Goal: Task Accomplishment & Management: Use online tool/utility

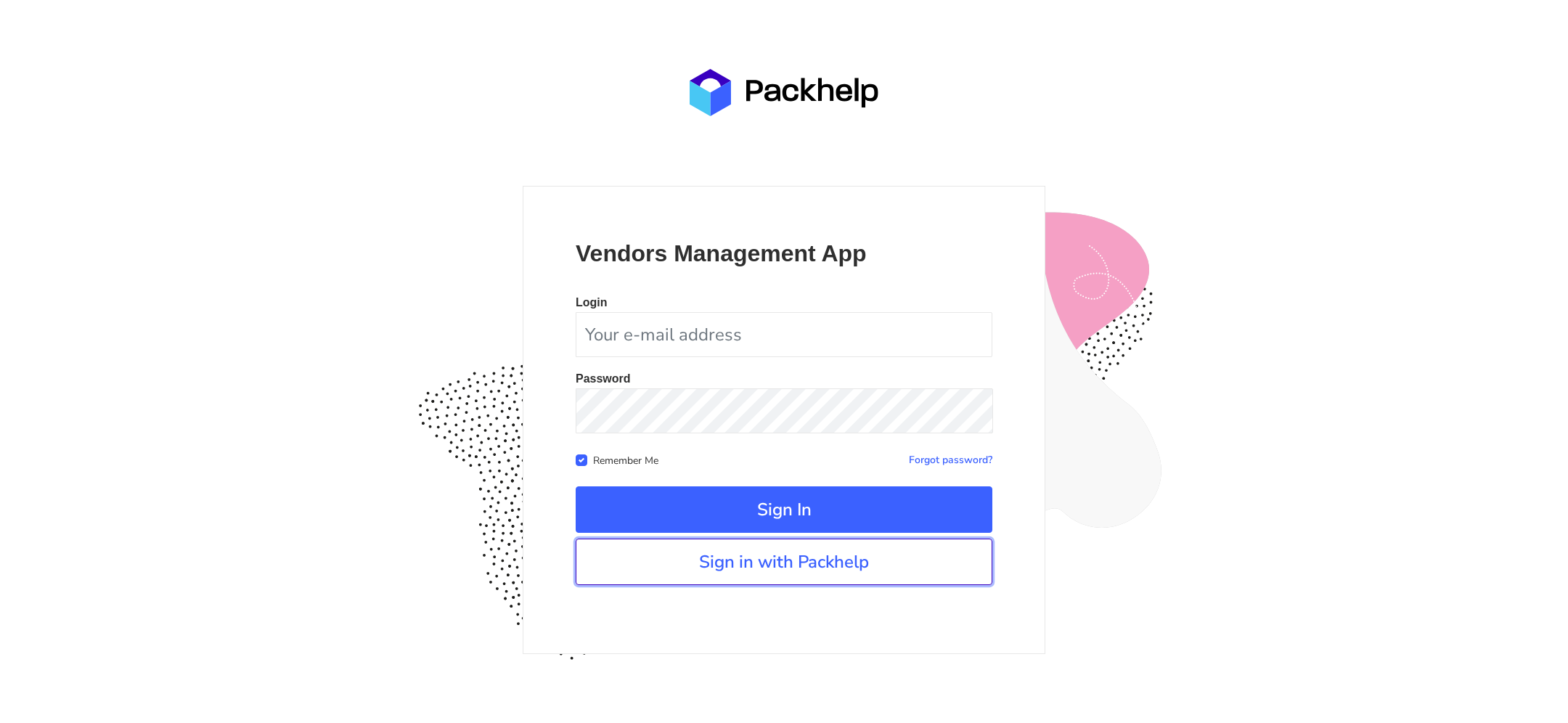
click at [727, 559] on link "Sign in with Packhelp" at bounding box center [784, 562] width 416 height 46
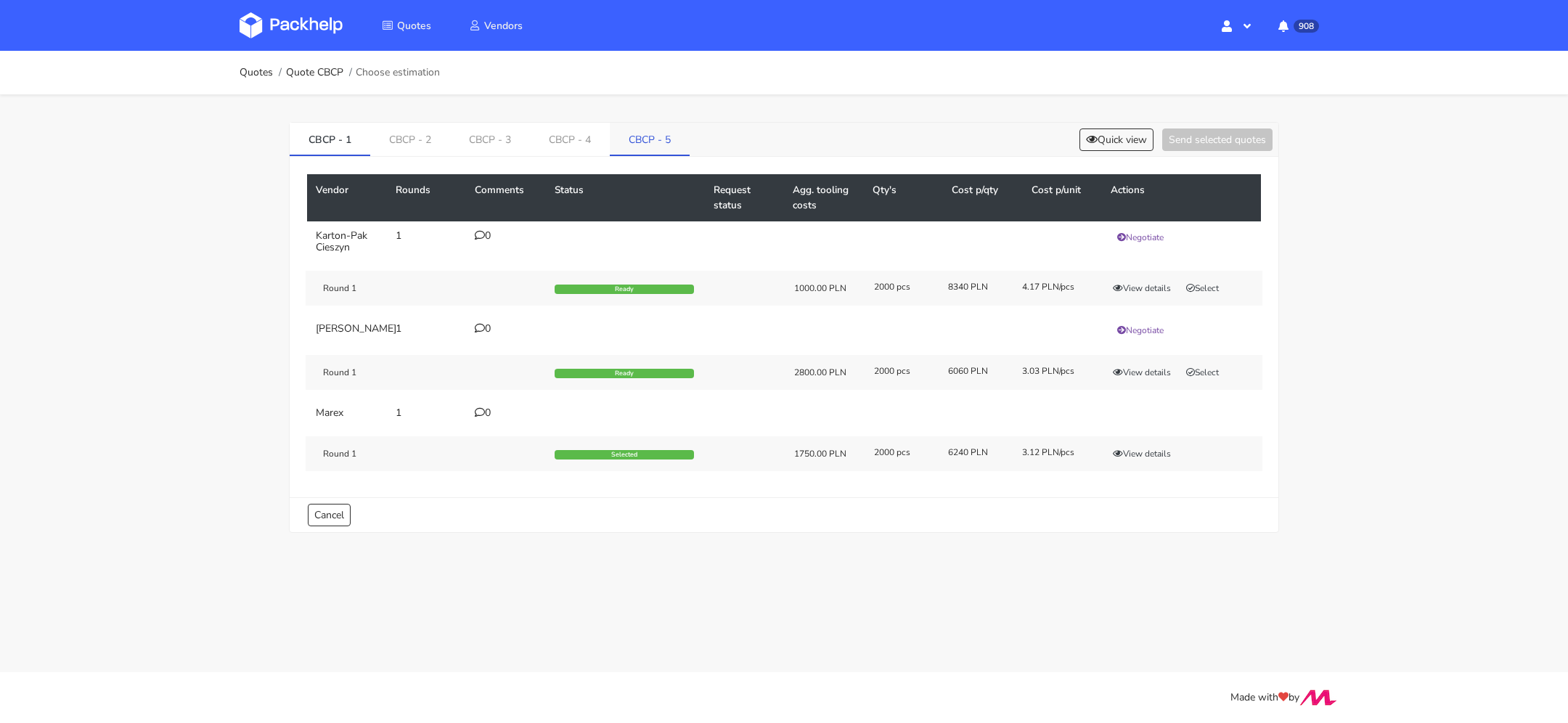
click at [631, 136] on link "CBCP - 5" at bounding box center [649, 139] width 80 height 32
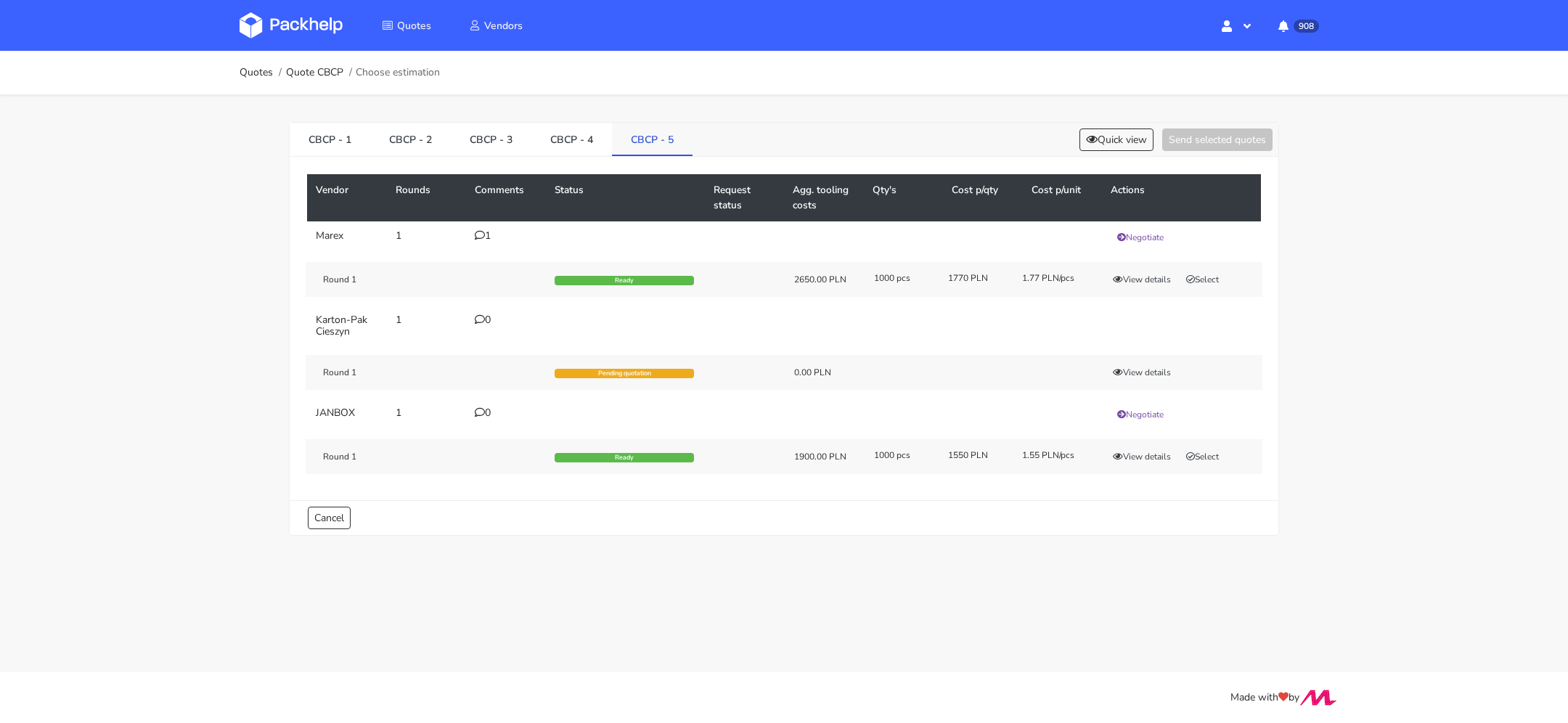
click at [644, 136] on link "CBCP - 5" at bounding box center [652, 139] width 81 height 32
click at [568, 148] on link "CBCP - 4" at bounding box center [571, 139] width 81 height 32
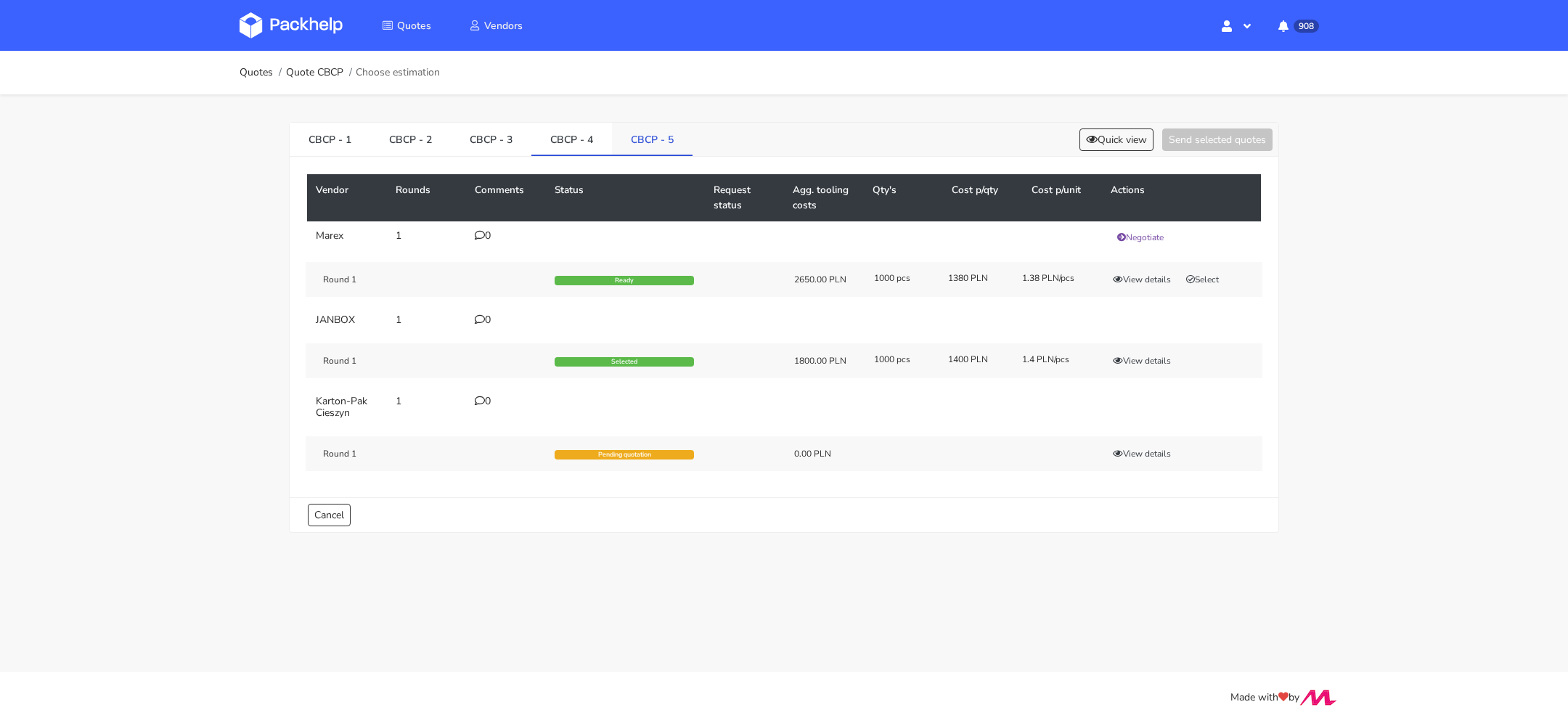
click at [653, 148] on link "CBCP - 5" at bounding box center [652, 139] width 81 height 32
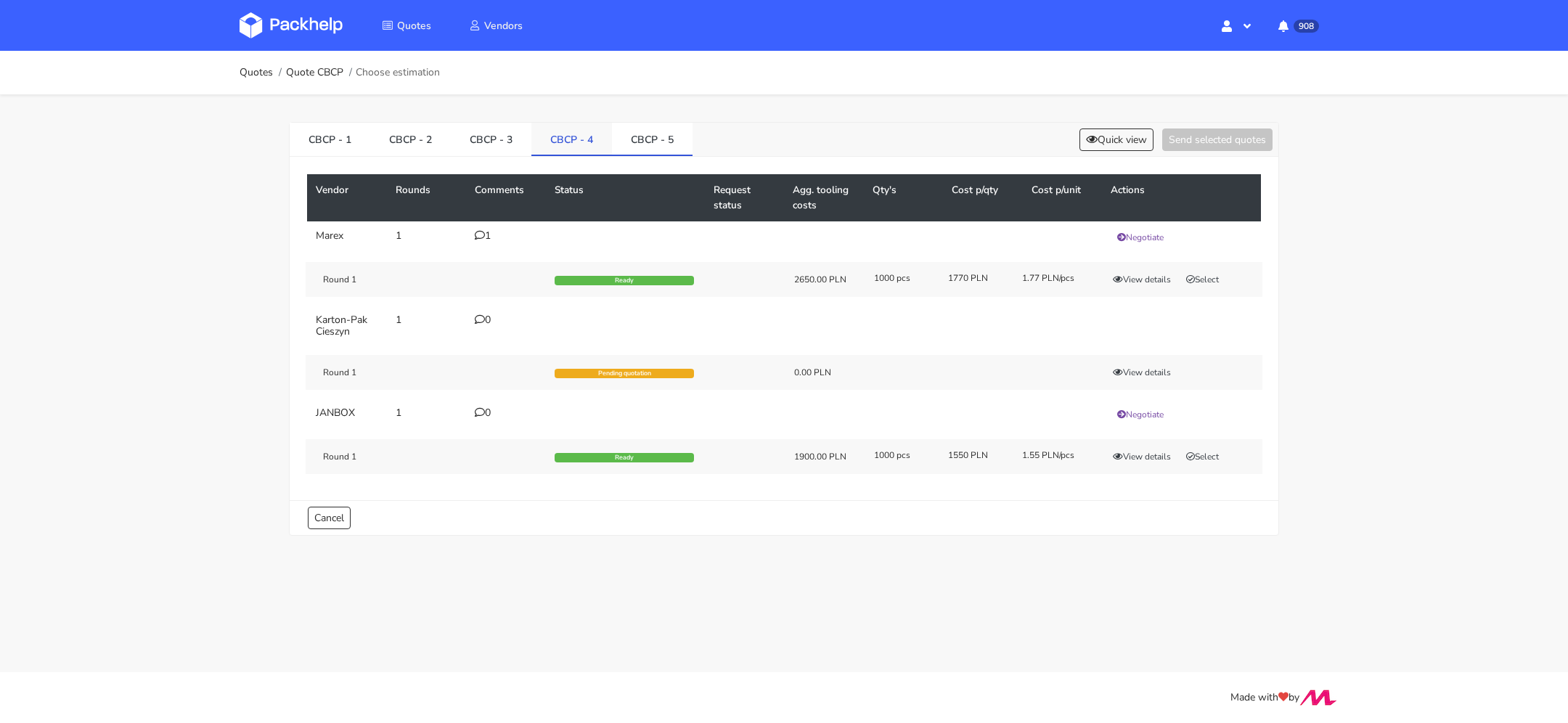
click at [551, 147] on link "CBCP - 4" at bounding box center [571, 139] width 81 height 32
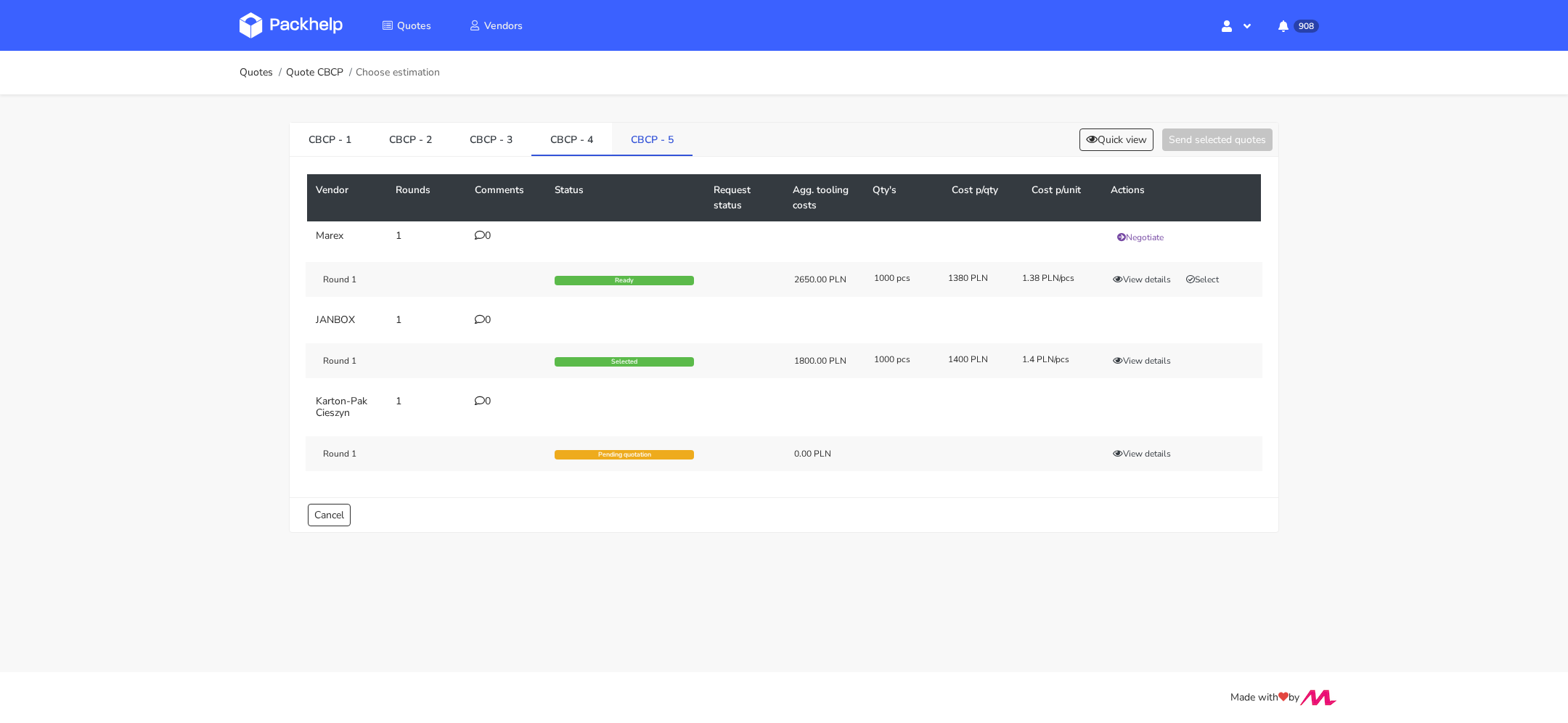
click at [630, 139] on link "CBCP - 5" at bounding box center [652, 139] width 81 height 32
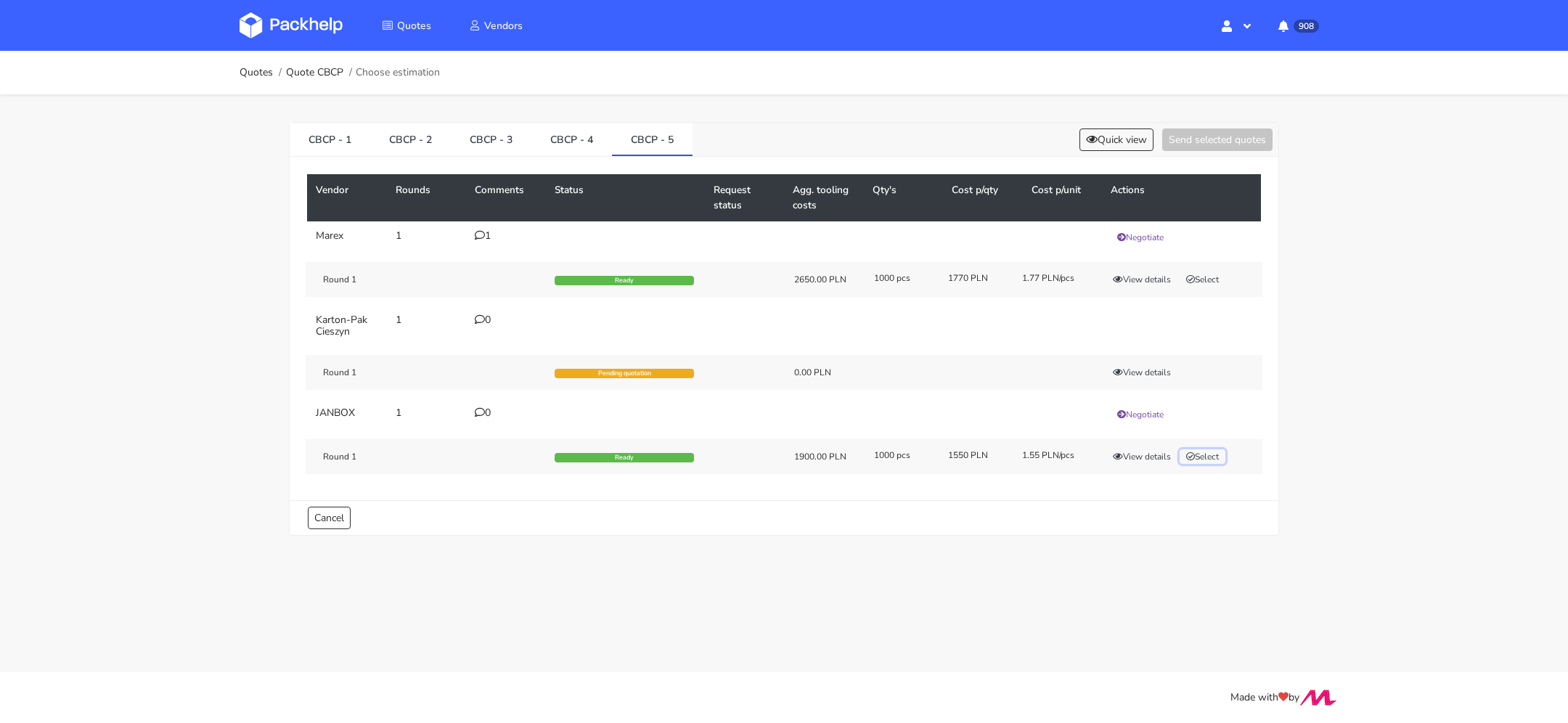
click at [1198, 451] on button "Select" at bounding box center [1202, 456] width 45 height 14
click at [1174, 144] on button "Send selected quotes ( 1 )" at bounding box center [1207, 139] width 131 height 22
click at [570, 147] on link "CBCP - 4" at bounding box center [571, 139] width 81 height 32
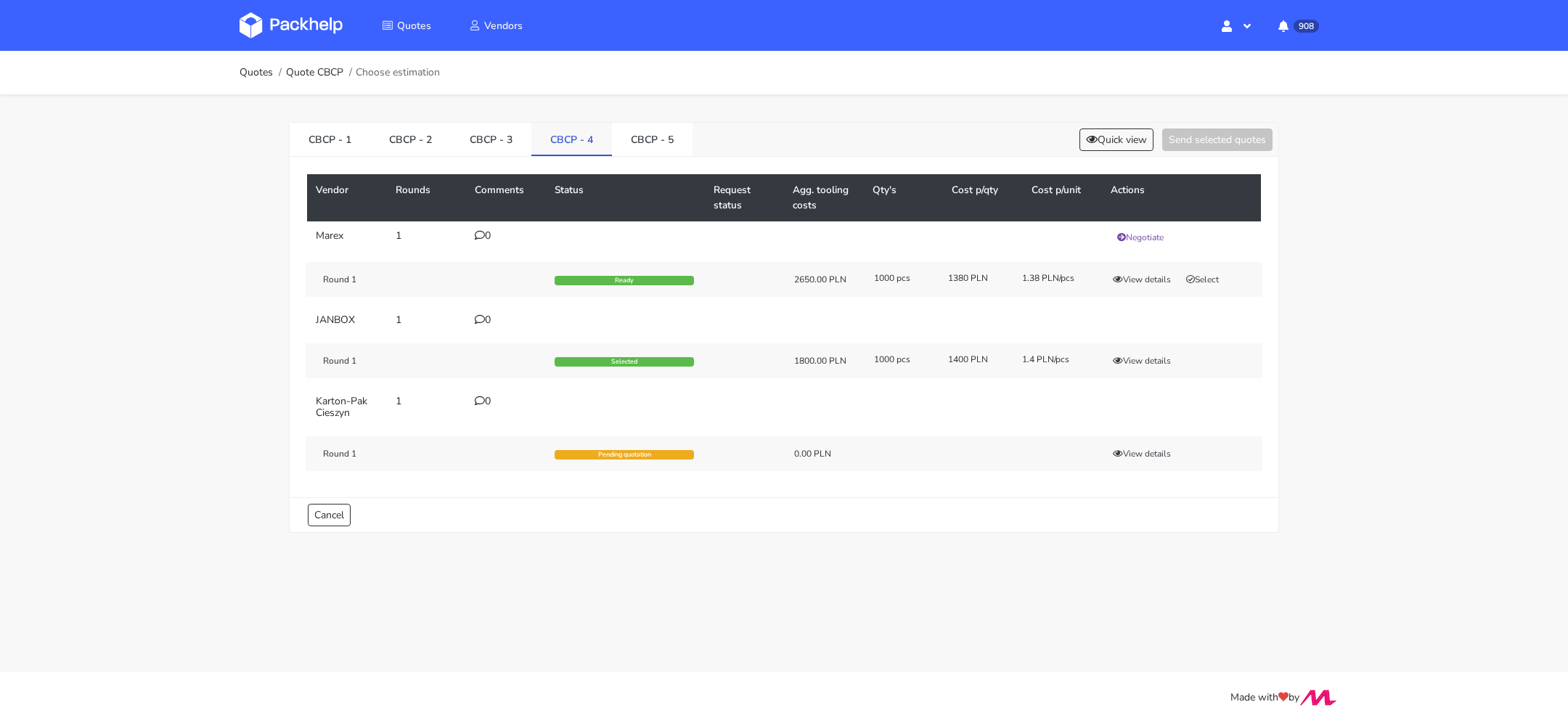
click at [570, 147] on link "CBCP - 4" at bounding box center [571, 139] width 81 height 32
click at [494, 144] on link "CBCP - 3" at bounding box center [491, 139] width 81 height 32
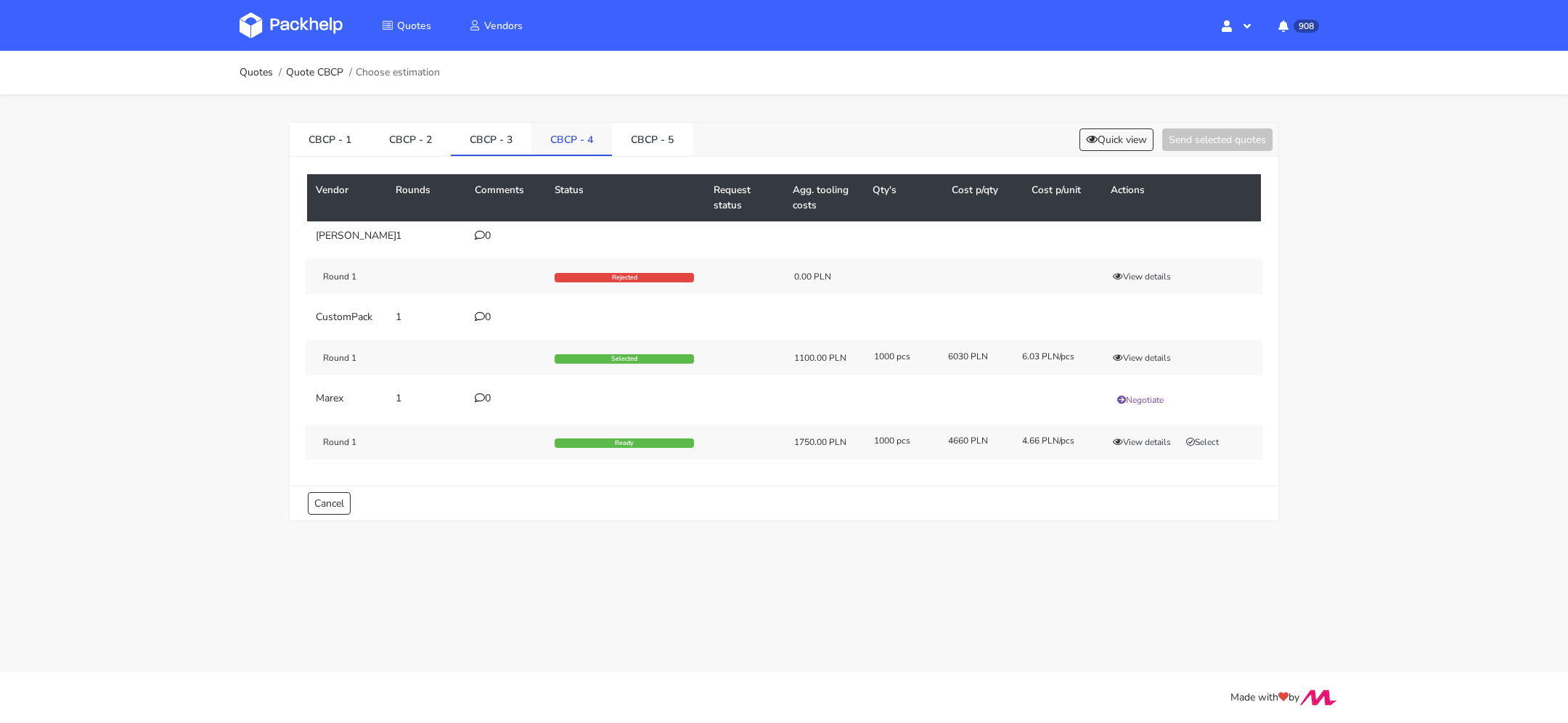
click at [564, 149] on link "CBCP - 4" at bounding box center [571, 139] width 81 height 32
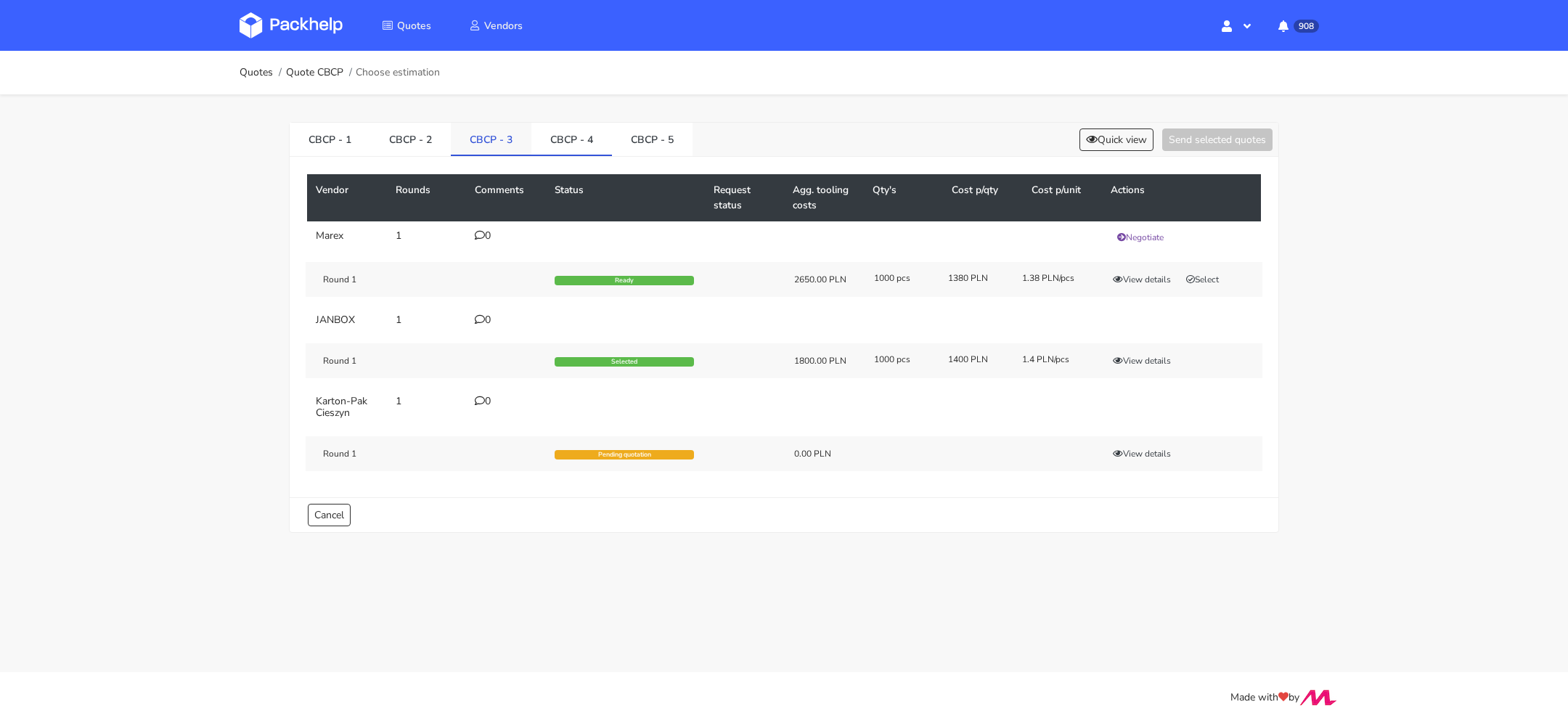
click at [469, 133] on link "CBCP - 3" at bounding box center [491, 139] width 81 height 32
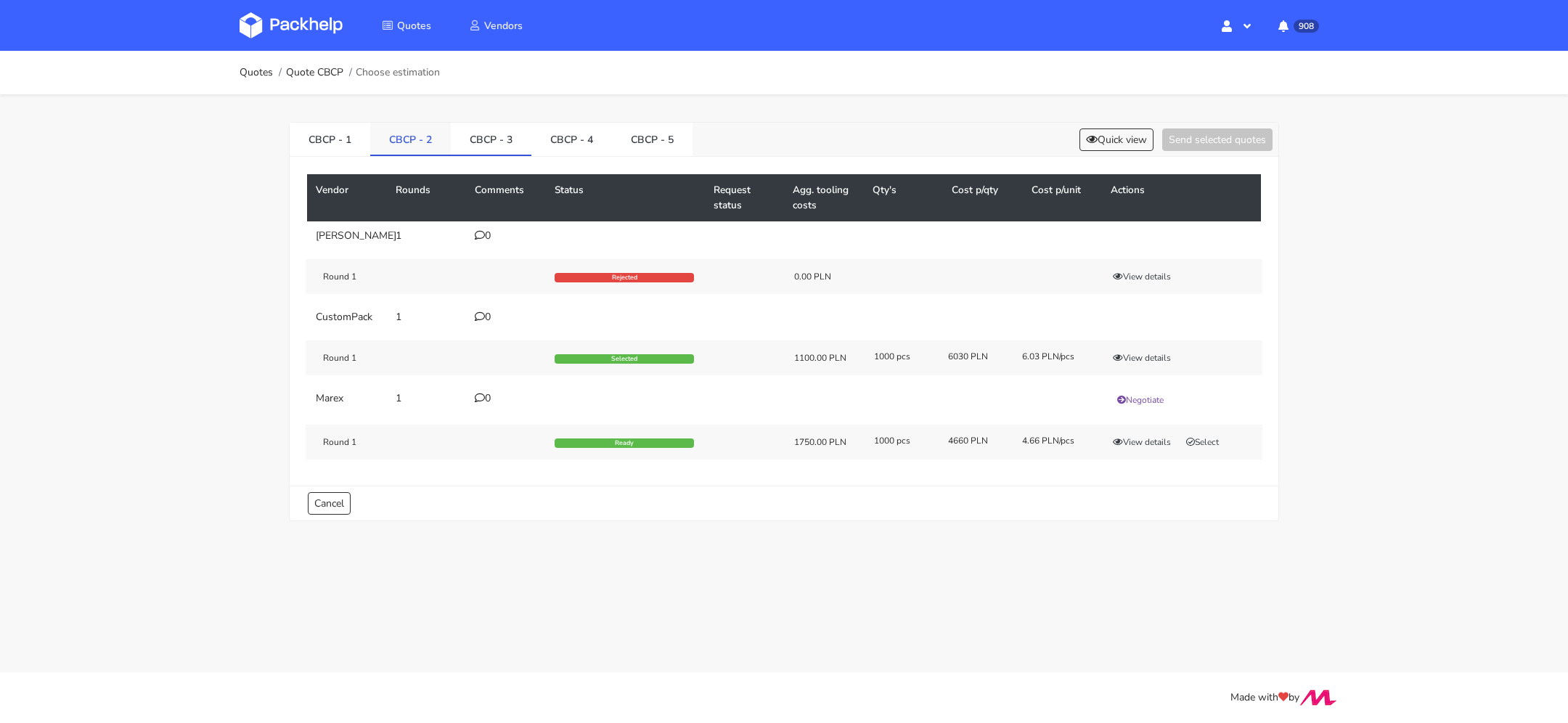
click at [405, 148] on link "CBCP - 2" at bounding box center [410, 139] width 81 height 32
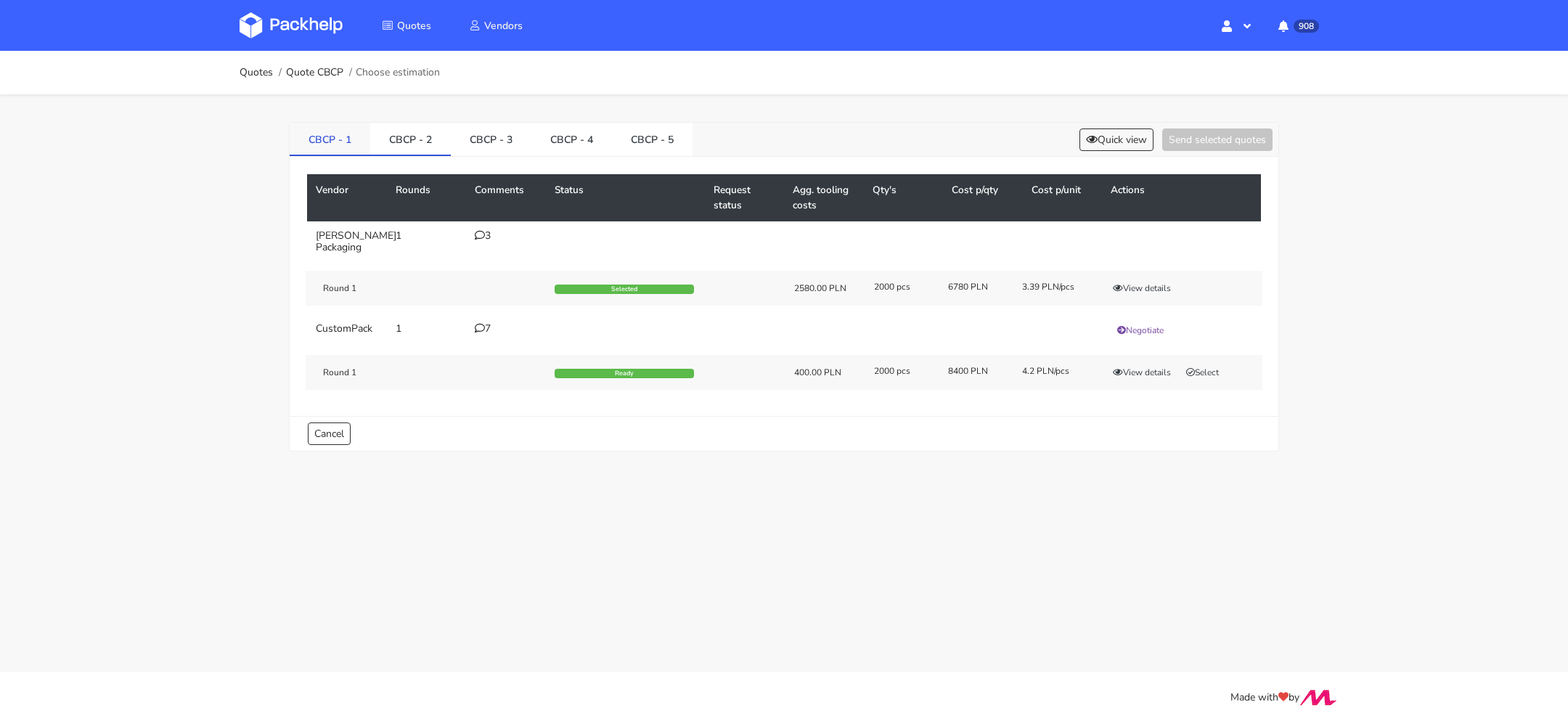
click at [350, 142] on link "CBCP - 1" at bounding box center [330, 139] width 81 height 32
click at [504, 157] on div "Vendor Rounds Comments Status Request status Agg. tooling costs Qty's Cost p/qt…" at bounding box center [784, 326] width 988 height 341
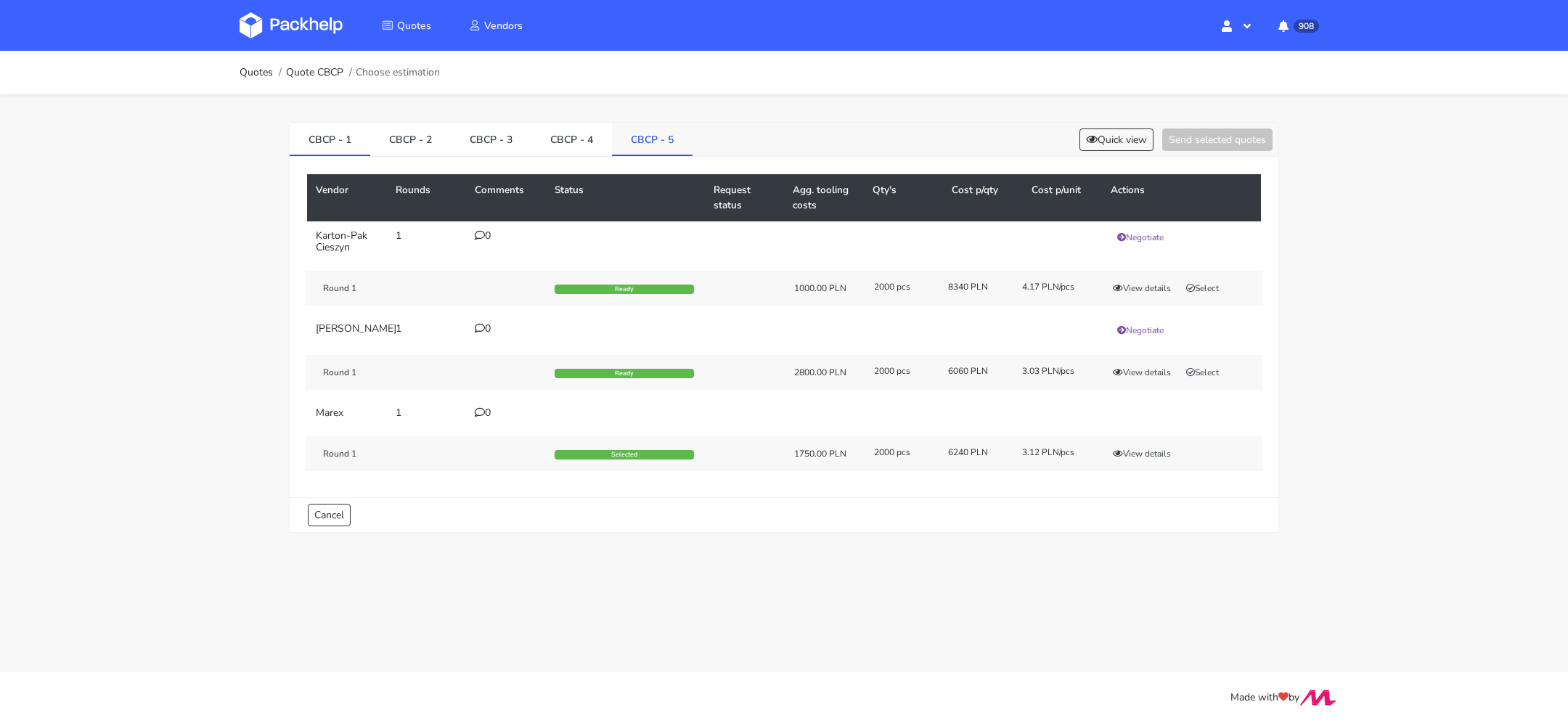
click at [641, 127] on link "CBCP - 5" at bounding box center [652, 139] width 81 height 32
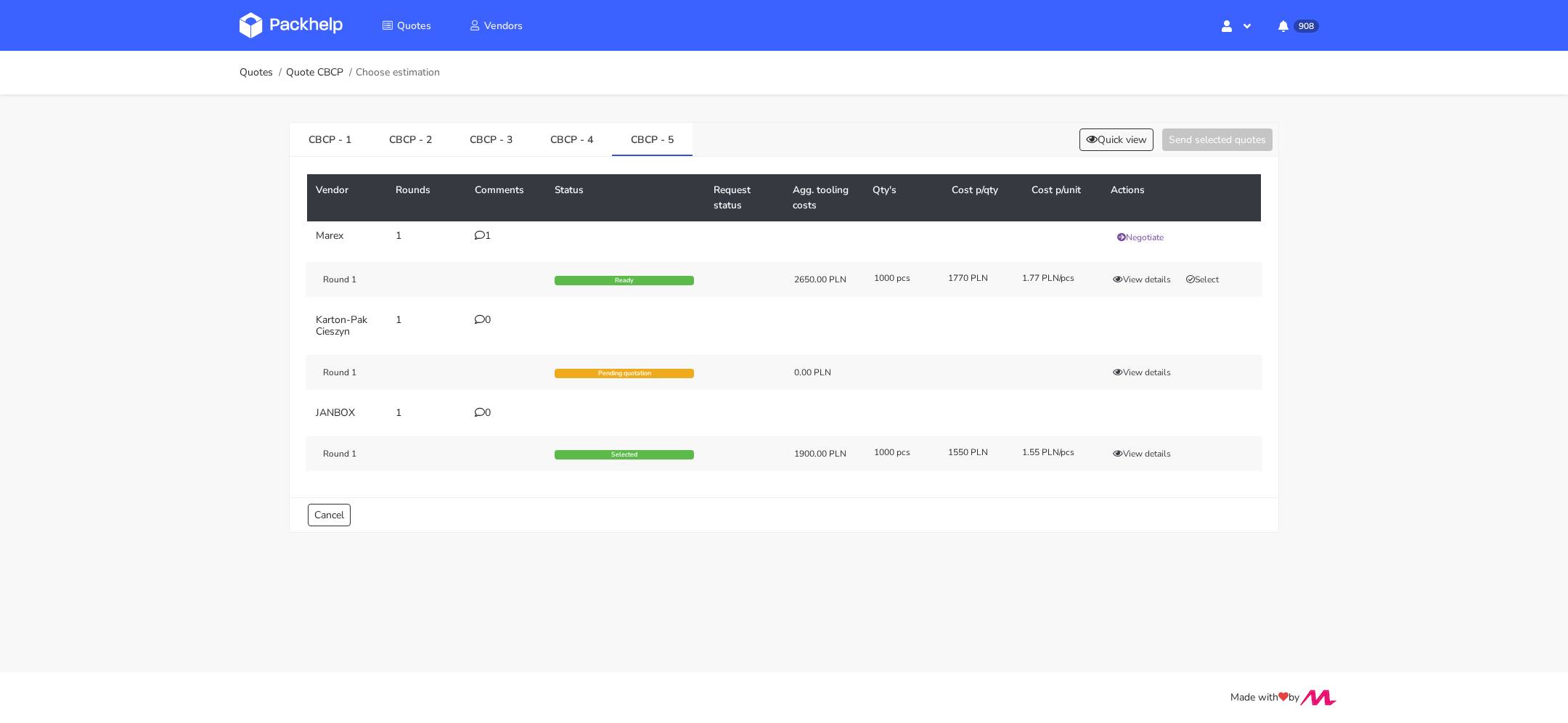
click at [484, 240] on div "1" at bounding box center [506, 236] width 62 height 12
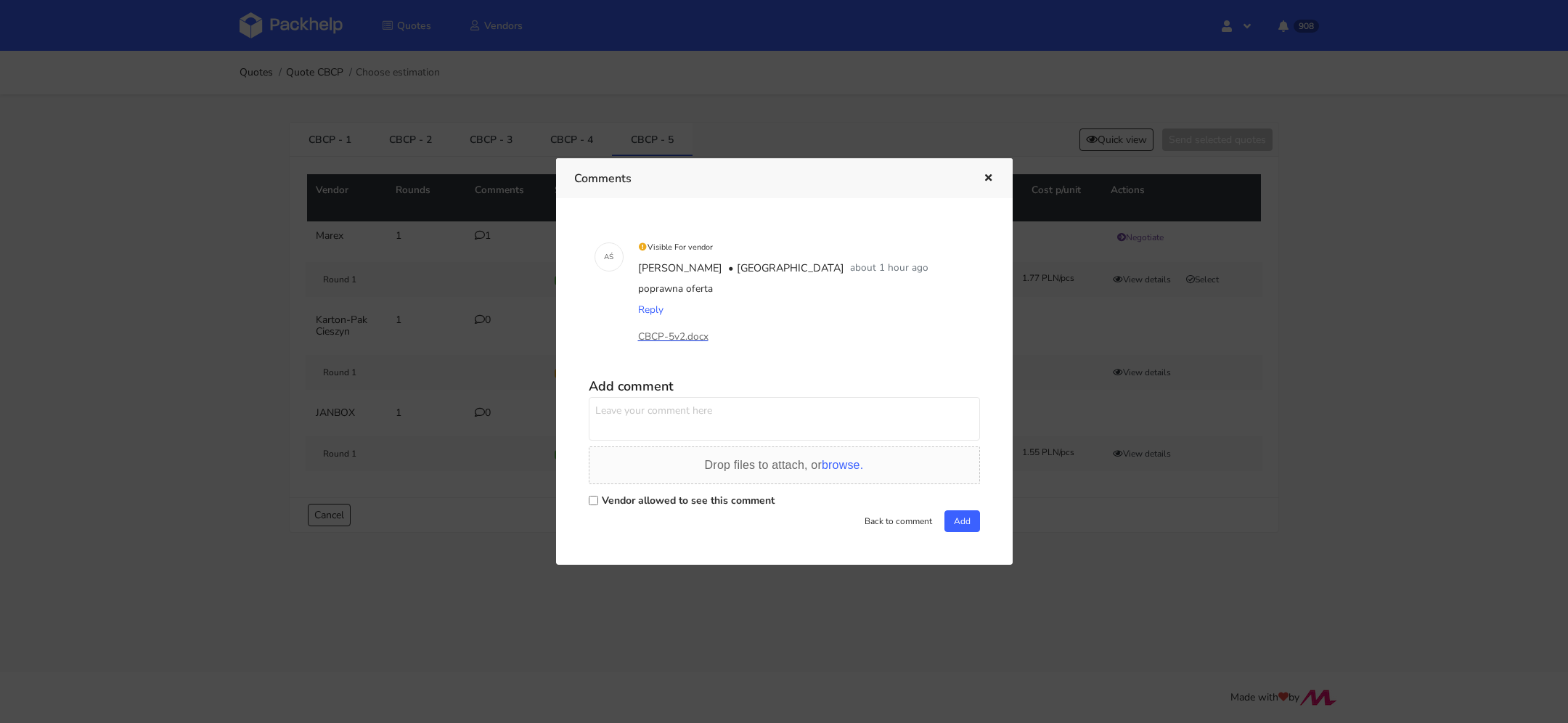
click at [688, 340] on p "CBCP-5v2.docx" at bounding box center [710, 337] width 145 height 16
click at [995, 176] on div "Comments" at bounding box center [784, 178] width 456 height 40
click at [987, 176] on icon "button" at bounding box center [988, 178] width 12 height 10
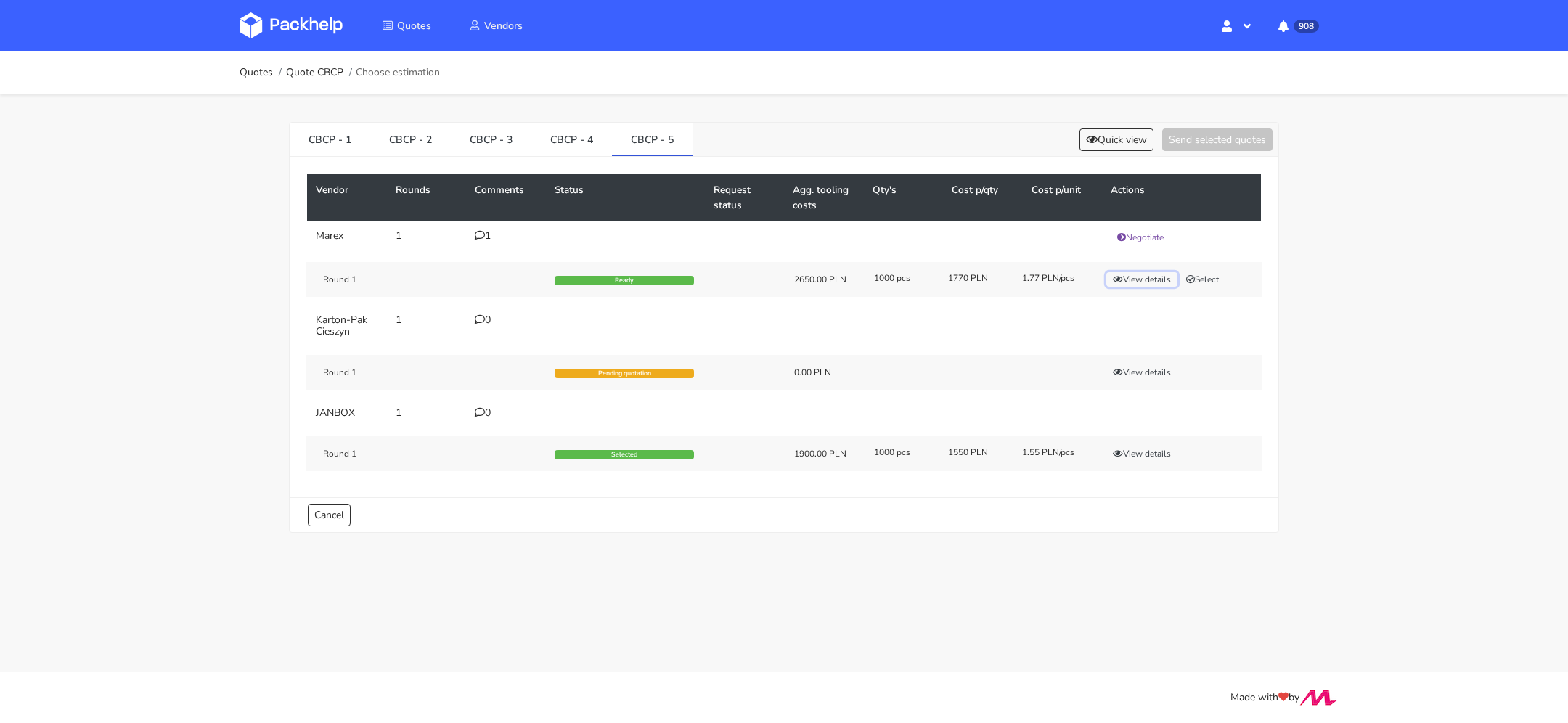
click at [1130, 276] on button "View details" at bounding box center [1142, 279] width 71 height 14
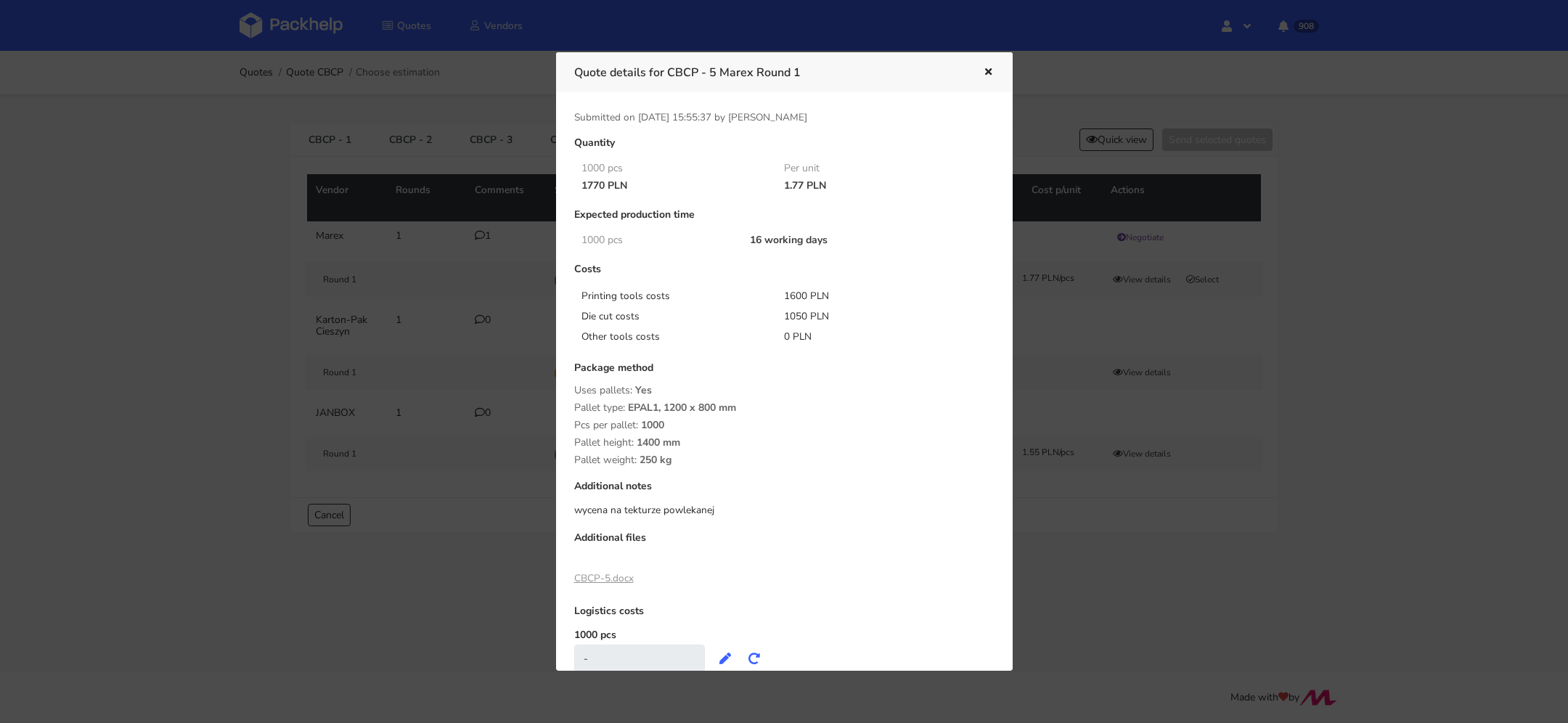
click at [592, 574] on link "CBCP-5.docx" at bounding box center [603, 578] width 60 height 14
click at [992, 70] on icon "button" at bounding box center [988, 72] width 12 height 10
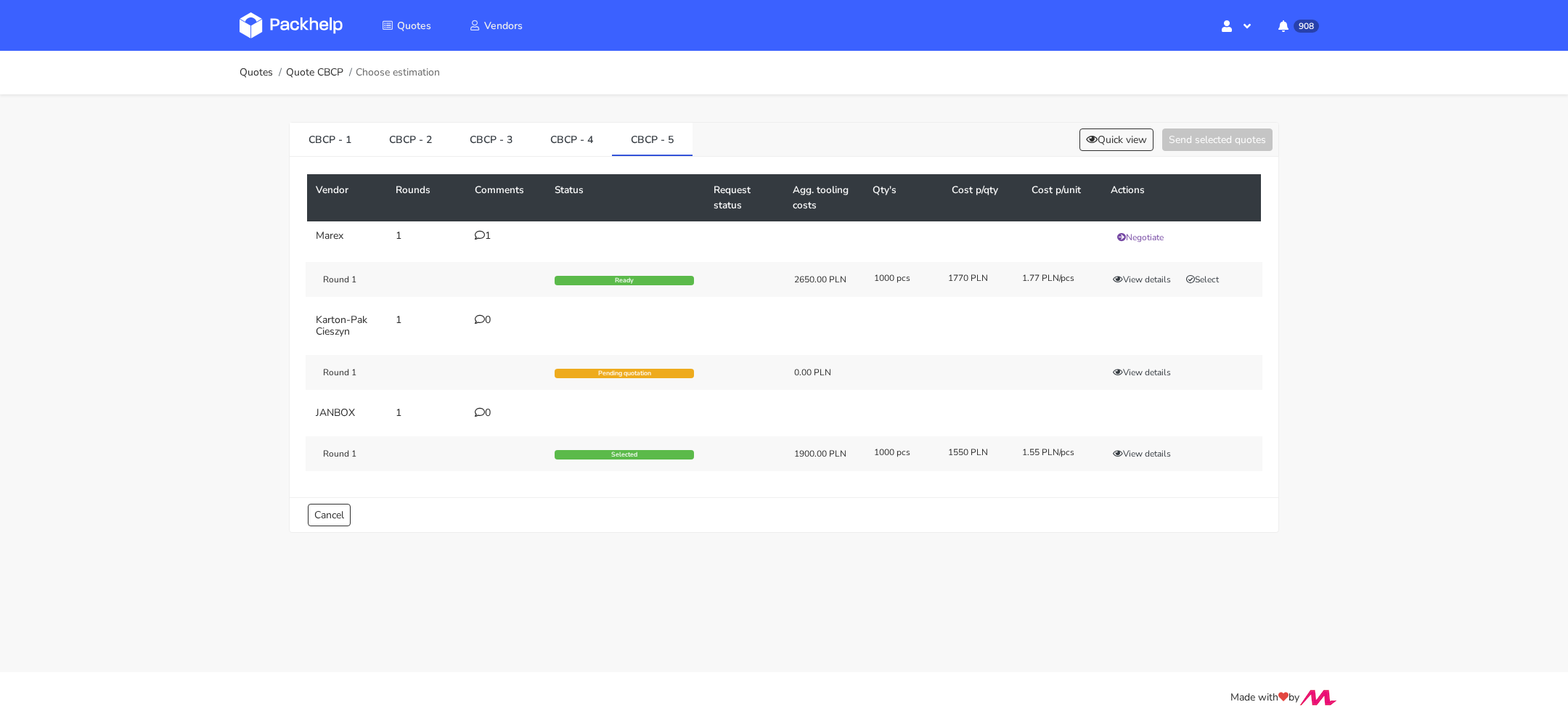
click at [482, 232] on icon at bounding box center [479, 235] width 10 height 10
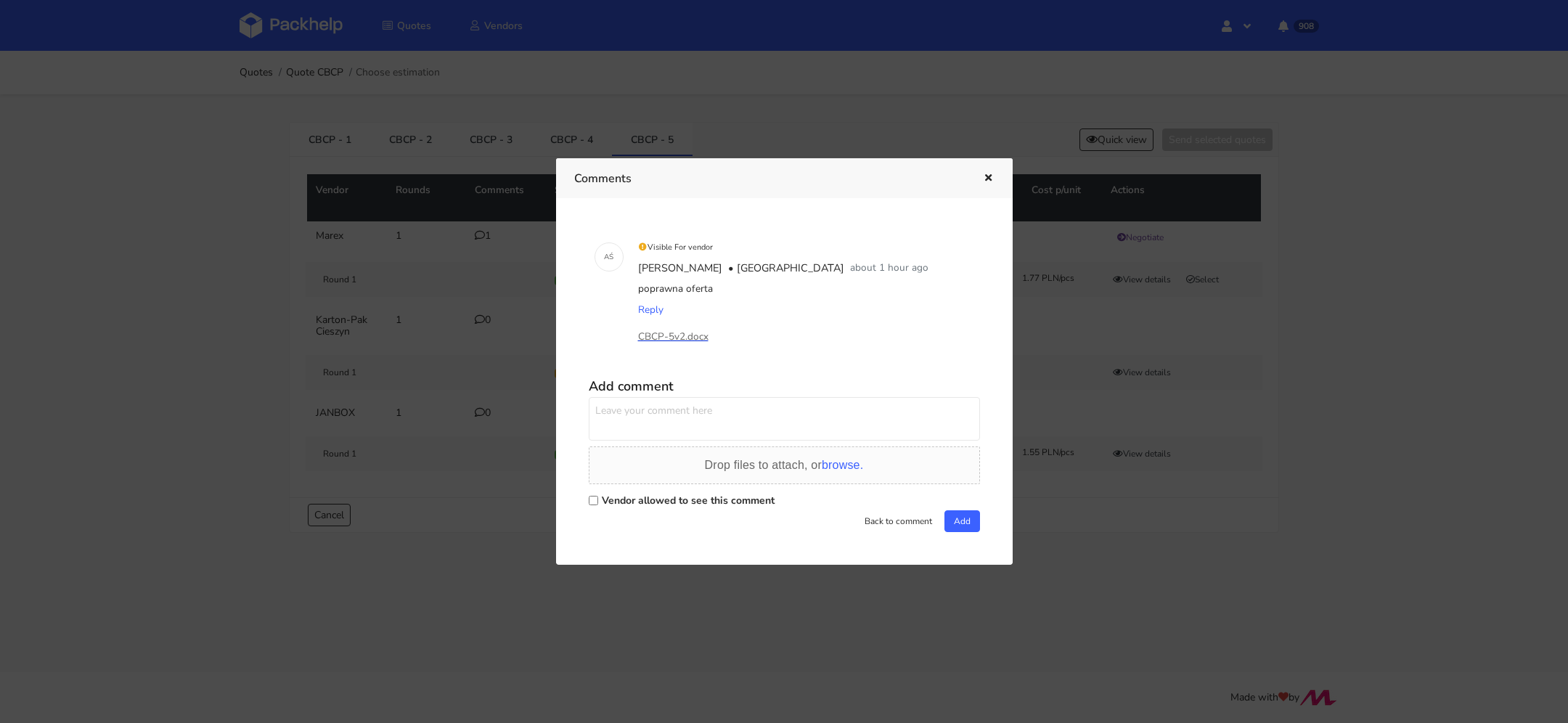
click at [689, 337] on p "CBCP-5v2.docx" at bounding box center [710, 337] width 145 height 16
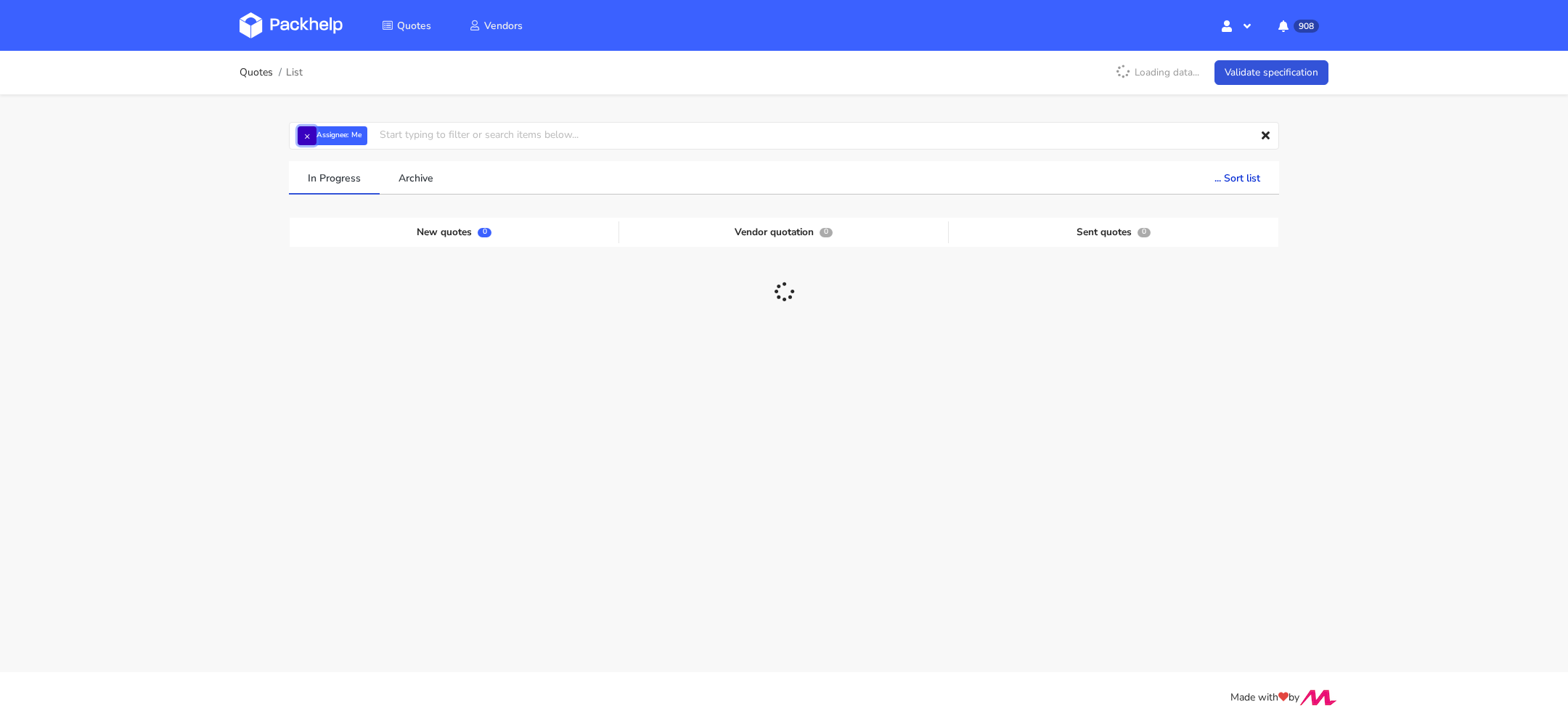
click at [308, 133] on button "×" at bounding box center [307, 135] width 19 height 19
click at [317, 133] on input "text" at bounding box center [784, 135] width 990 height 28
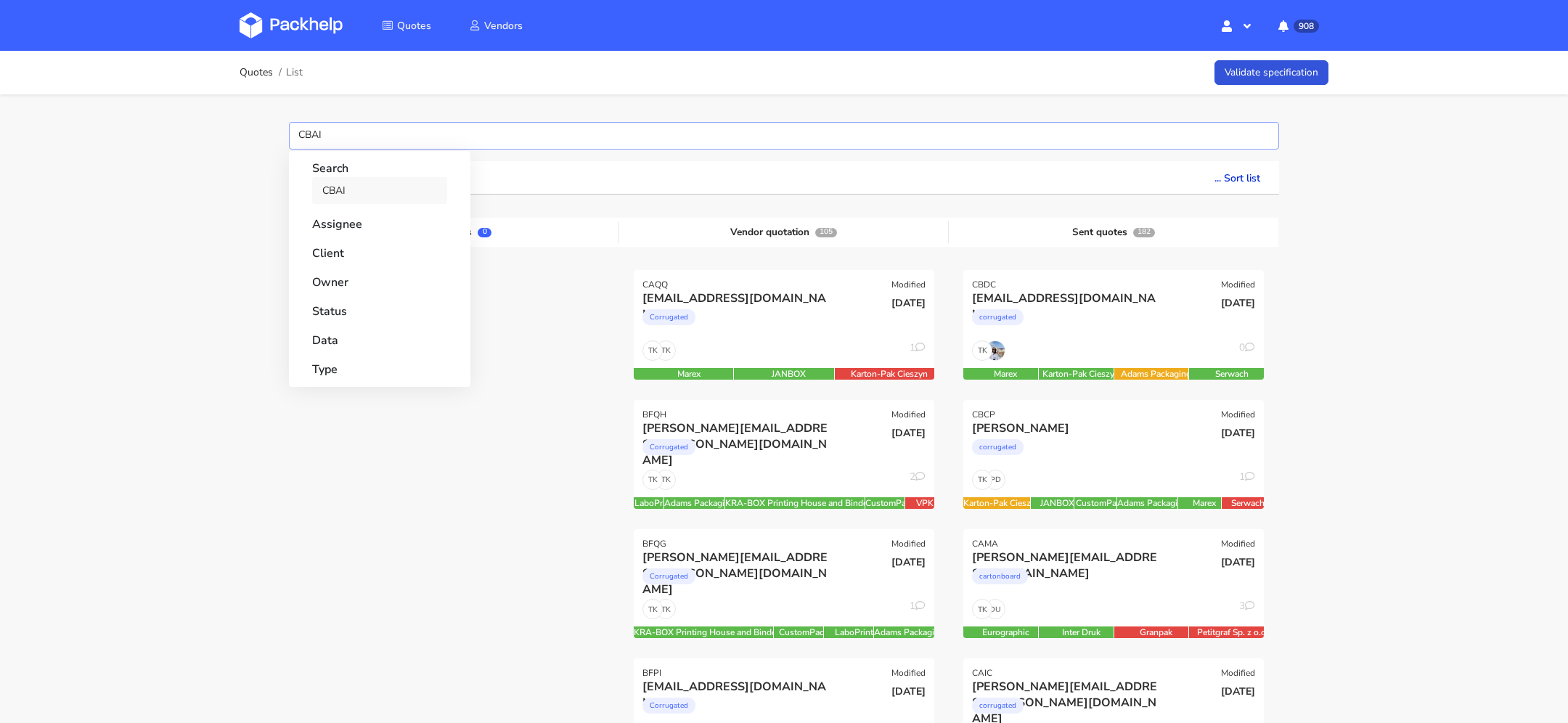
type input "CBAI"
click at [351, 190] on link "CBAI" at bounding box center [380, 190] width 135 height 27
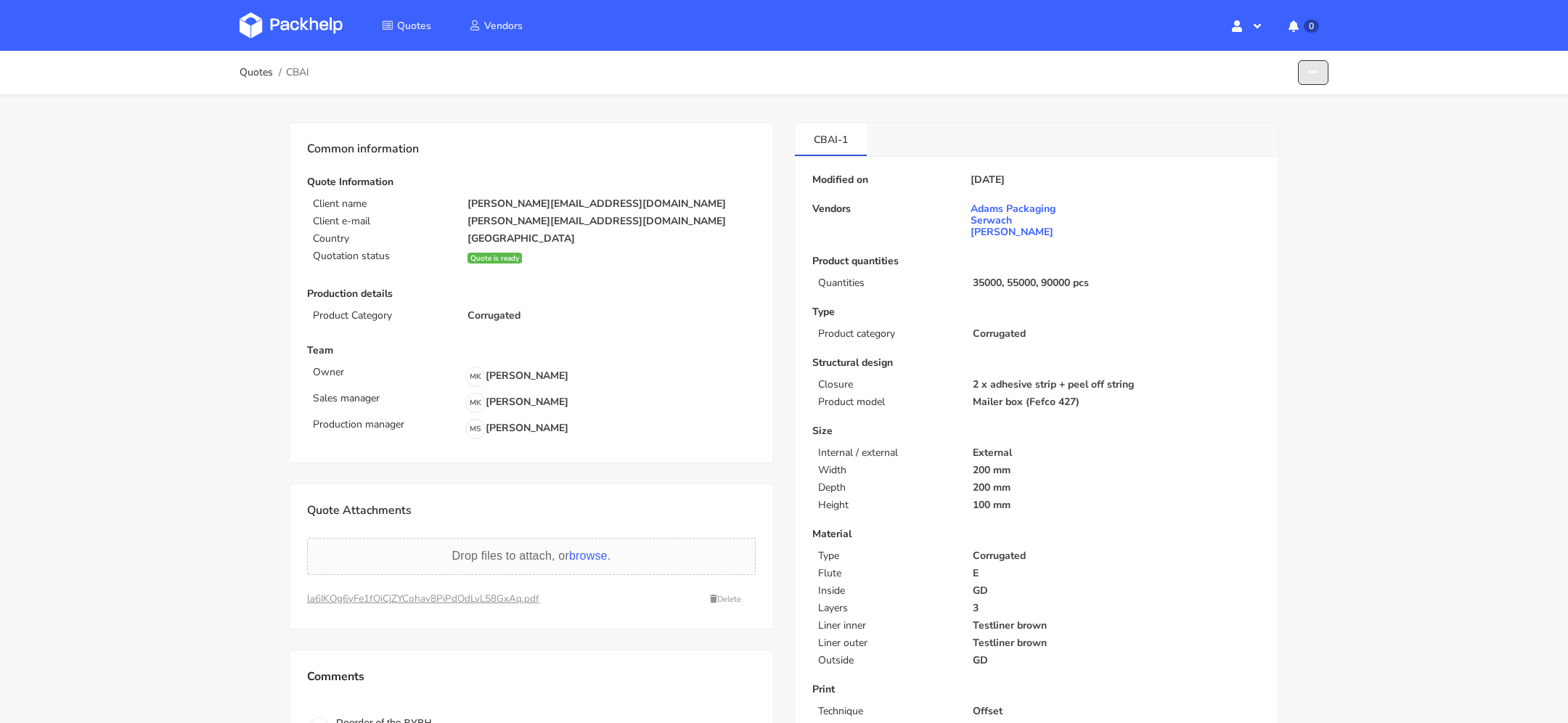
click at [1310, 69] on icon "button" at bounding box center [1313, 72] width 10 height 10
click at [1067, 242] on div "Modified on 13 Aug 2025 Vendors Adams Packaging Serwach Werner Kenkel Product q…" at bounding box center [1036, 531] width 448 height 714
click at [1310, 82] on button "button" at bounding box center [1313, 73] width 30 height 26
click at [1296, 160] on link "Show estimations" at bounding box center [1258, 158] width 128 height 24
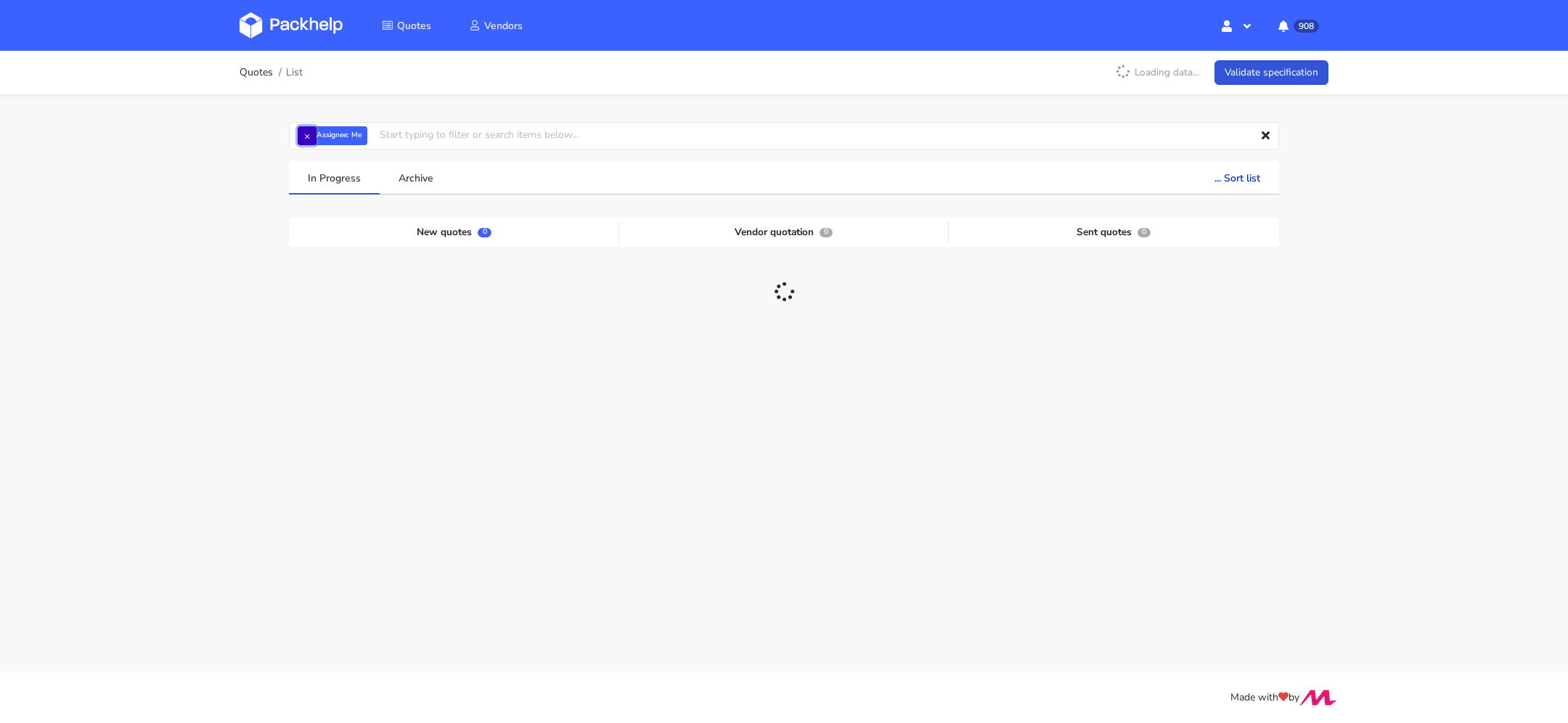
click at [308, 140] on button "×" at bounding box center [307, 135] width 19 height 19
click at [312, 140] on input "text" at bounding box center [784, 135] width 990 height 28
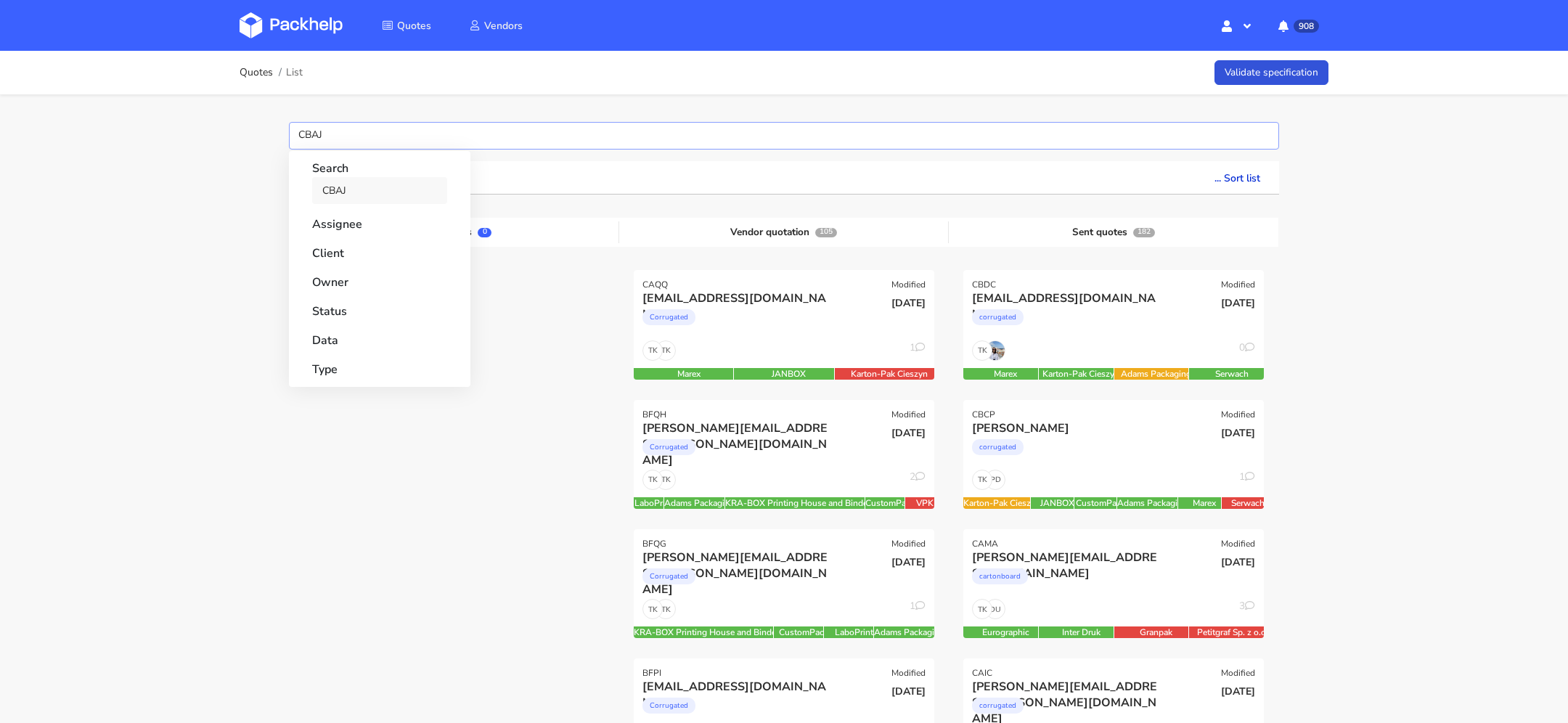
type input "CBAJ"
click at [330, 190] on link "CBAJ" at bounding box center [380, 190] width 135 height 27
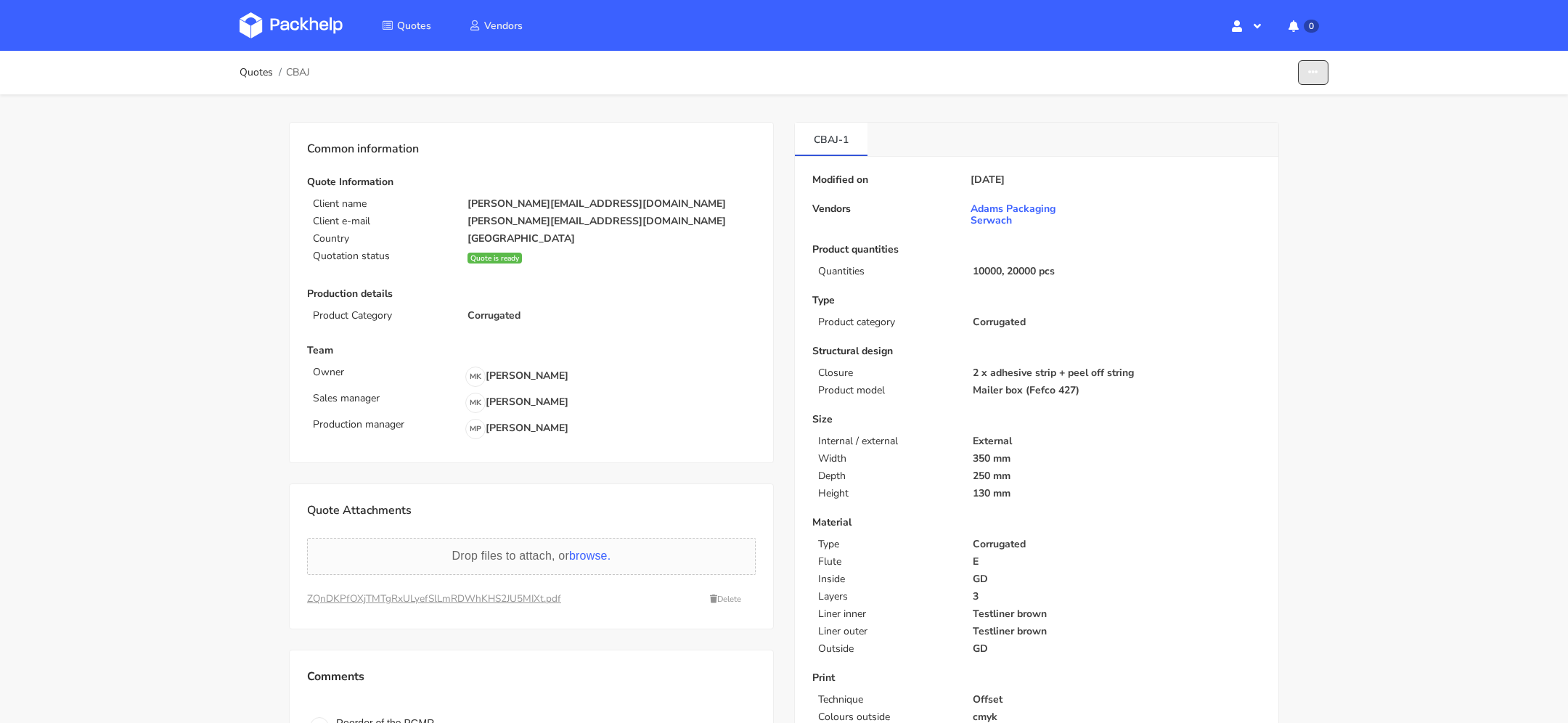
click at [1310, 77] on button "button" at bounding box center [1313, 73] width 30 height 26
click at [1293, 155] on link "Show estimations" at bounding box center [1258, 158] width 128 height 24
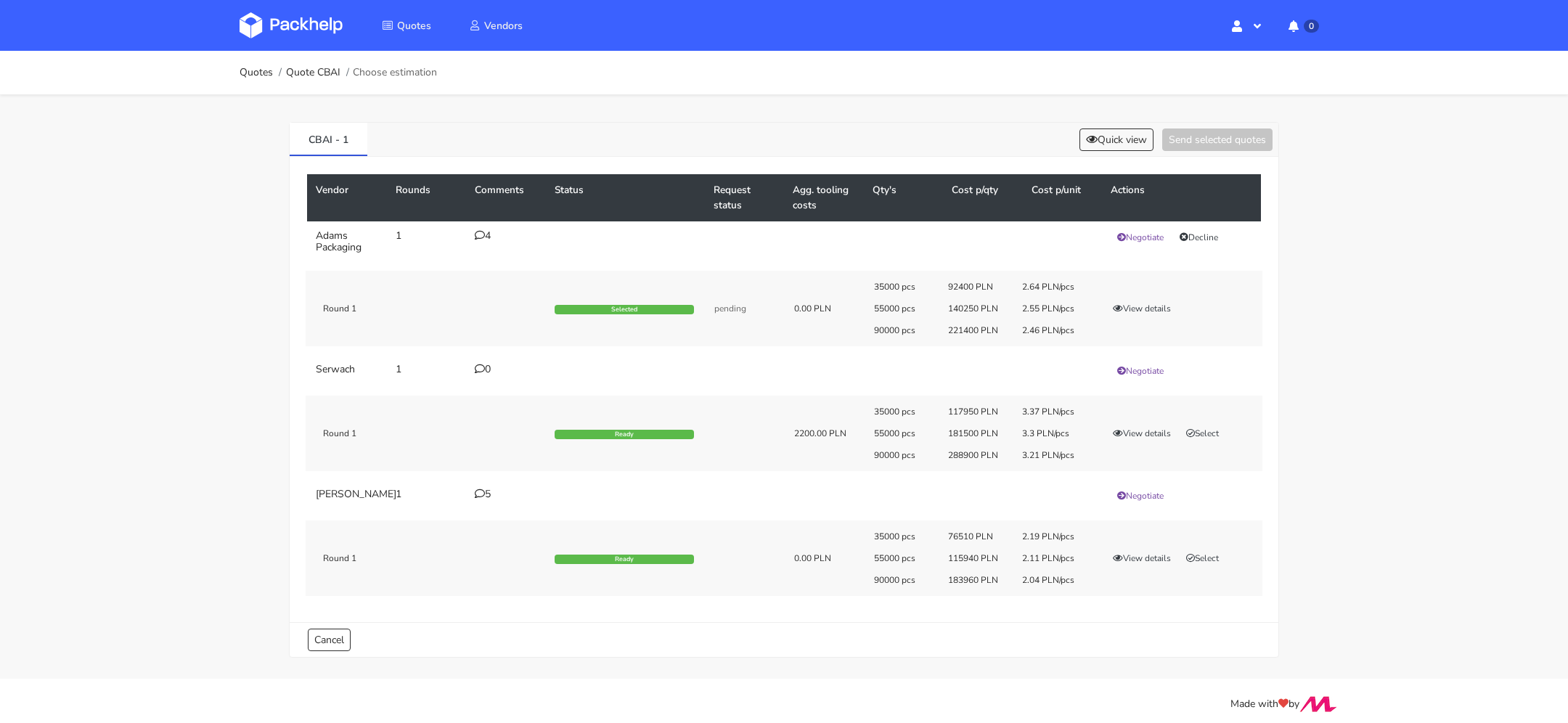
click at [491, 231] on div "4" at bounding box center [506, 236] width 62 height 12
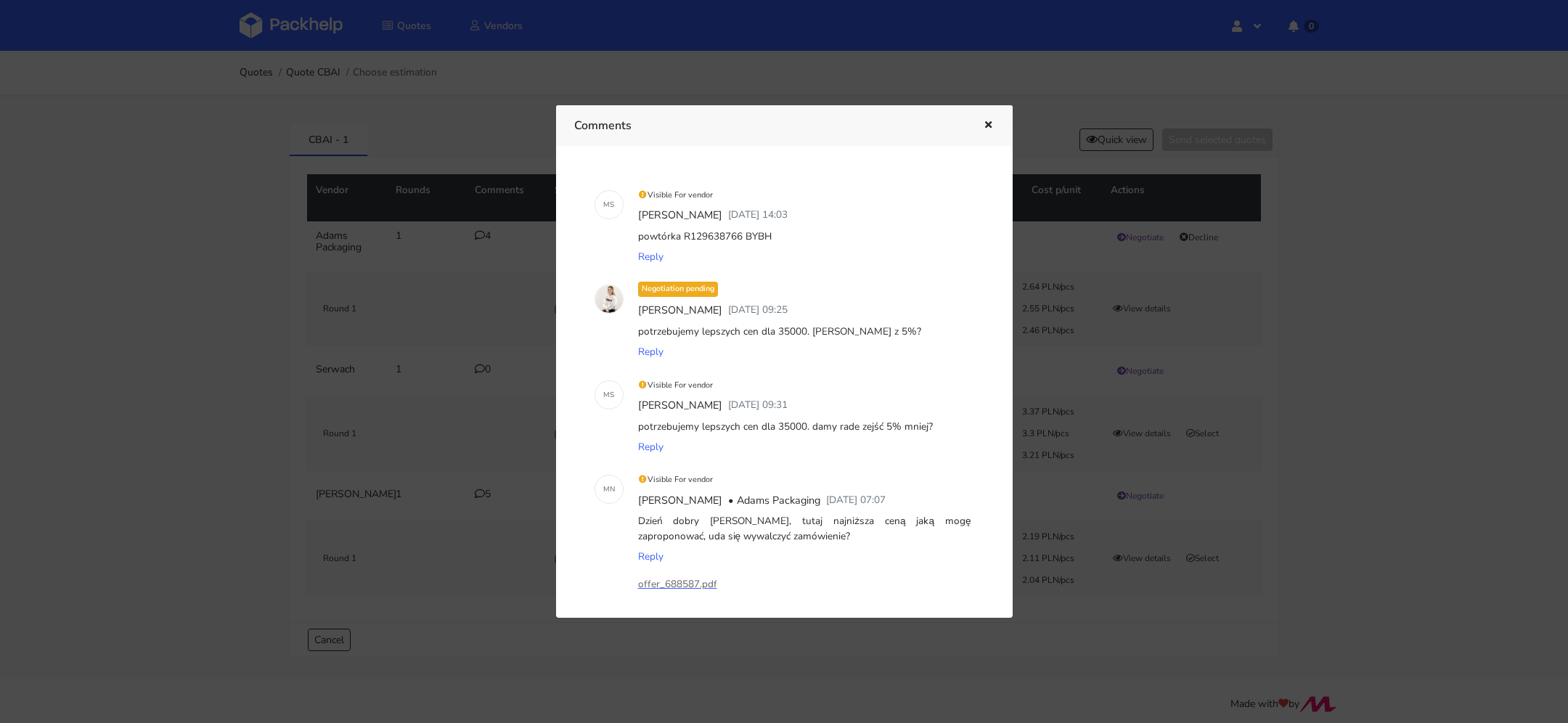
drag, startPoint x: 740, startPoint y: 233, endPoint x: 768, endPoint y: 233, distance: 28.0
click at [768, 233] on div "powtórka R129638766 BYBH" at bounding box center [804, 237] width 339 height 20
copy div "BYBH"
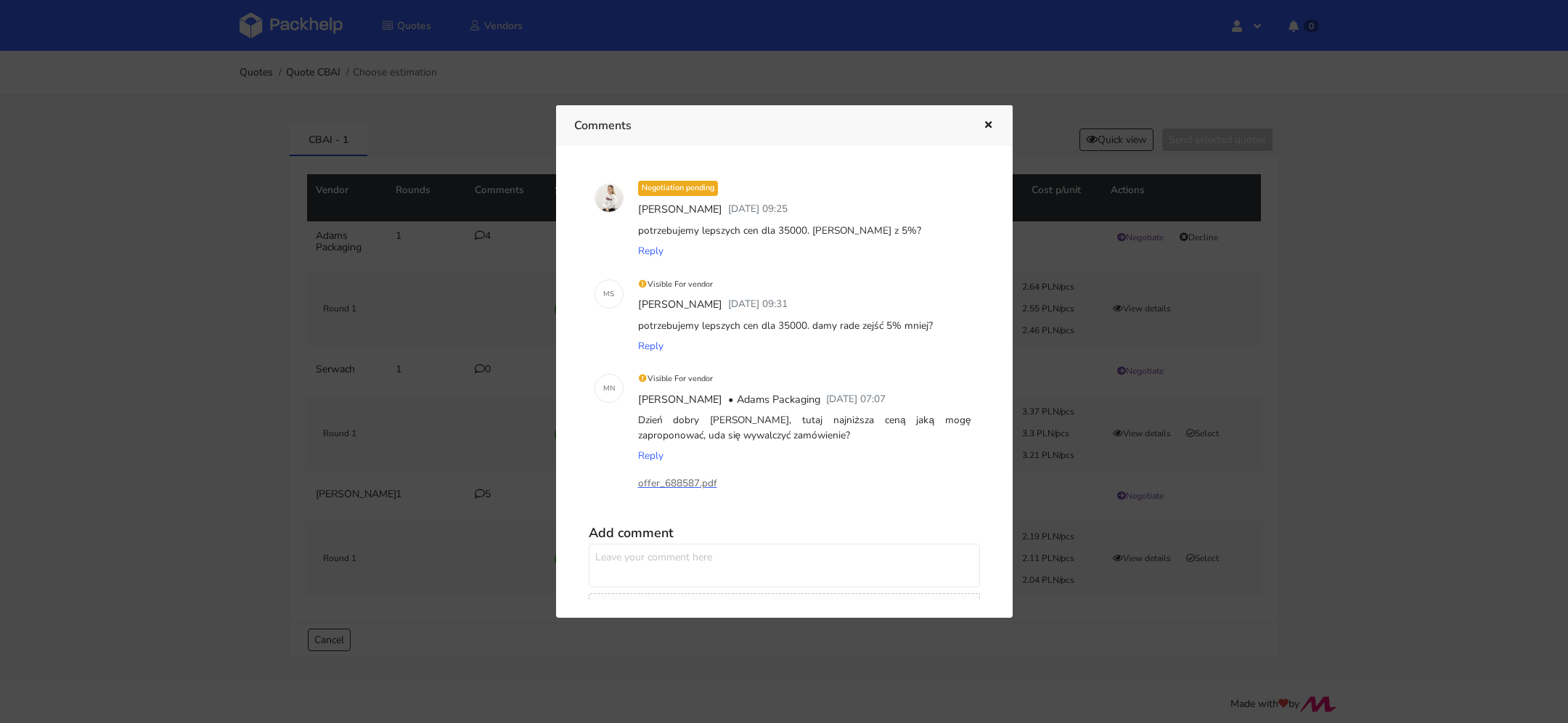
scroll to position [99, 0]
click at [988, 122] on icon "button" at bounding box center [988, 125] width 12 height 10
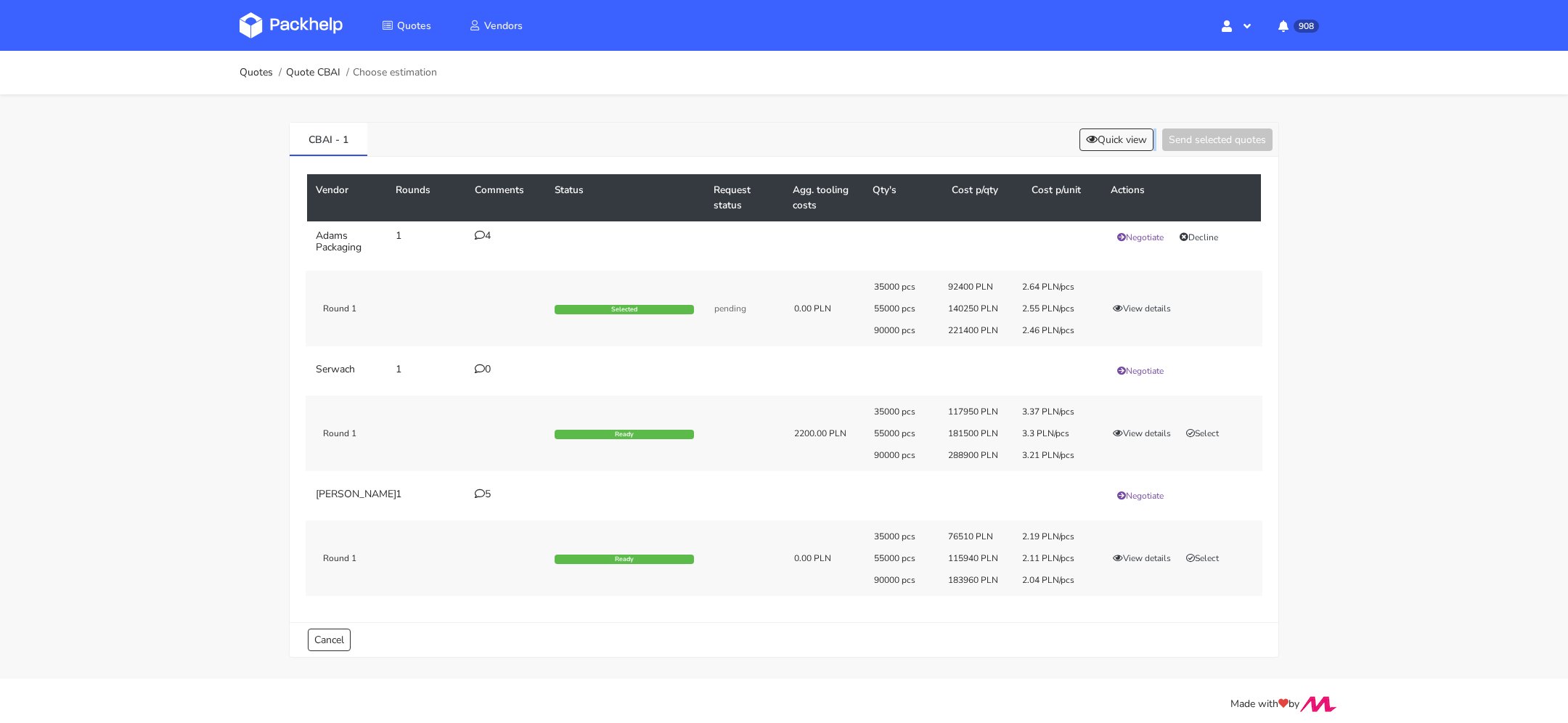
click at [988, 123] on div "CBAI - 1 Quick view Send selected quotes" at bounding box center [784, 140] width 988 height 34
click at [1148, 566] on button "View details" at bounding box center [1142, 558] width 71 height 14
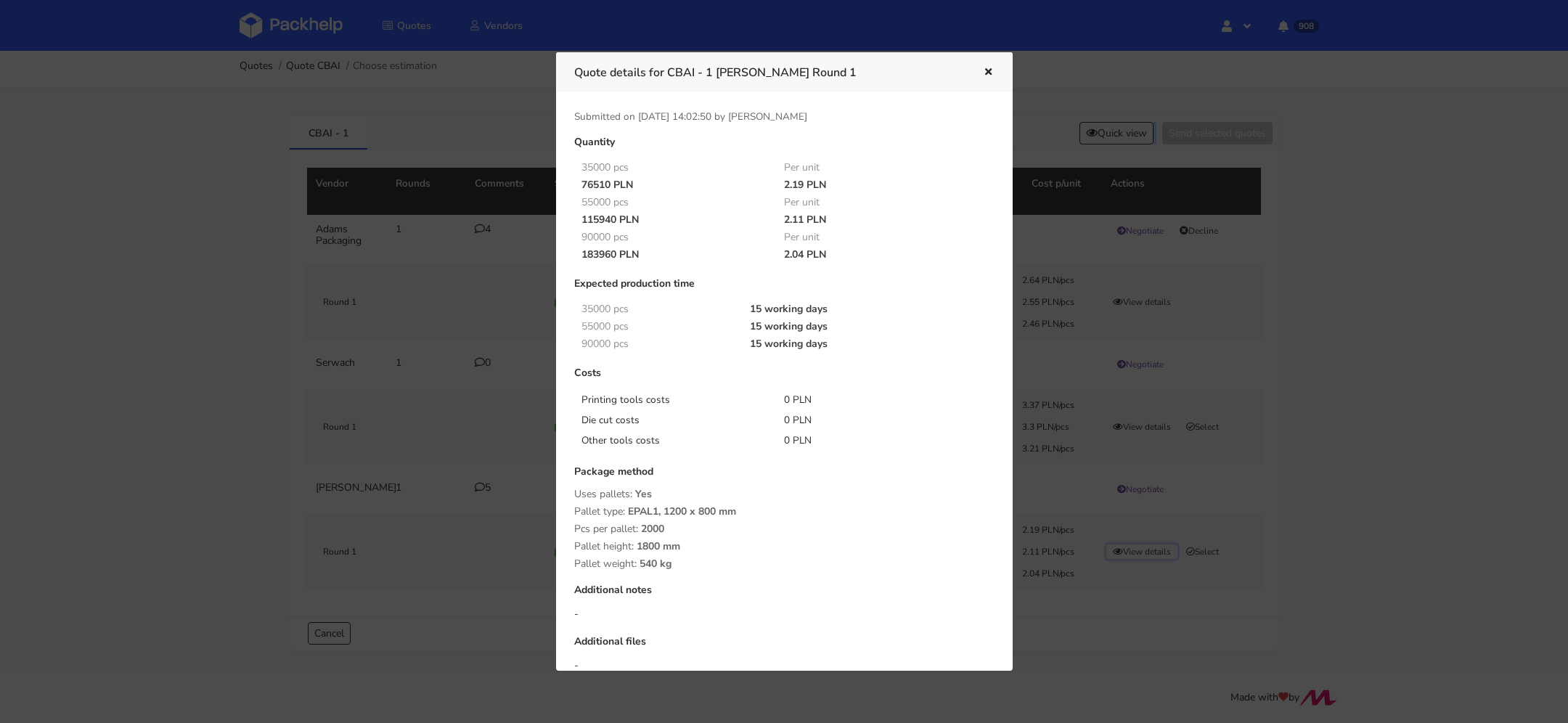
scroll to position [0, 0]
click at [986, 72] on icon "button" at bounding box center [988, 72] width 12 height 10
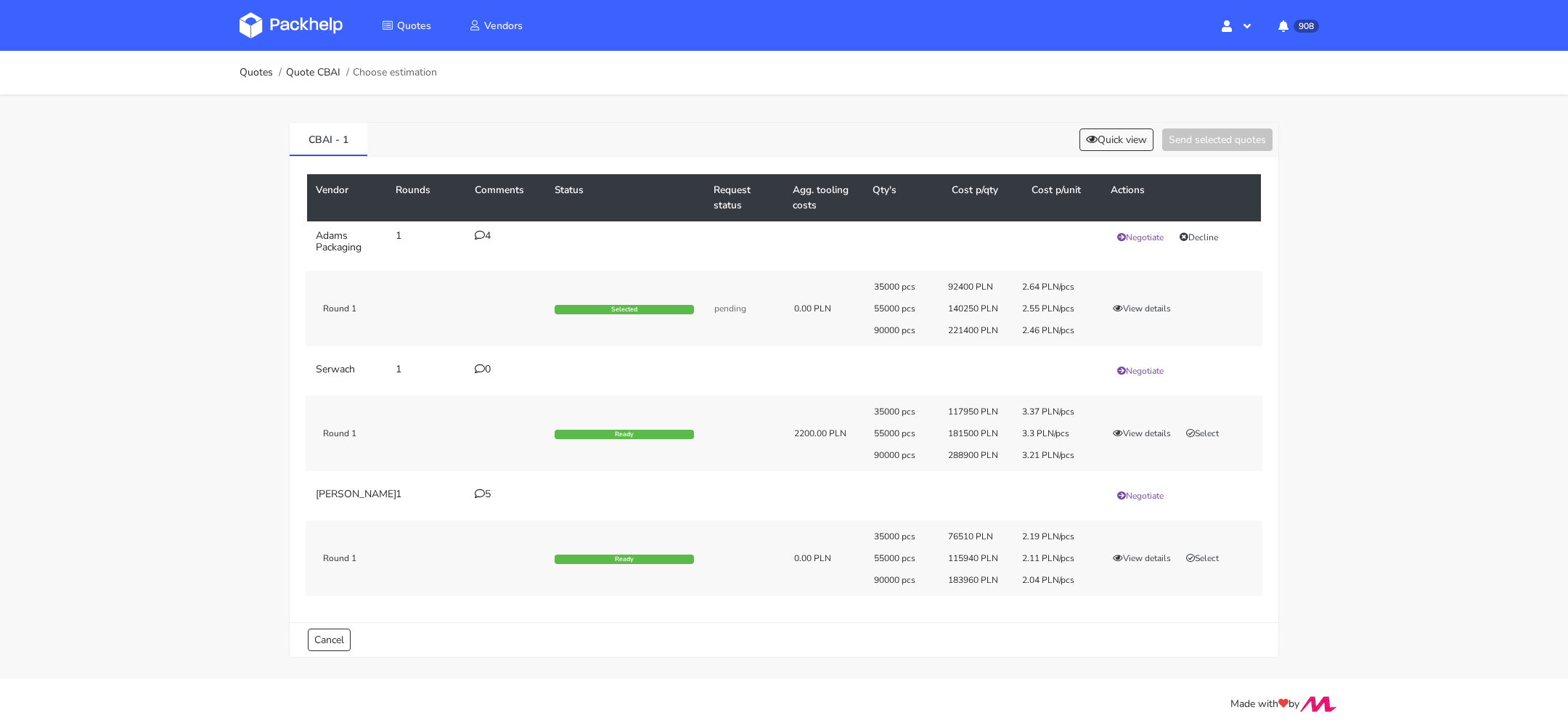
click at [471, 496] on td "5" at bounding box center [506, 495] width 80 height 32
click at [478, 496] on icon at bounding box center [479, 493] width 10 height 10
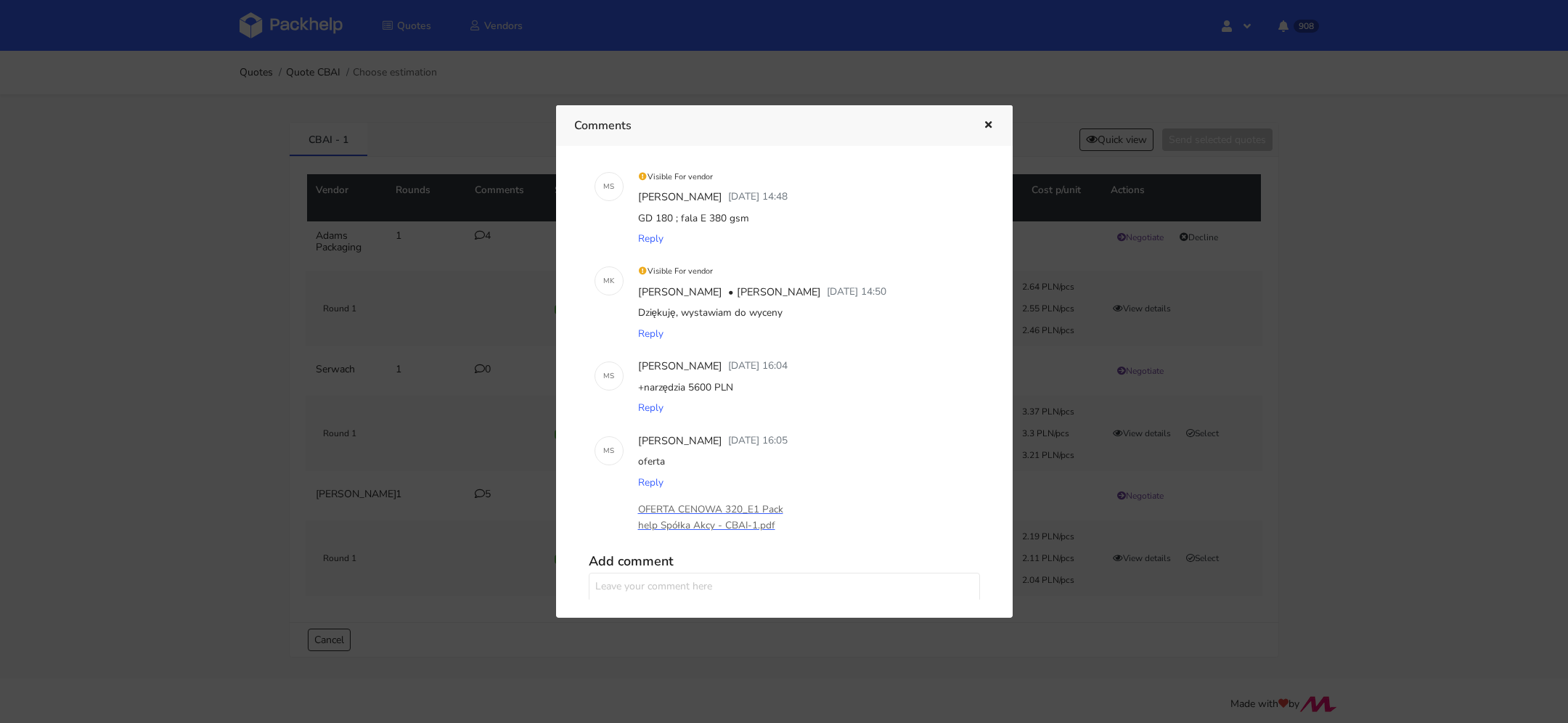
scroll to position [159, 0]
click at [985, 124] on icon "button" at bounding box center [988, 125] width 12 height 10
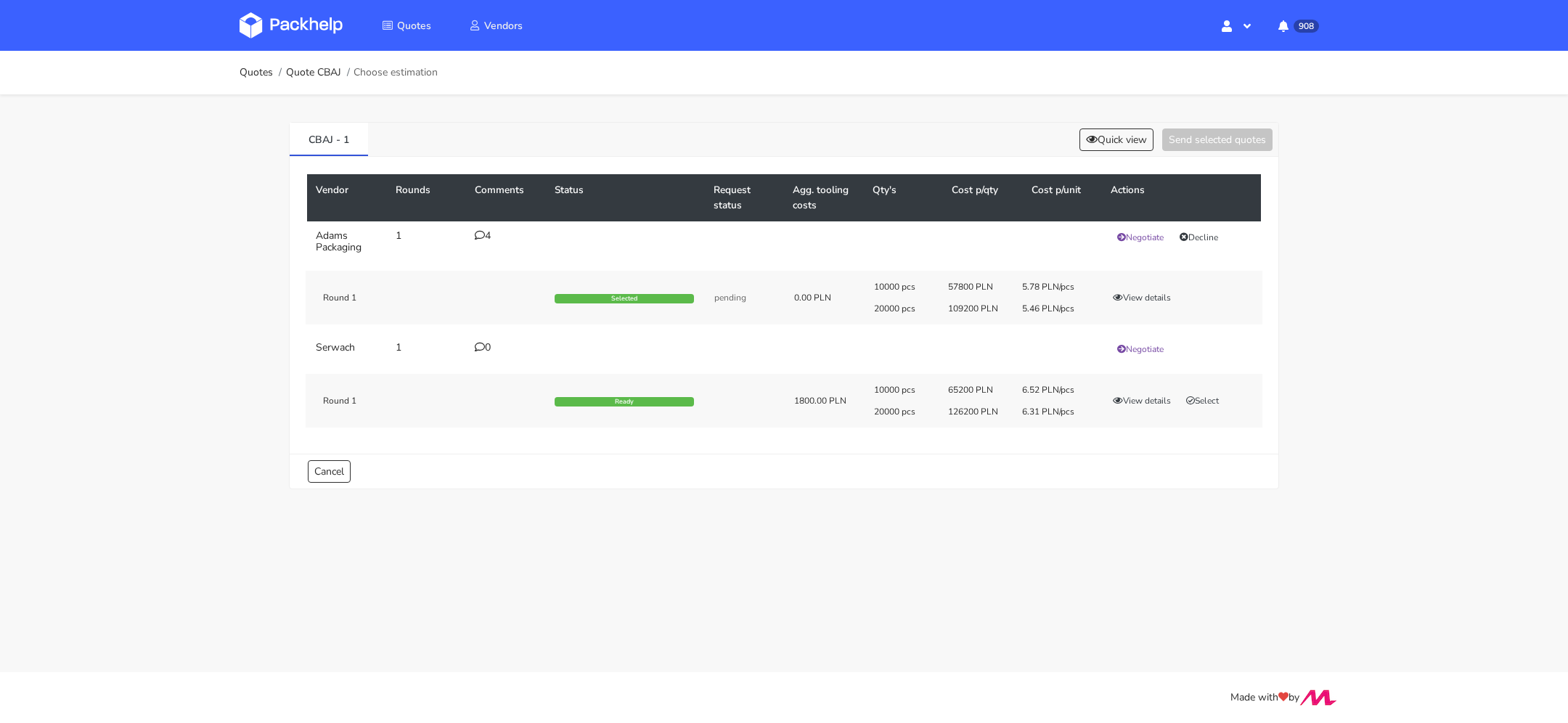
click at [481, 232] on icon at bounding box center [479, 235] width 10 height 10
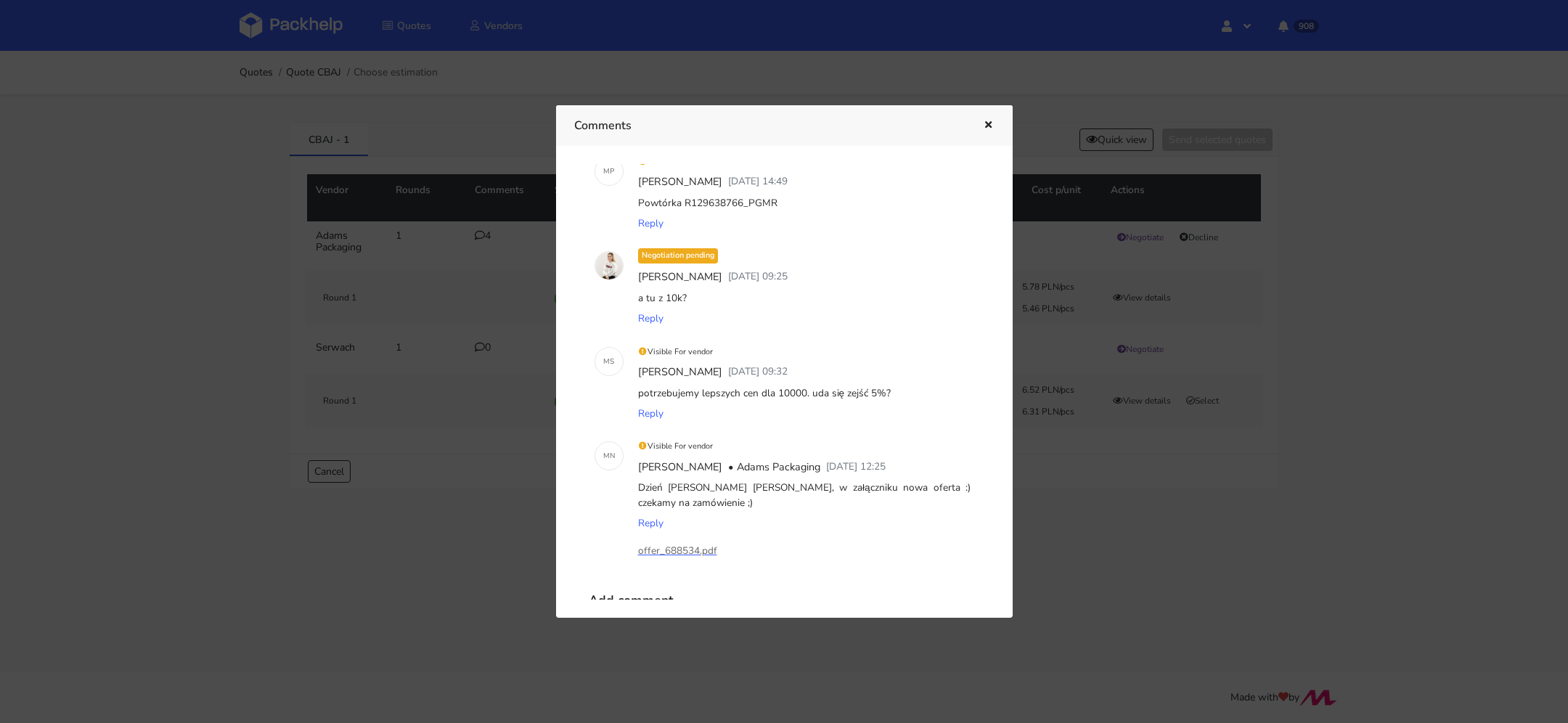
scroll to position [63, 0]
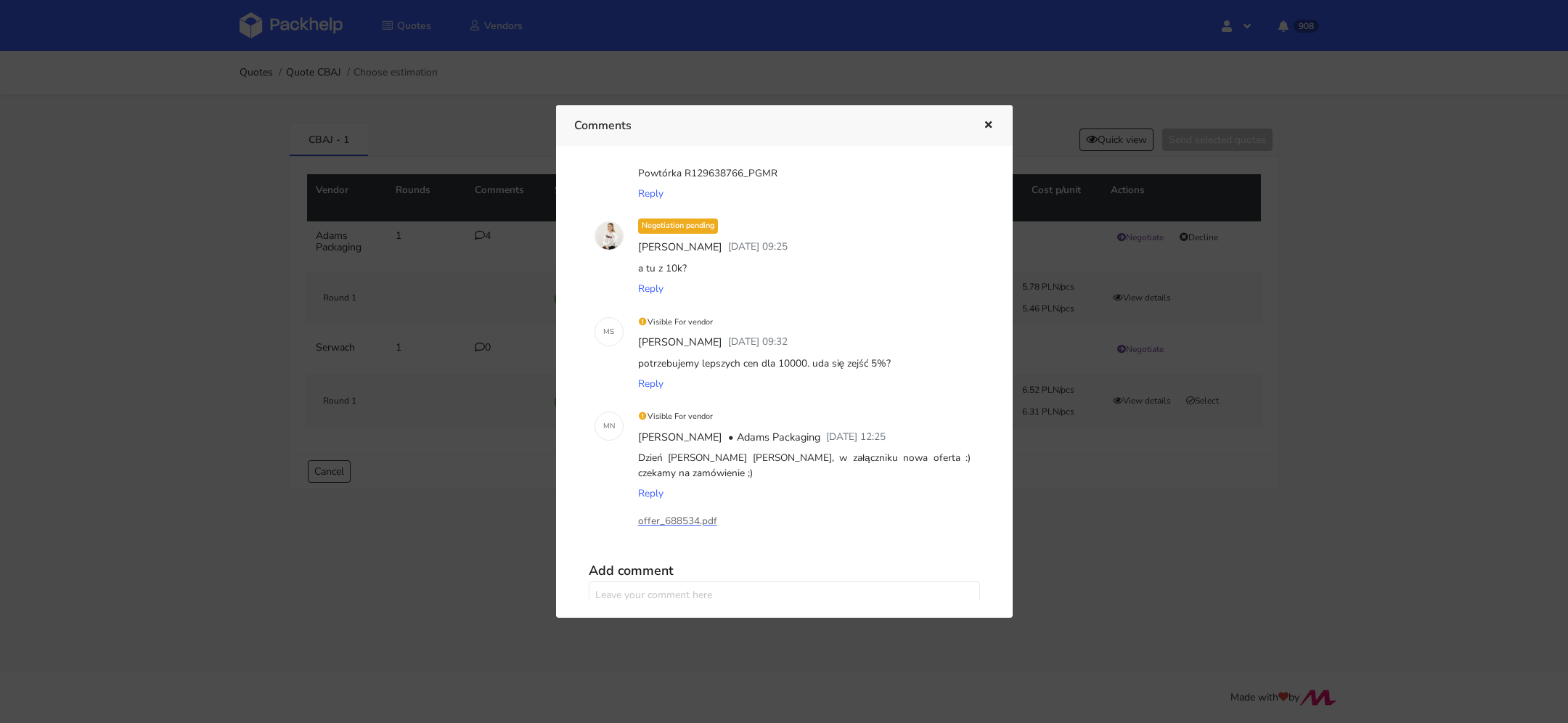
click at [989, 127] on icon "button" at bounding box center [988, 125] width 12 height 10
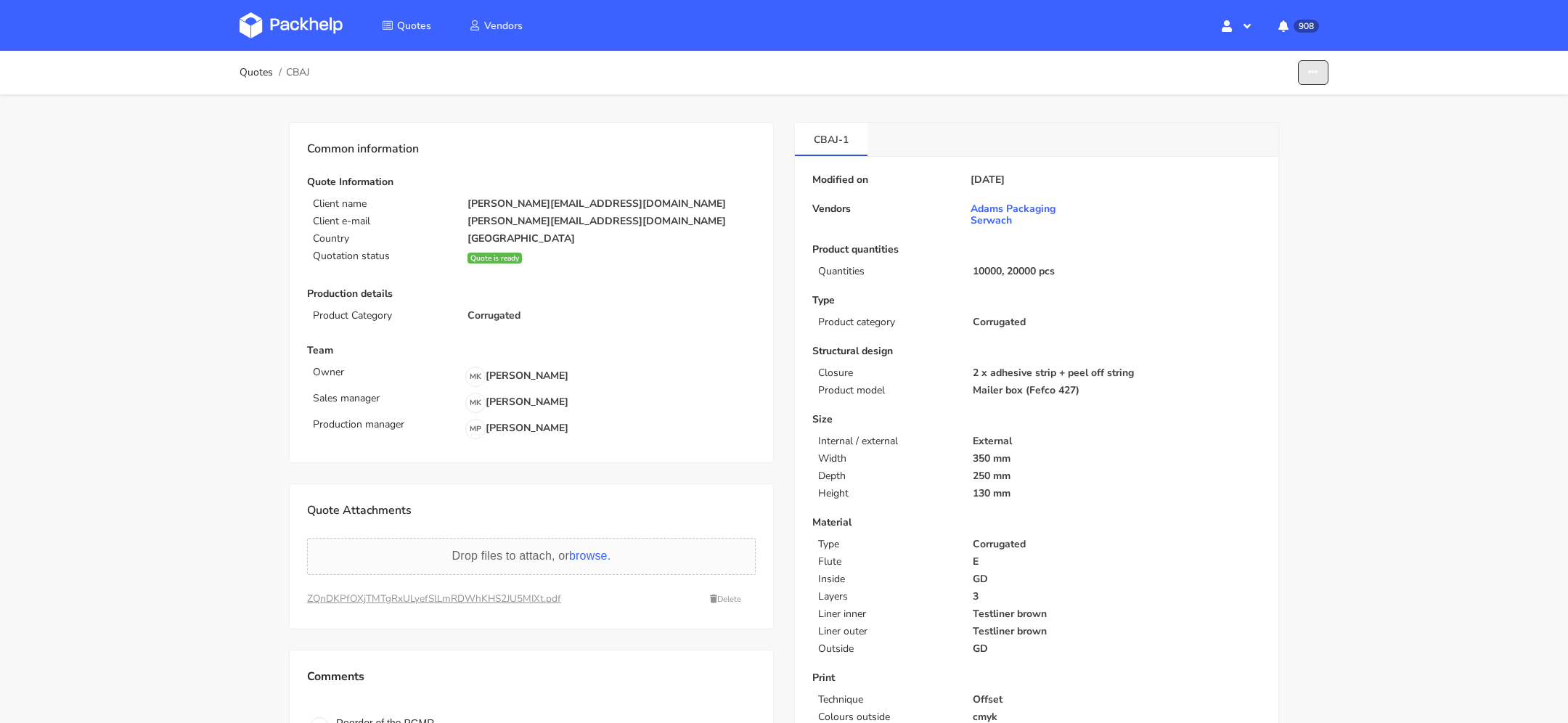
click at [1309, 69] on icon "button" at bounding box center [1313, 72] width 10 height 10
click at [1268, 157] on link "Show estimations" at bounding box center [1258, 158] width 128 height 24
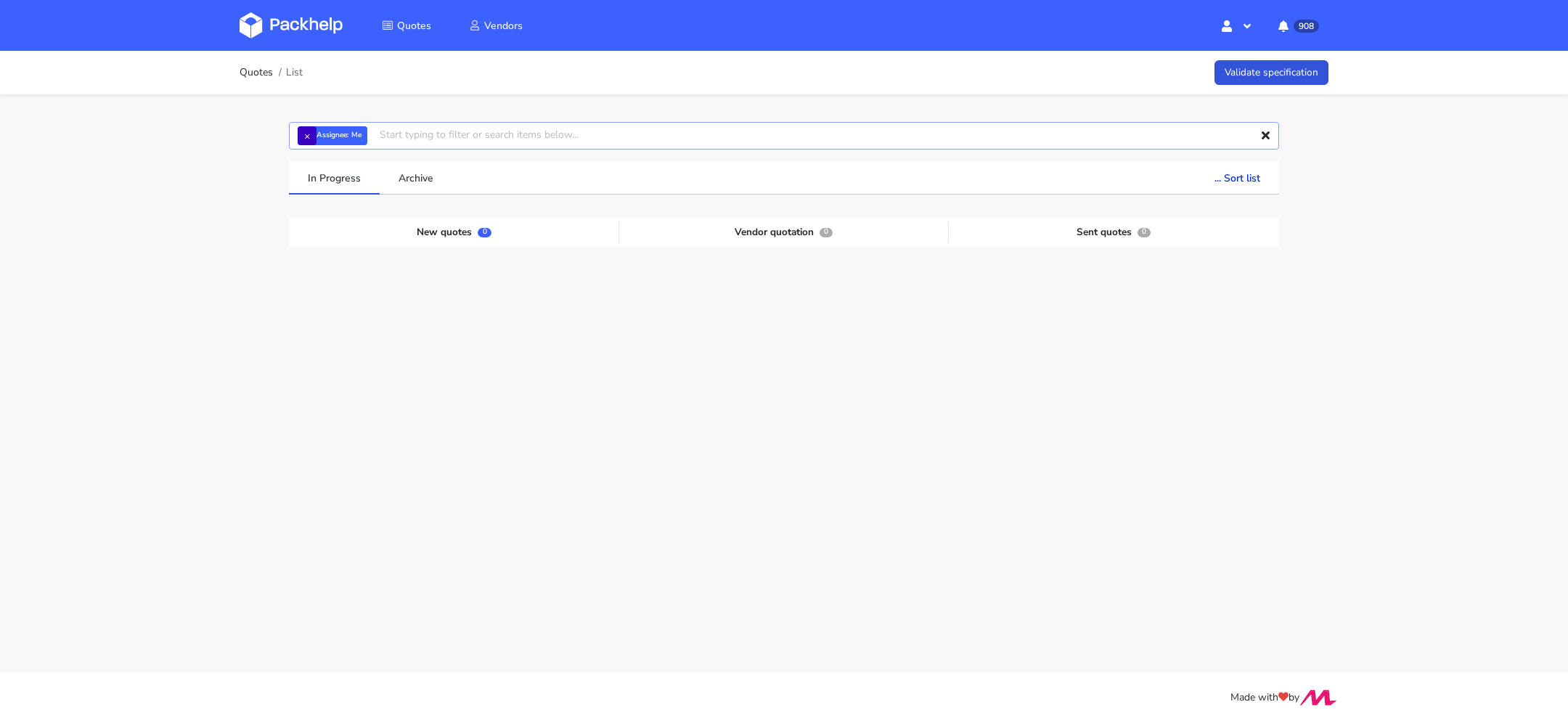
click at [297, 123] on input "text" at bounding box center [784, 135] width 990 height 28
click at [301, 128] on button "×" at bounding box center [307, 135] width 19 height 19
click at [309, 131] on input "text" at bounding box center [784, 135] width 990 height 28
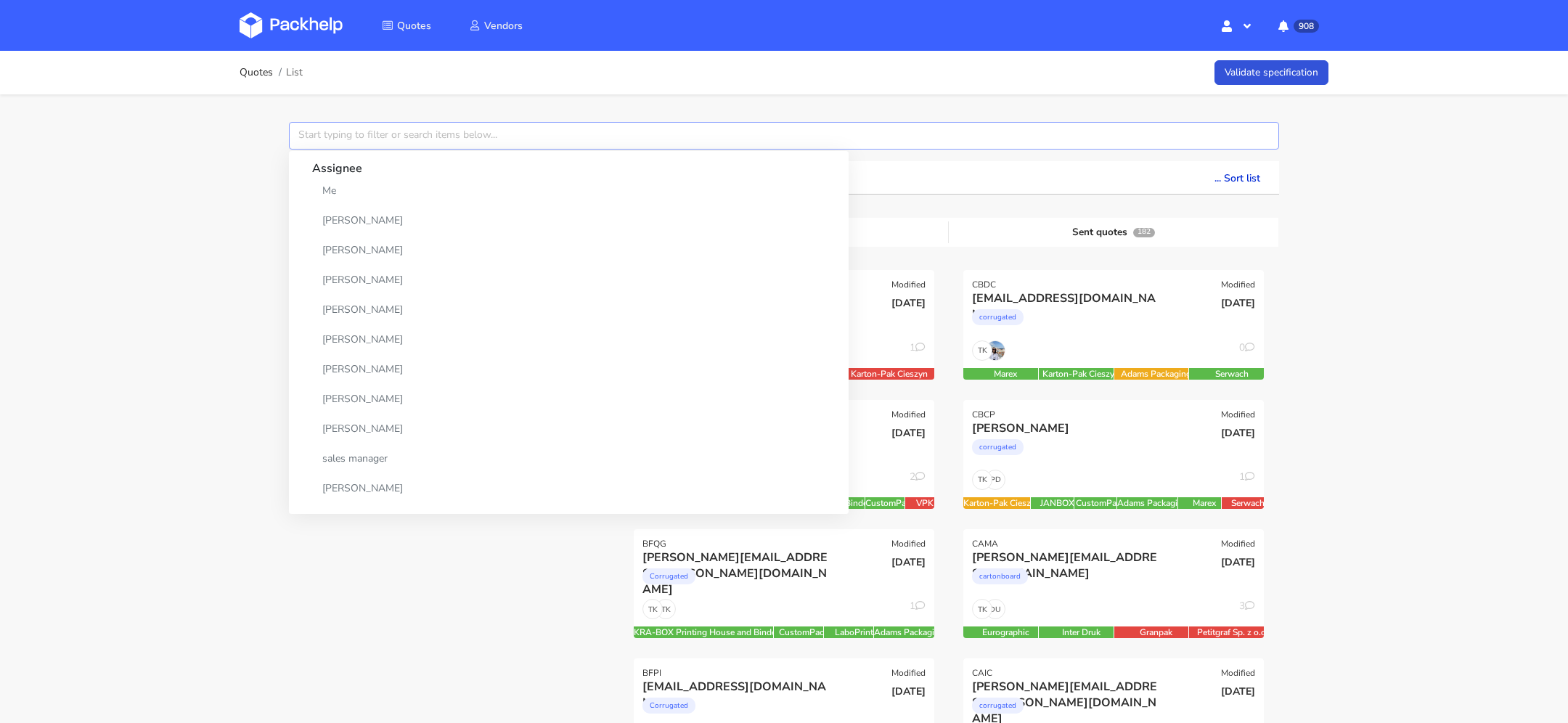
paste input "CBEI"
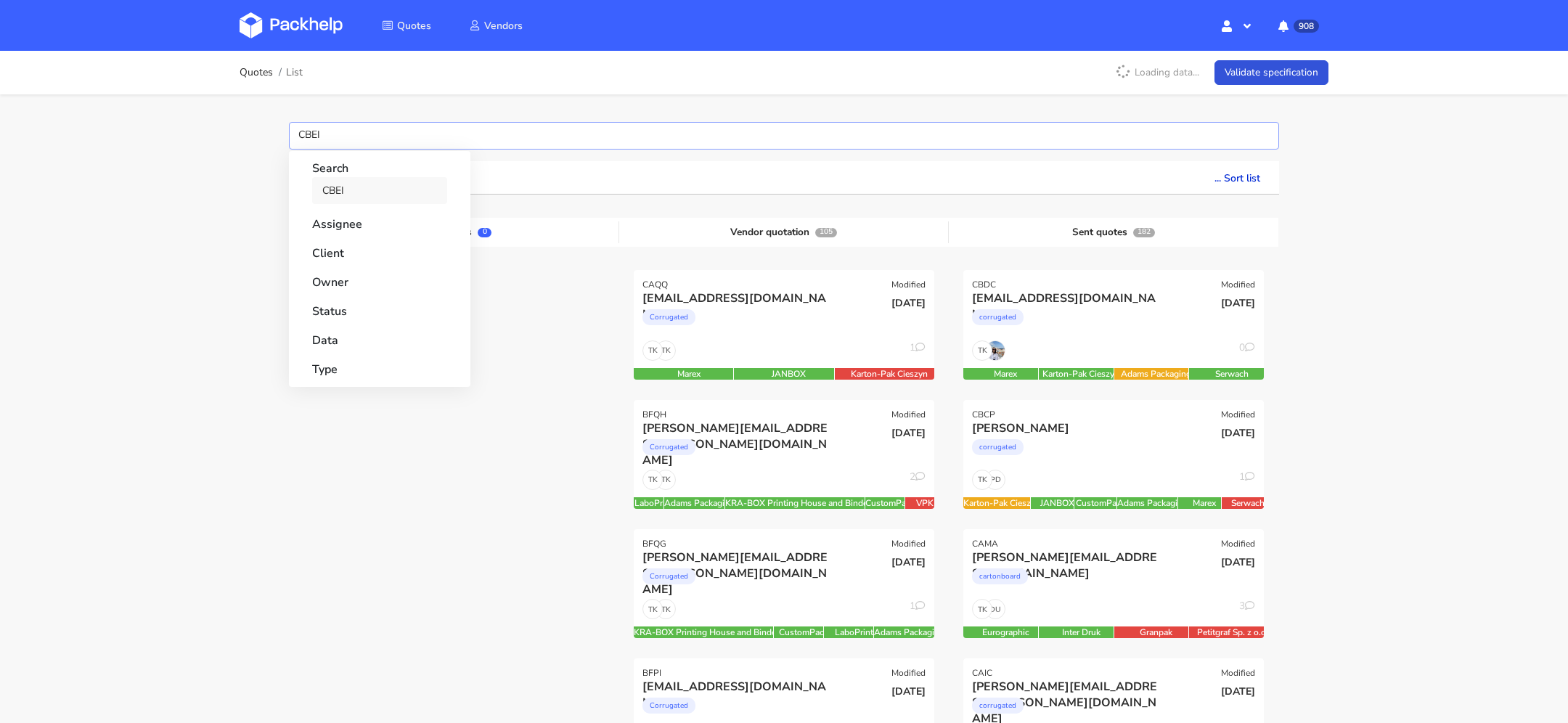
type input "CBEI"
click at [352, 189] on link "CBEI" at bounding box center [380, 190] width 135 height 27
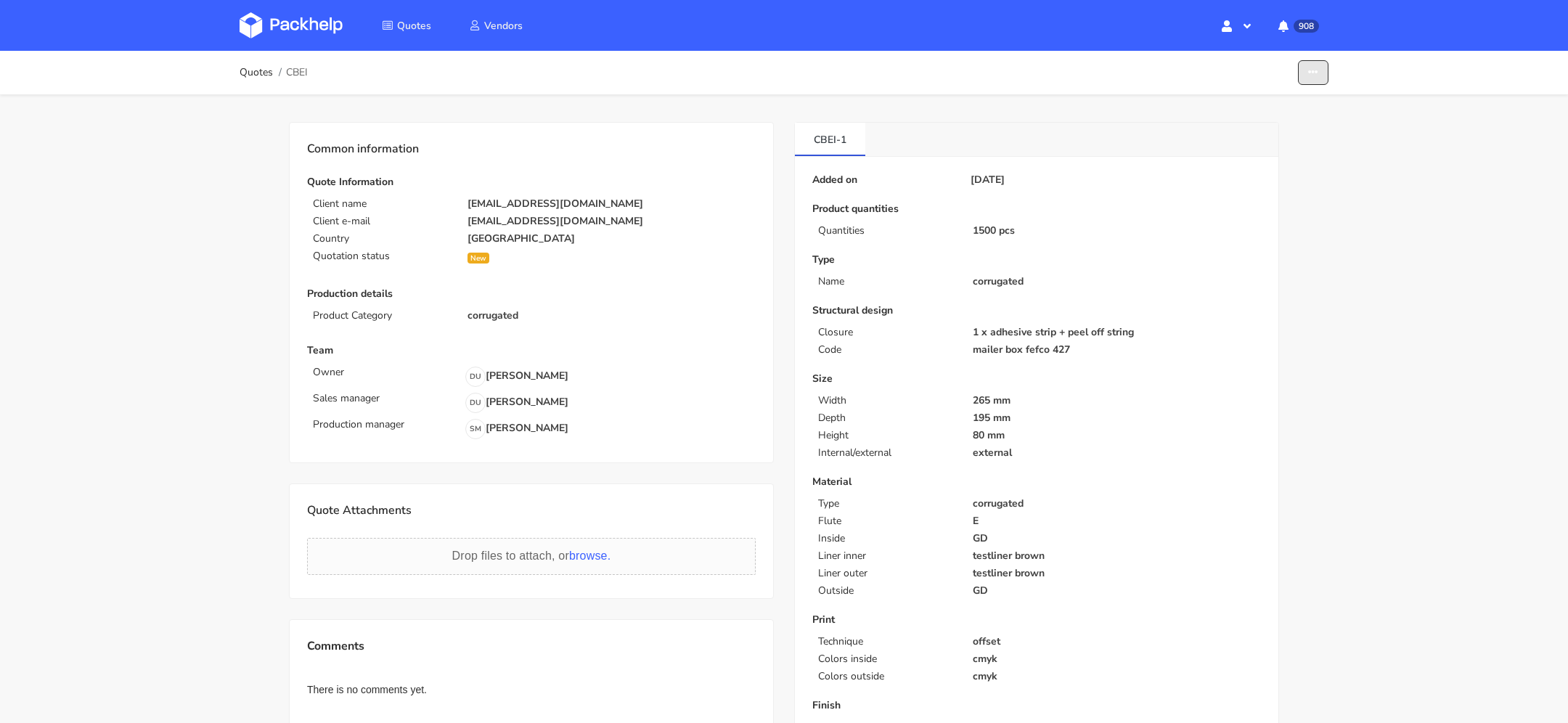
click at [1321, 70] on button "button" at bounding box center [1313, 73] width 30 height 26
click at [1259, 160] on link "Show estimations" at bounding box center [1258, 158] width 128 height 24
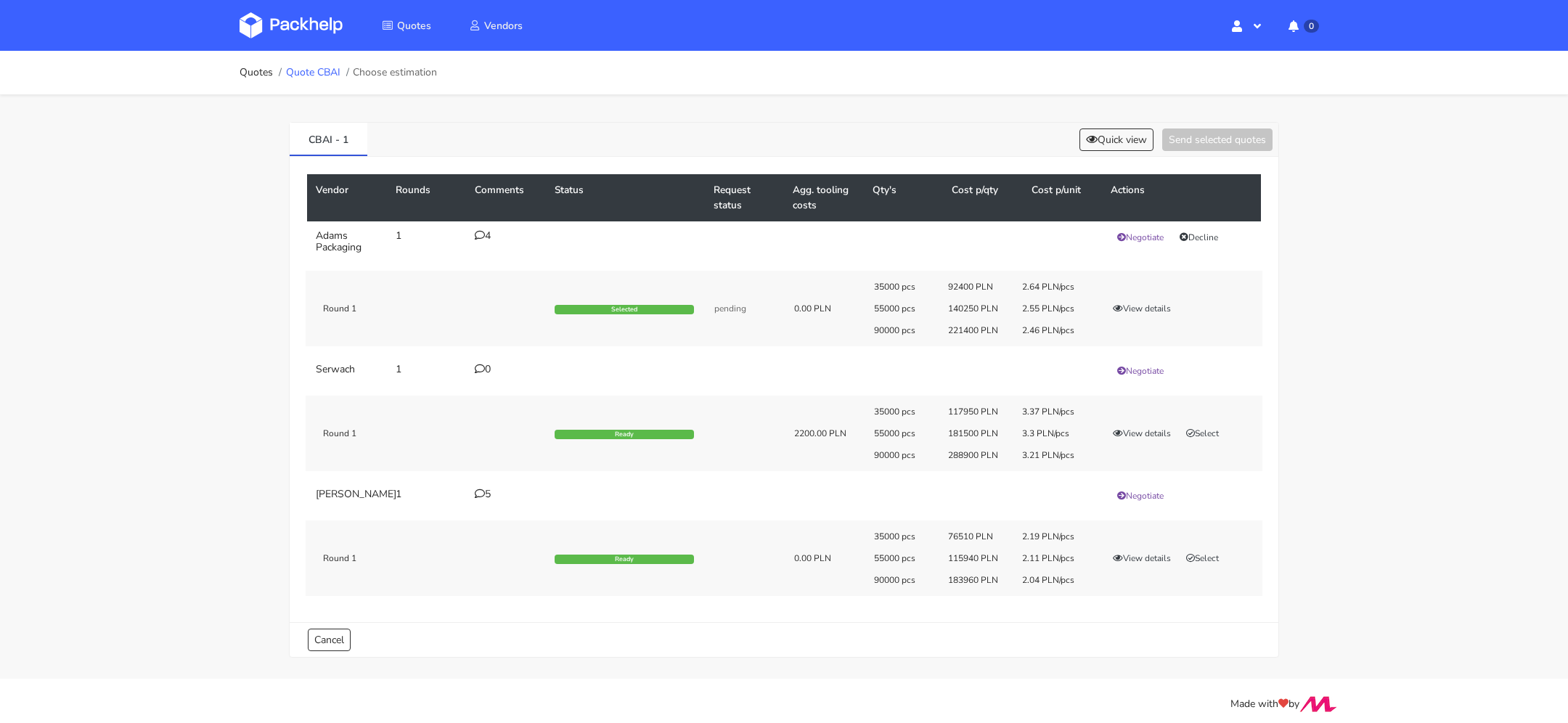
click at [309, 77] on link "Quote CBAI" at bounding box center [313, 72] width 54 height 12
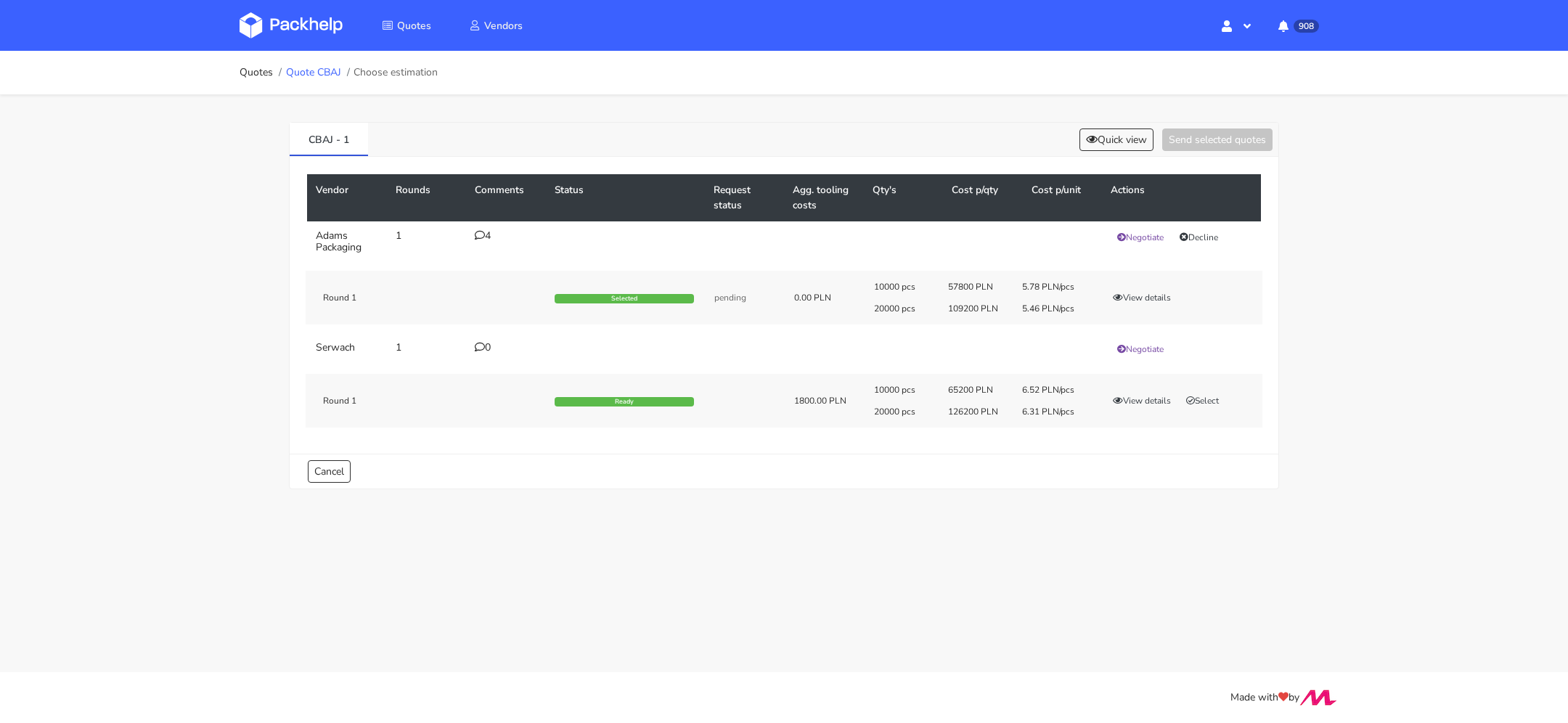
click at [313, 74] on link "Quote CBAJ" at bounding box center [314, 72] width 55 height 12
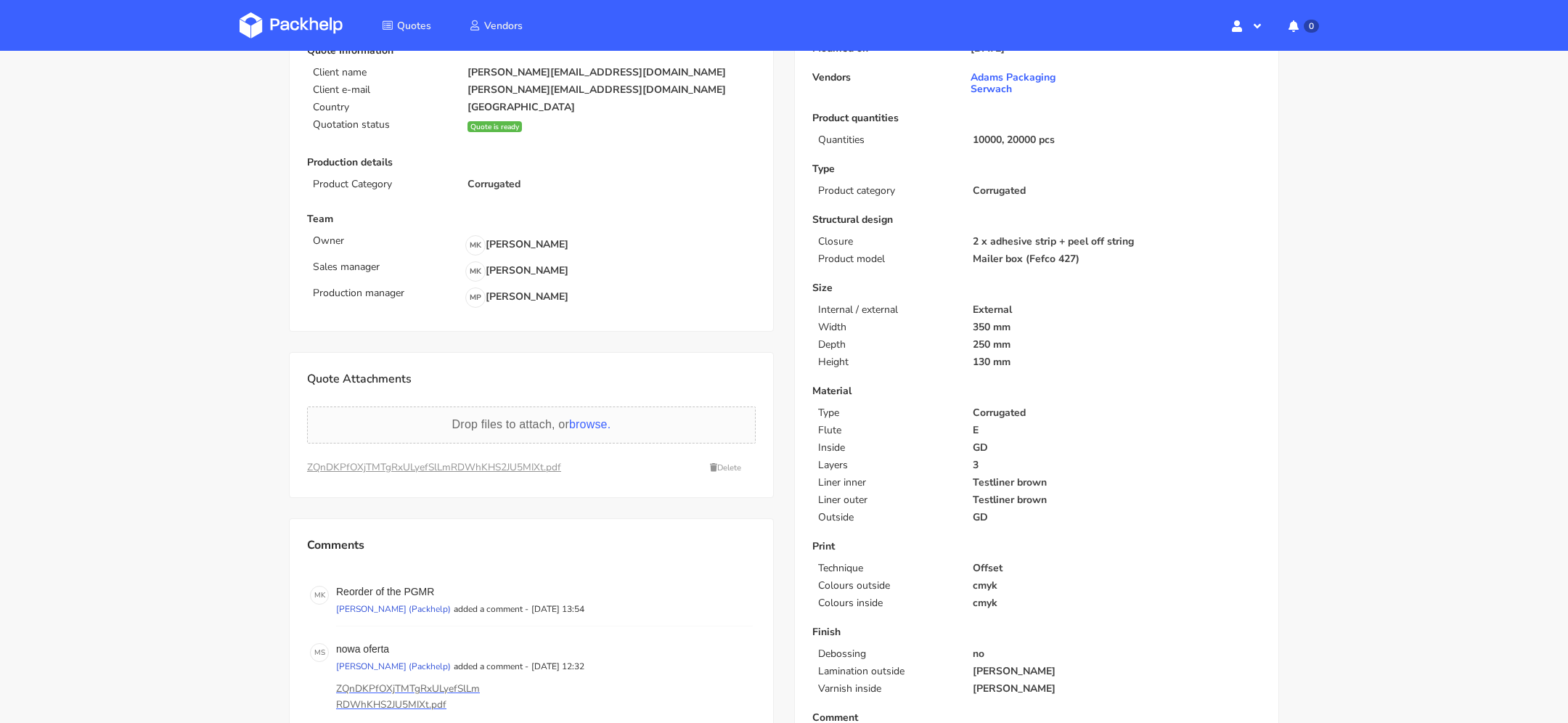
scroll to position [192, 0]
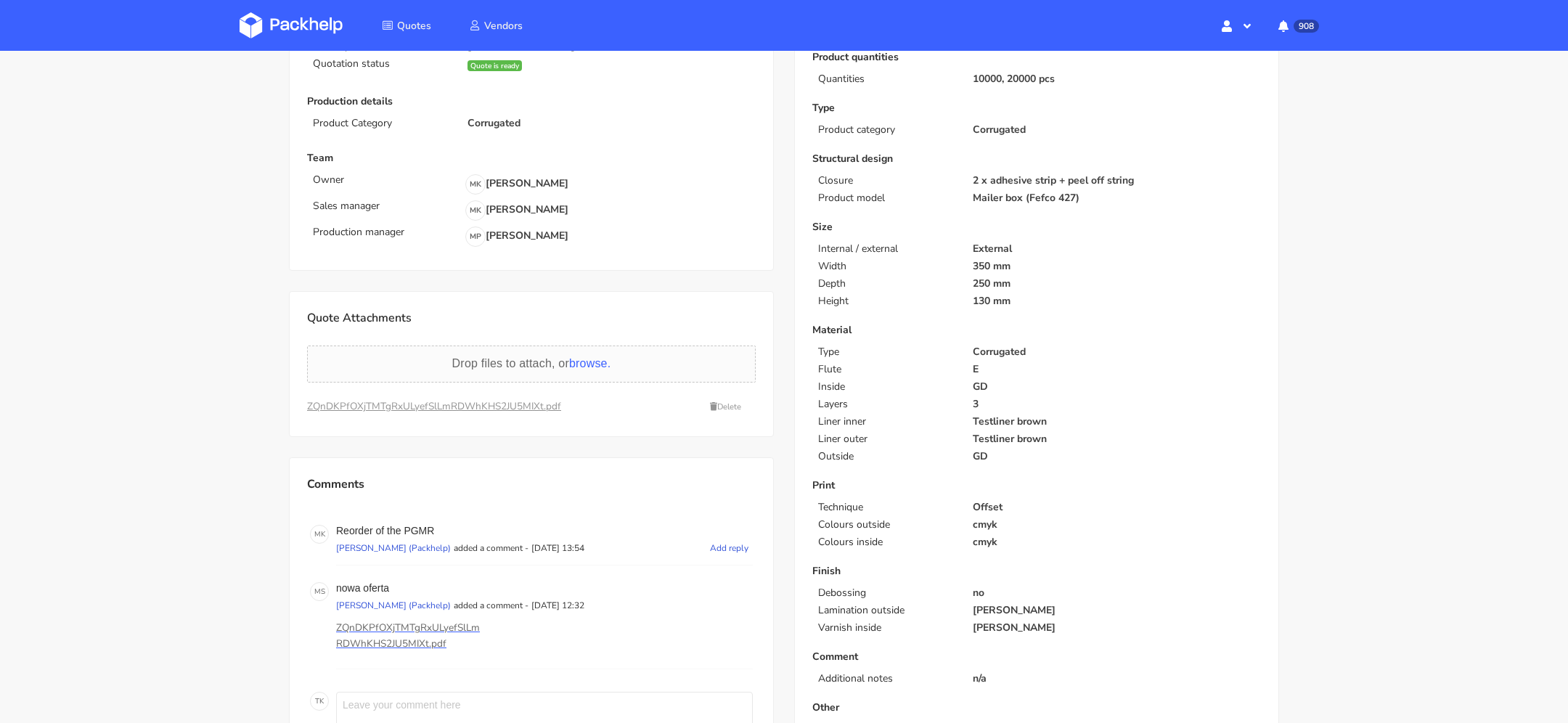
click at [420, 525] on p "Reorder of the PGMR" at bounding box center [544, 530] width 416 height 12
copy p "PGMR"
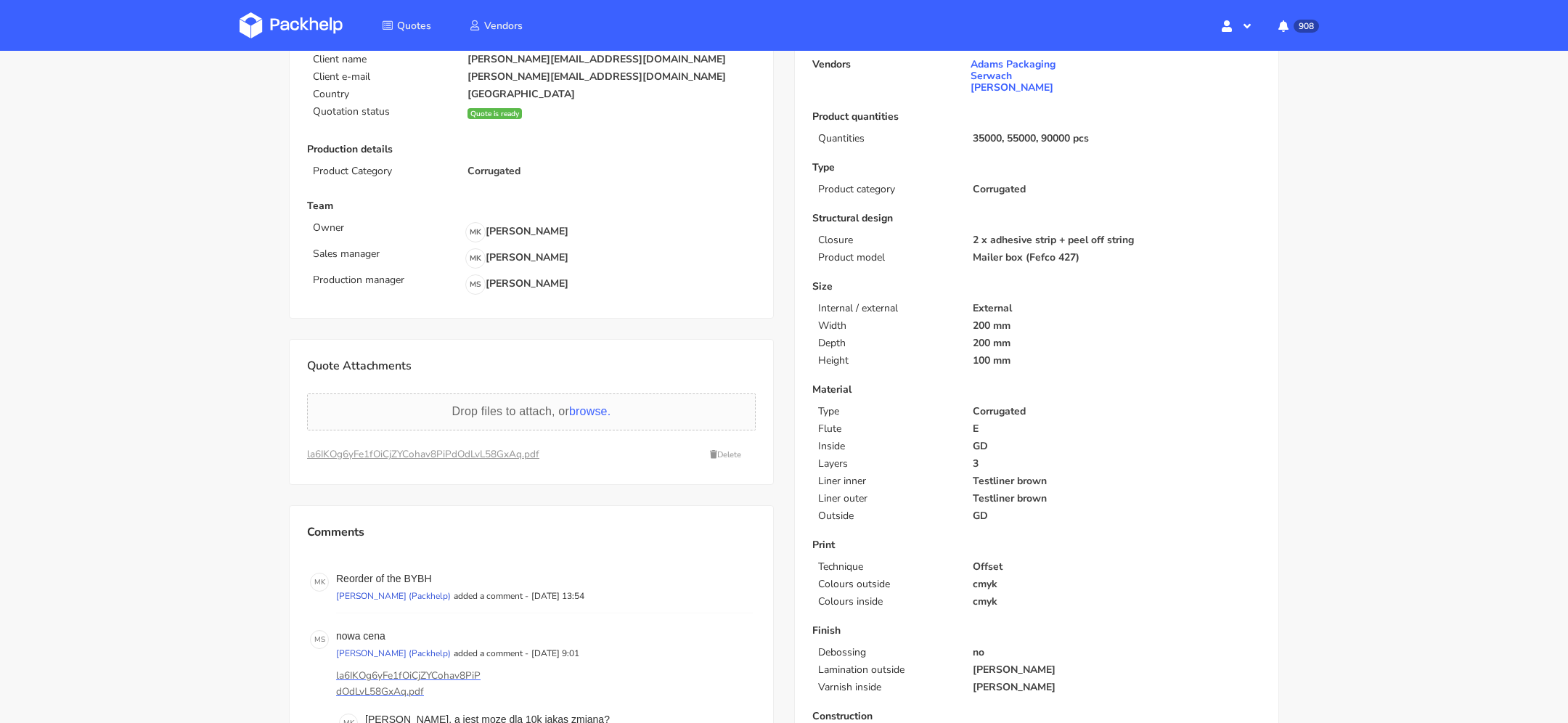
scroll to position [141, 0]
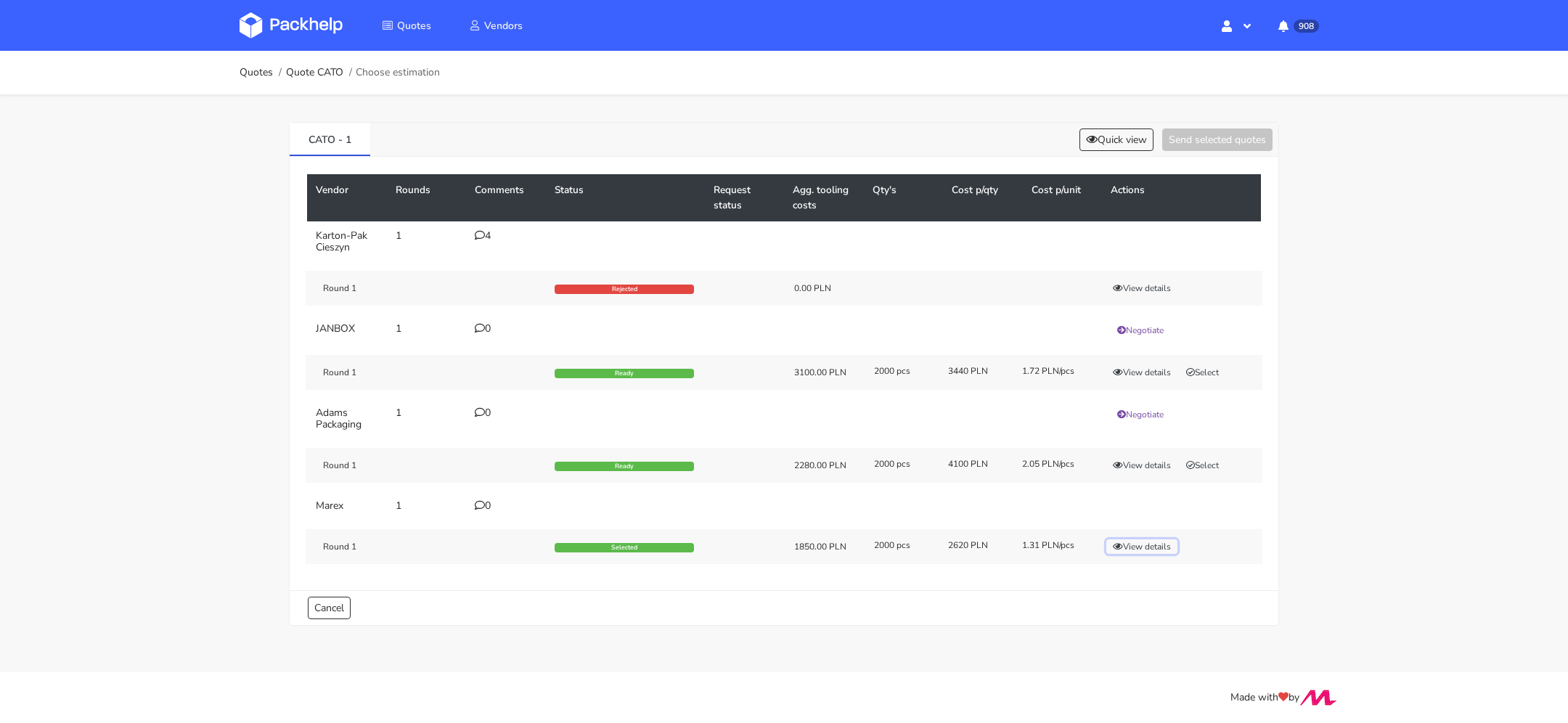
click at [1135, 539] on button "View details" at bounding box center [1142, 546] width 71 height 14
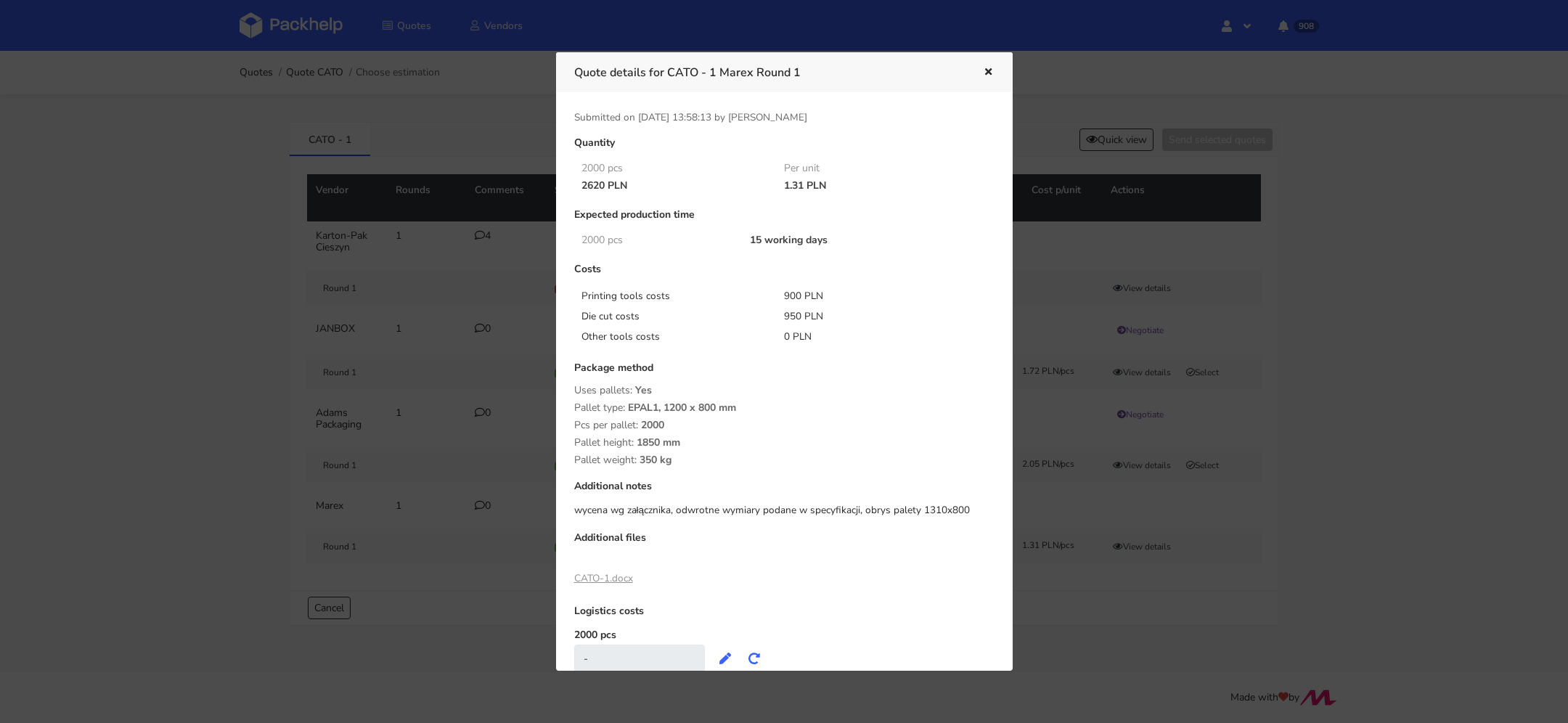
click at [992, 69] on icon "button" at bounding box center [988, 72] width 12 height 10
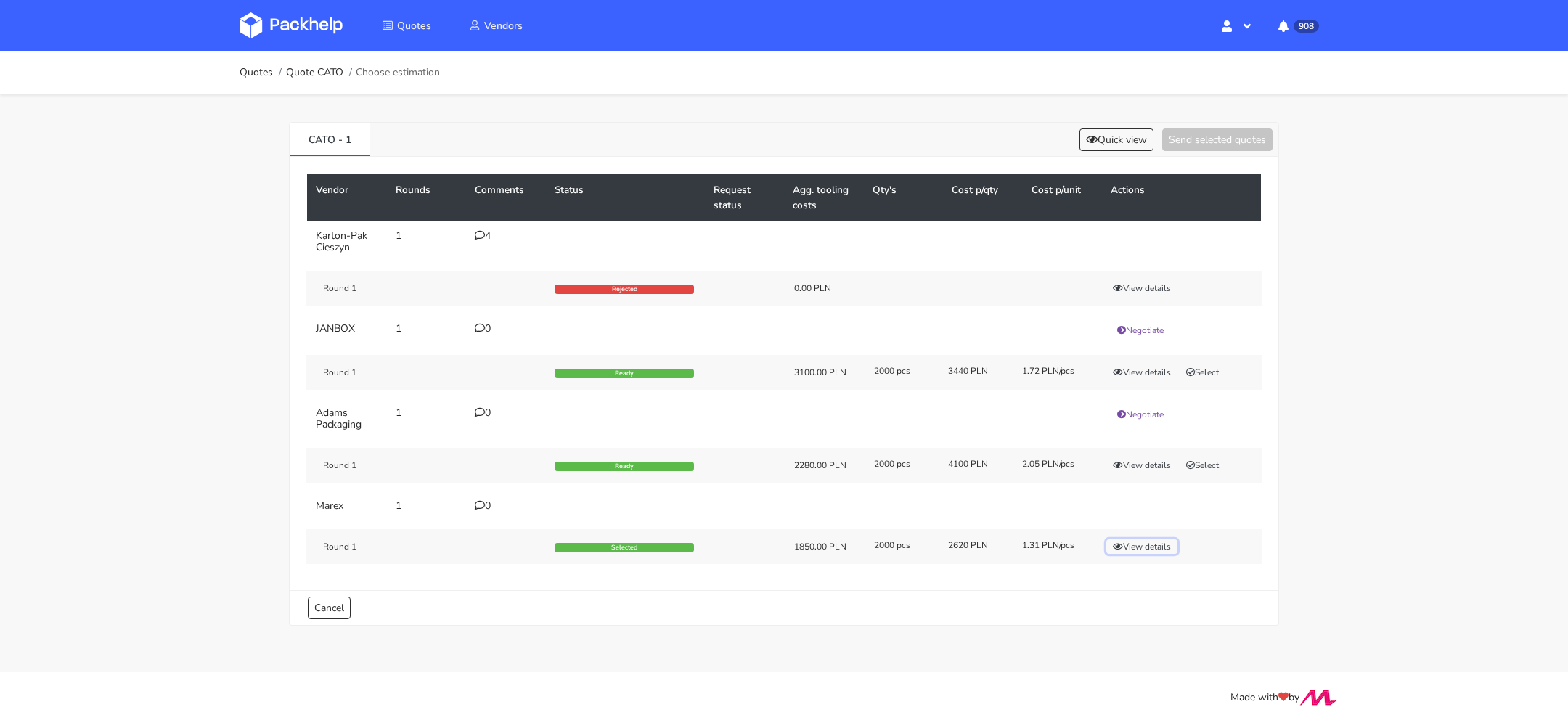
click at [1134, 539] on button "View details" at bounding box center [1142, 546] width 71 height 14
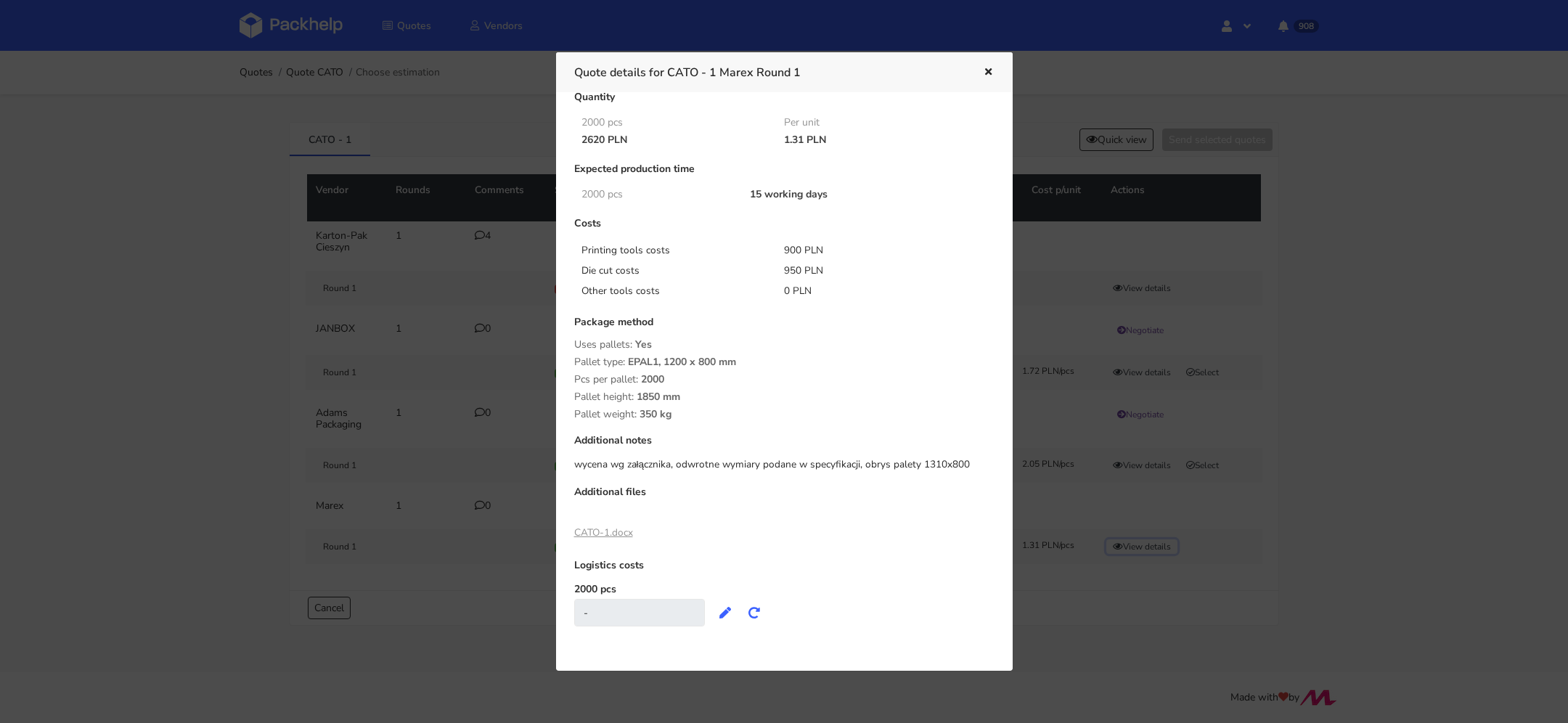
scroll to position [45, 0]
click at [989, 68] on icon "button" at bounding box center [988, 72] width 12 height 10
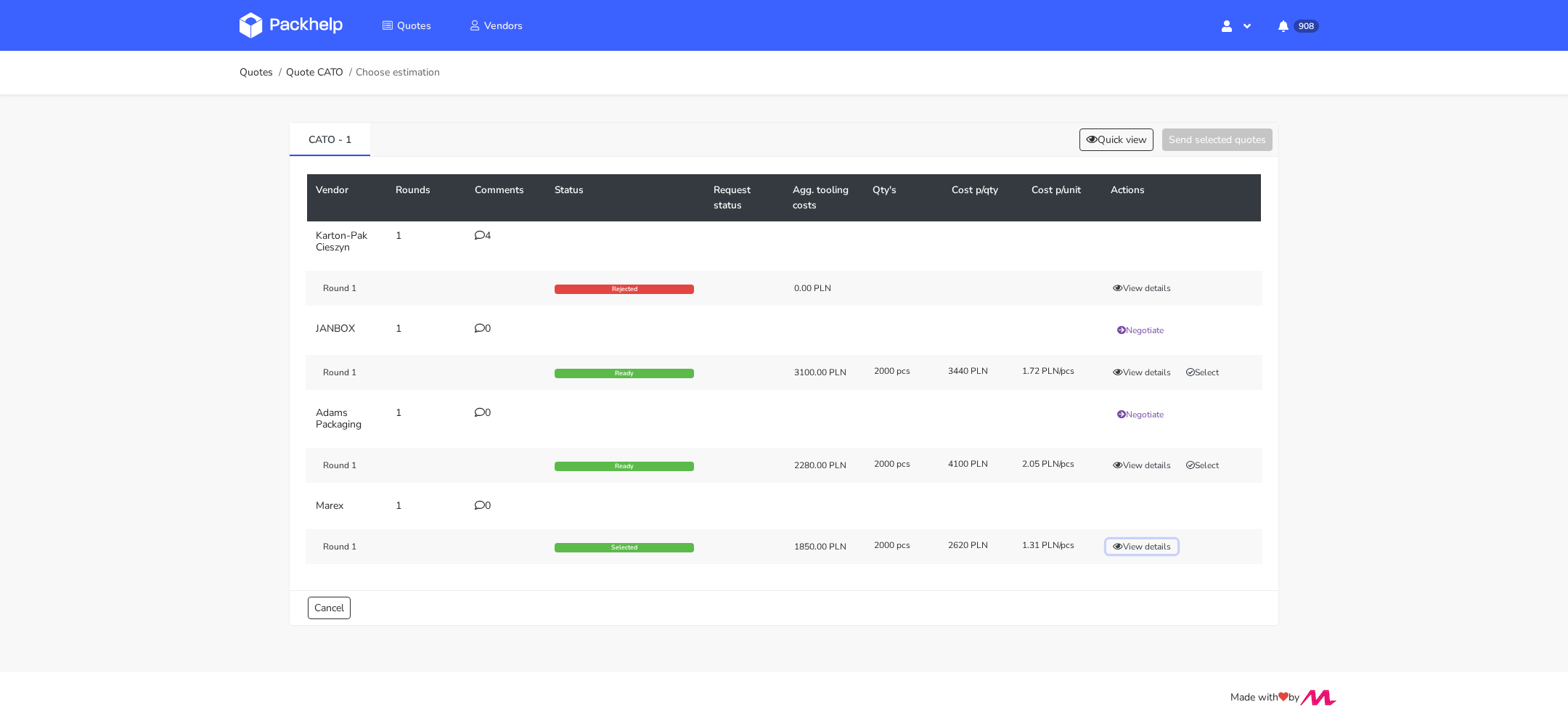
click at [1138, 546] on button "View details" at bounding box center [1142, 546] width 71 height 14
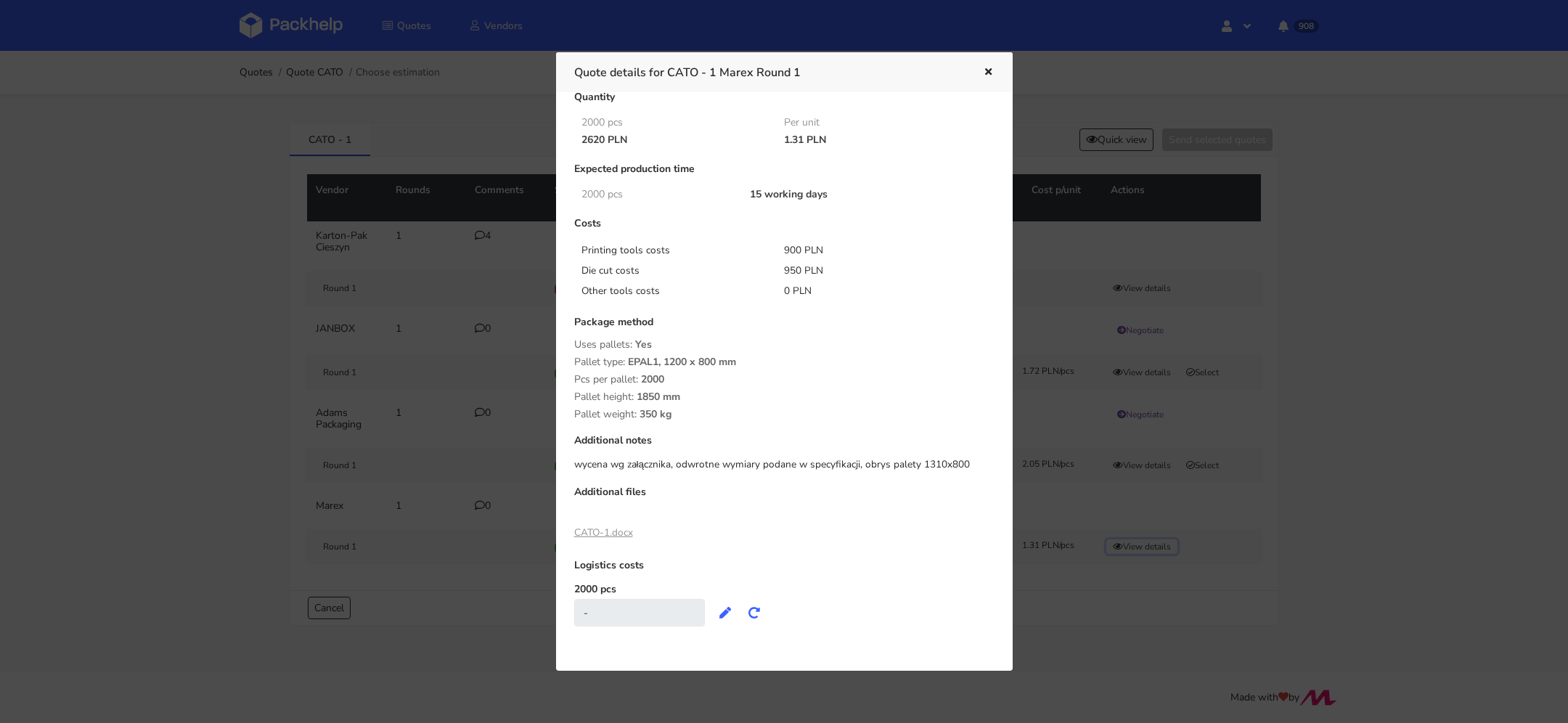
scroll to position [0, 0]
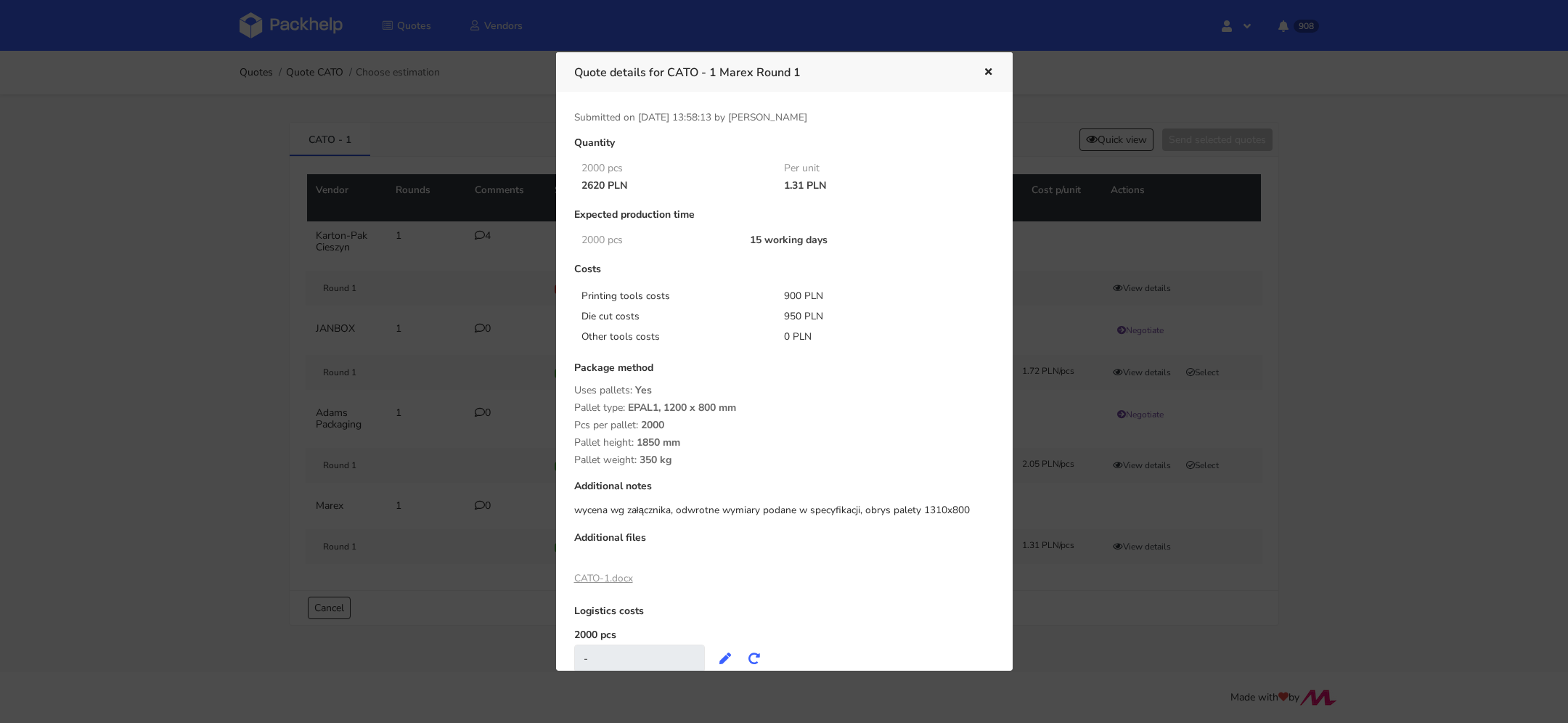
click at [620, 582] on link "CATO-1.docx" at bounding box center [603, 578] width 59 height 14
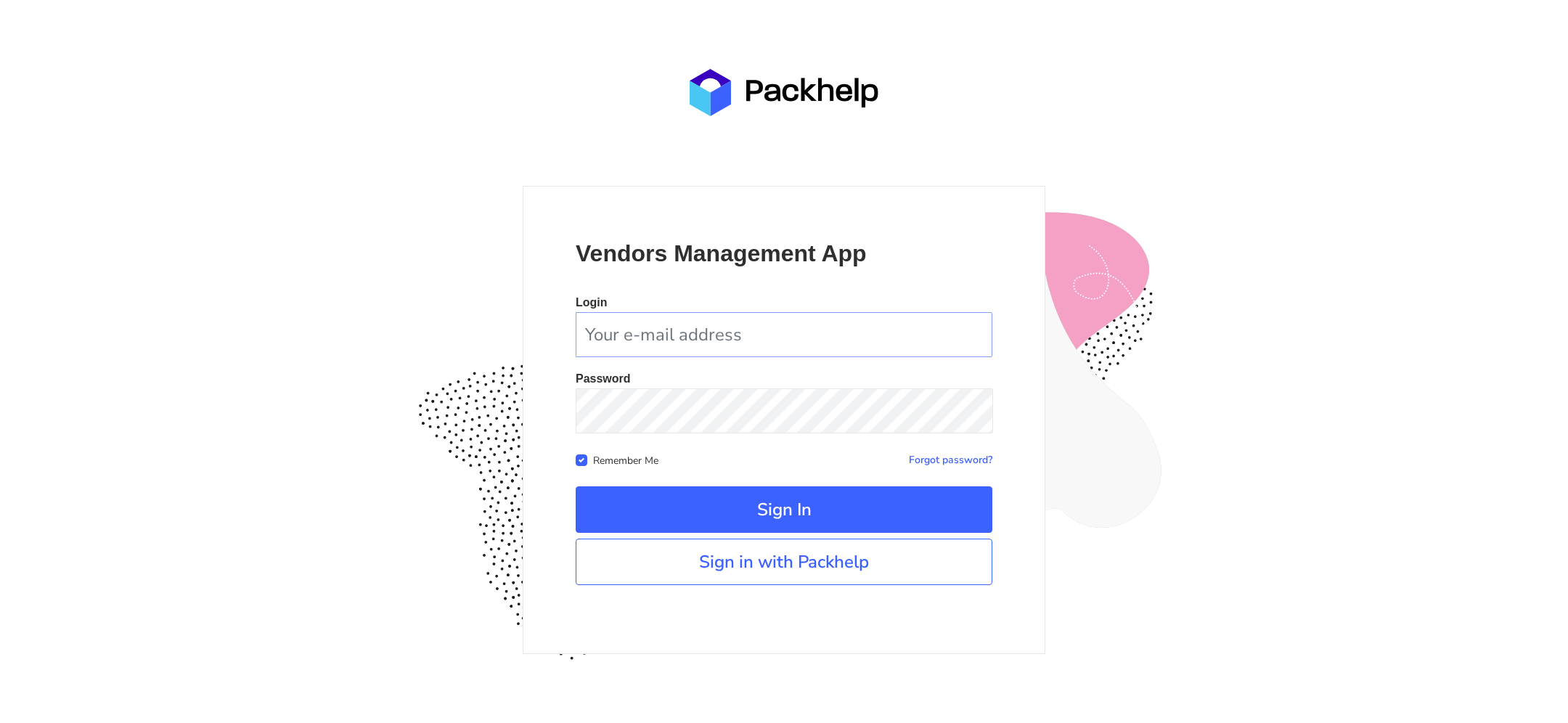
click at [630, 353] on input "email" at bounding box center [784, 334] width 416 height 45
type input "[PERSON_NAME][EMAIL_ADDRESS][PERSON_NAME][DOMAIN_NAME]"
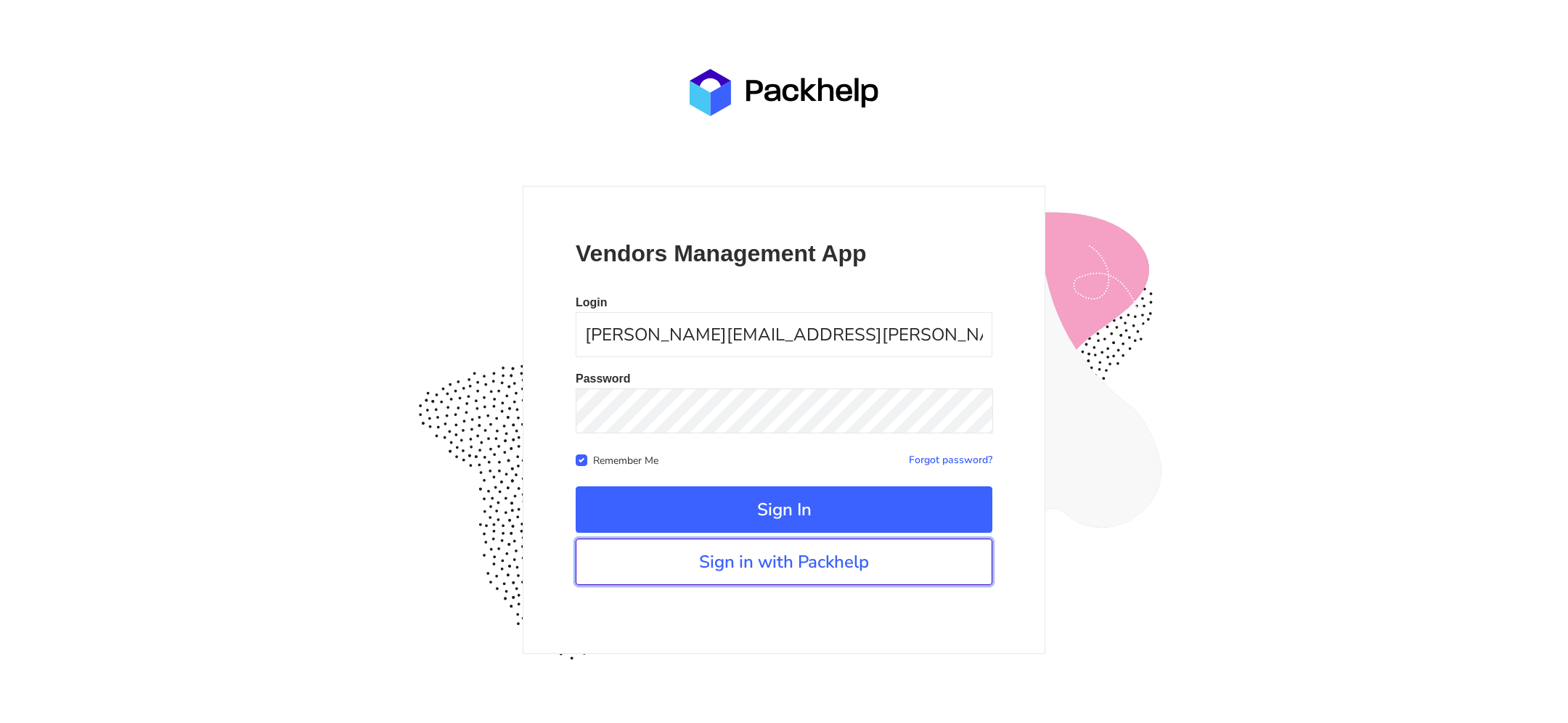
click at [731, 551] on link "Sign in with Packhelp" at bounding box center [784, 562] width 416 height 46
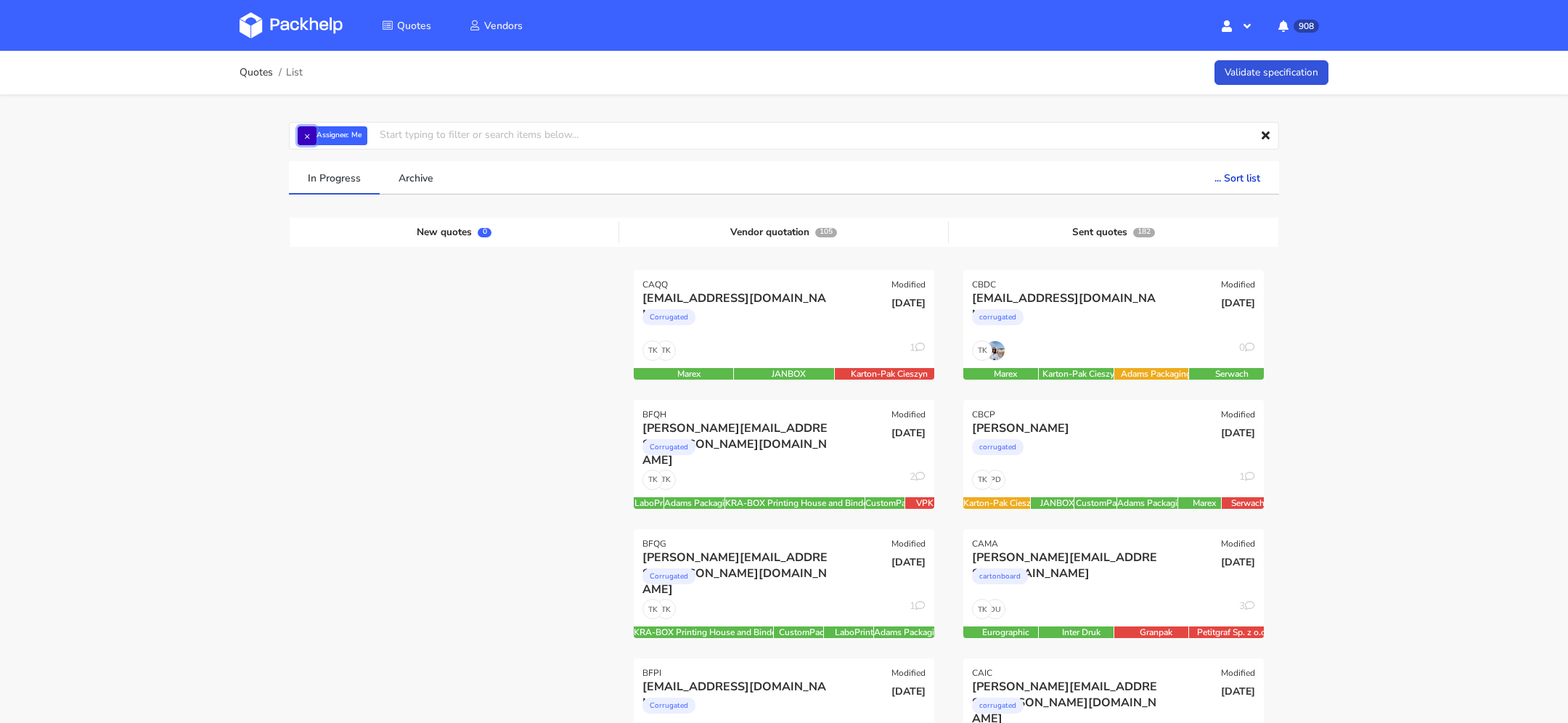
click at [306, 133] on button "×" at bounding box center [307, 135] width 19 height 19
click at [326, 133] on input "text" at bounding box center [784, 135] width 990 height 28
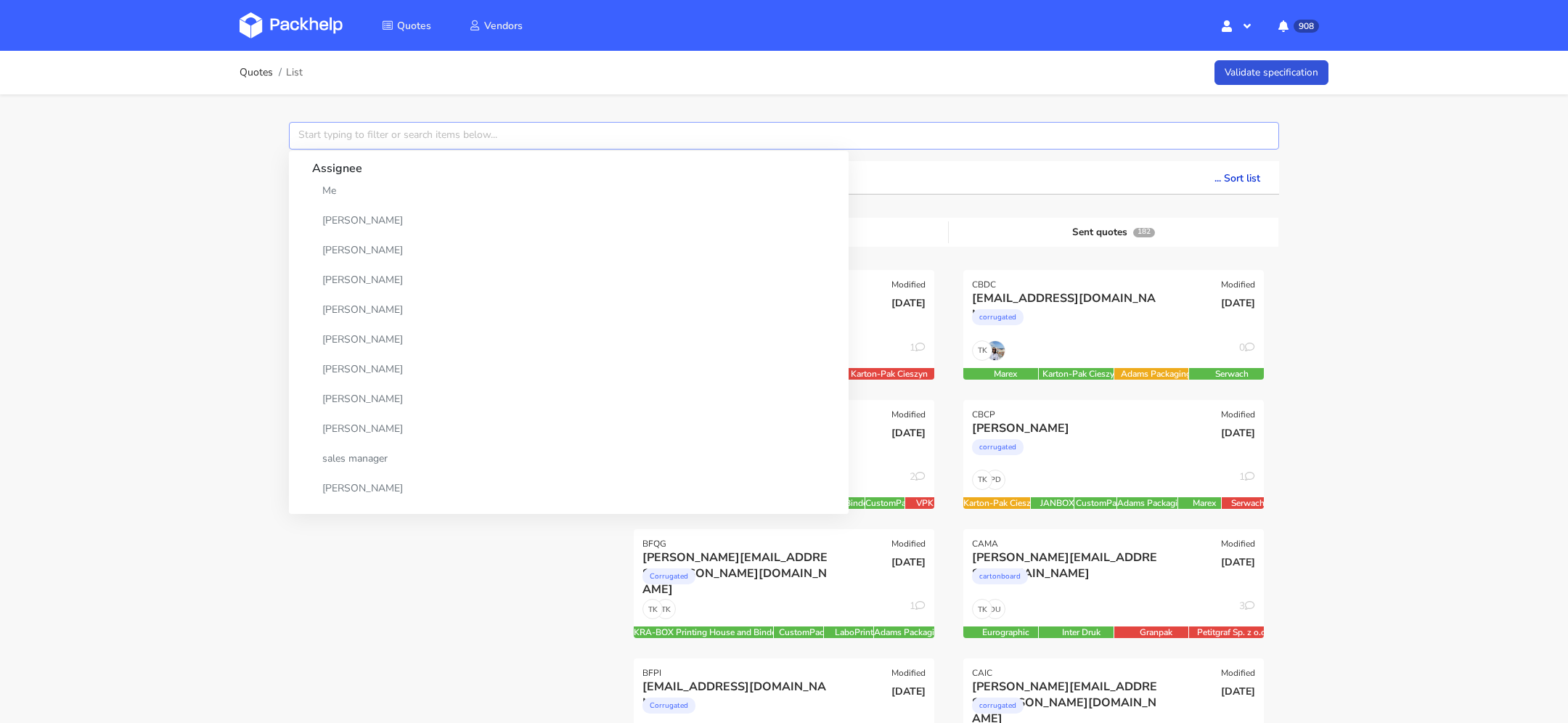
type input "b"
click at [322, 136] on input "b" at bounding box center [784, 135] width 990 height 28
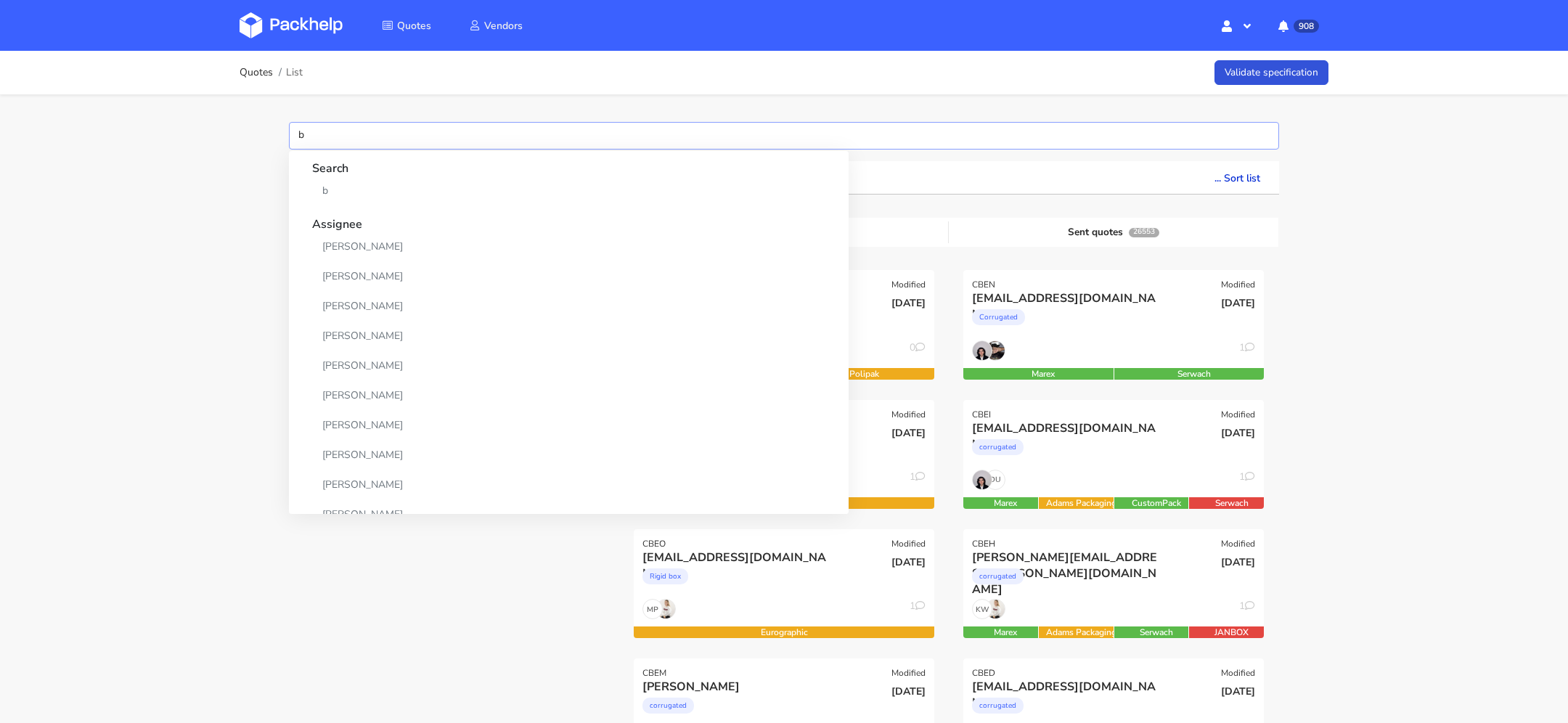
click at [330, 133] on input "b" at bounding box center [784, 135] width 990 height 28
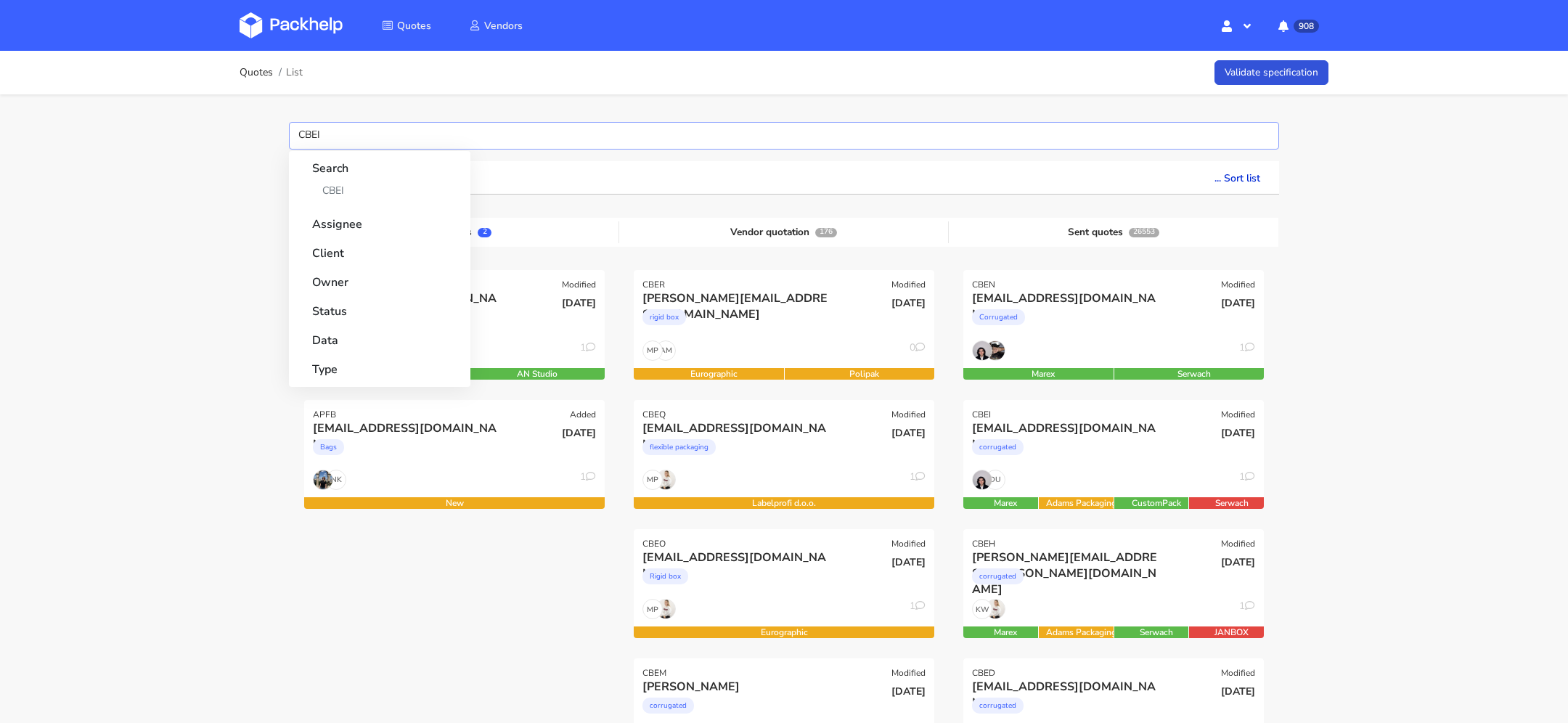
click at [314, 142] on input "CBEI" at bounding box center [784, 135] width 990 height 28
type input "CBEI"
click at [334, 187] on link "CBEI" at bounding box center [380, 190] width 135 height 27
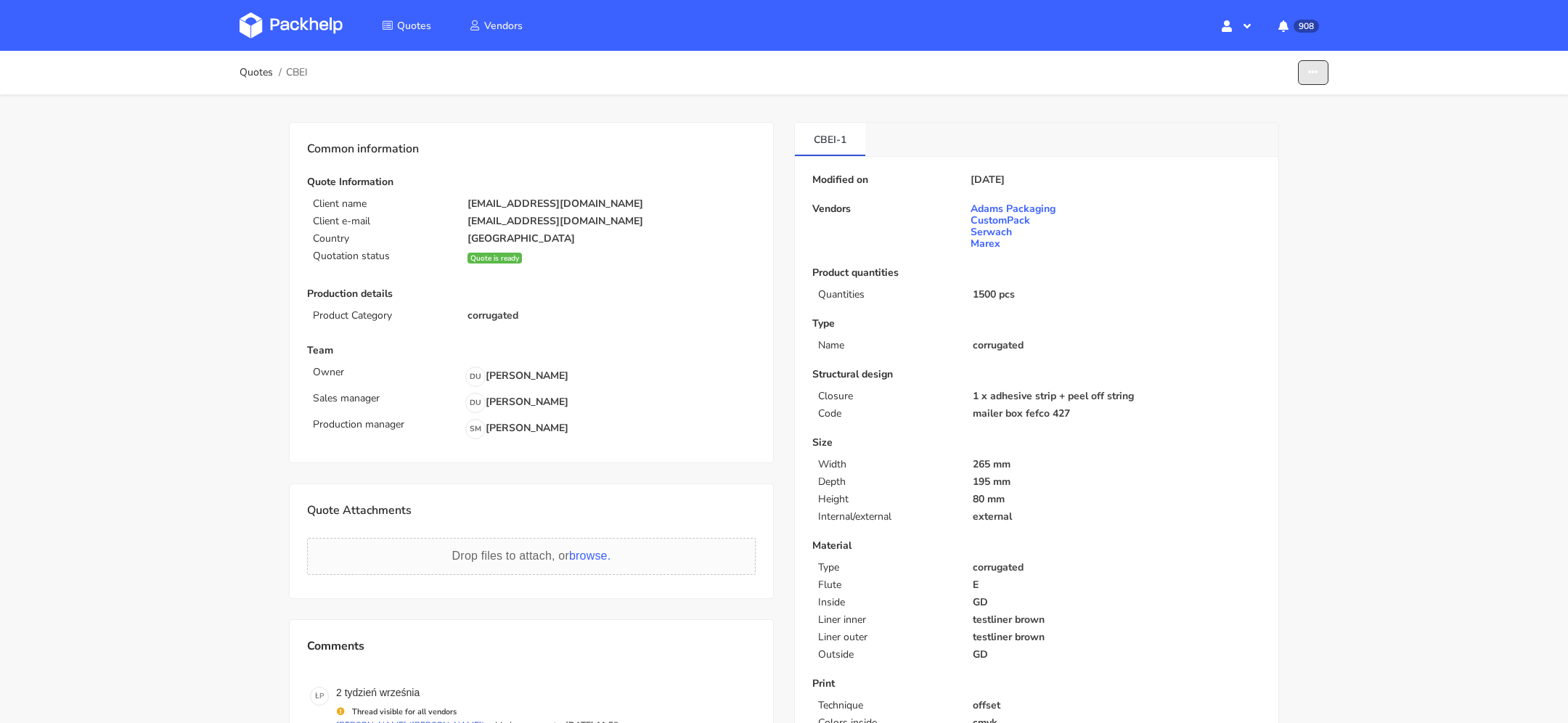
click at [1300, 75] on button "button" at bounding box center [1313, 73] width 30 height 26
click at [1292, 160] on link "Show estimations" at bounding box center [1258, 158] width 128 height 24
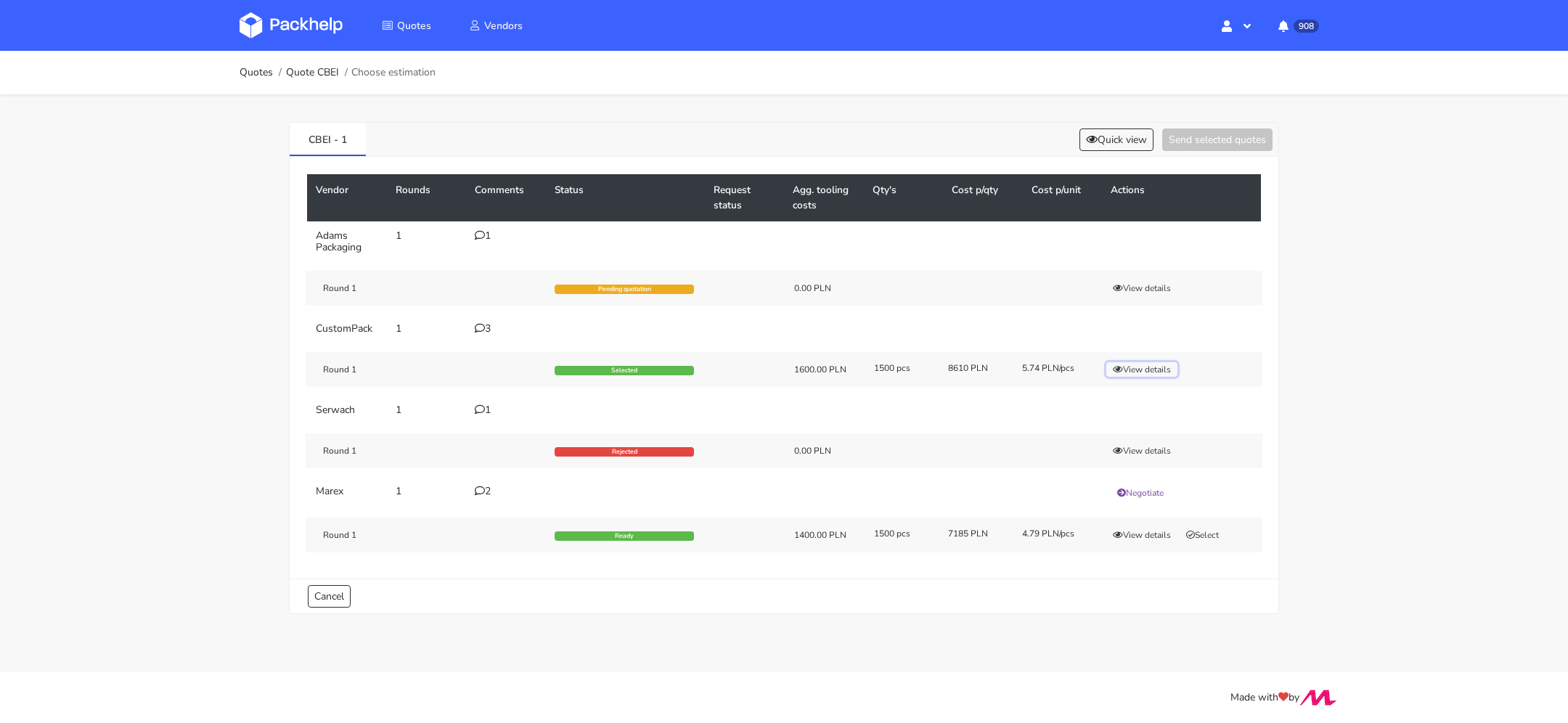
click at [1131, 362] on button "View details" at bounding box center [1142, 369] width 71 height 14
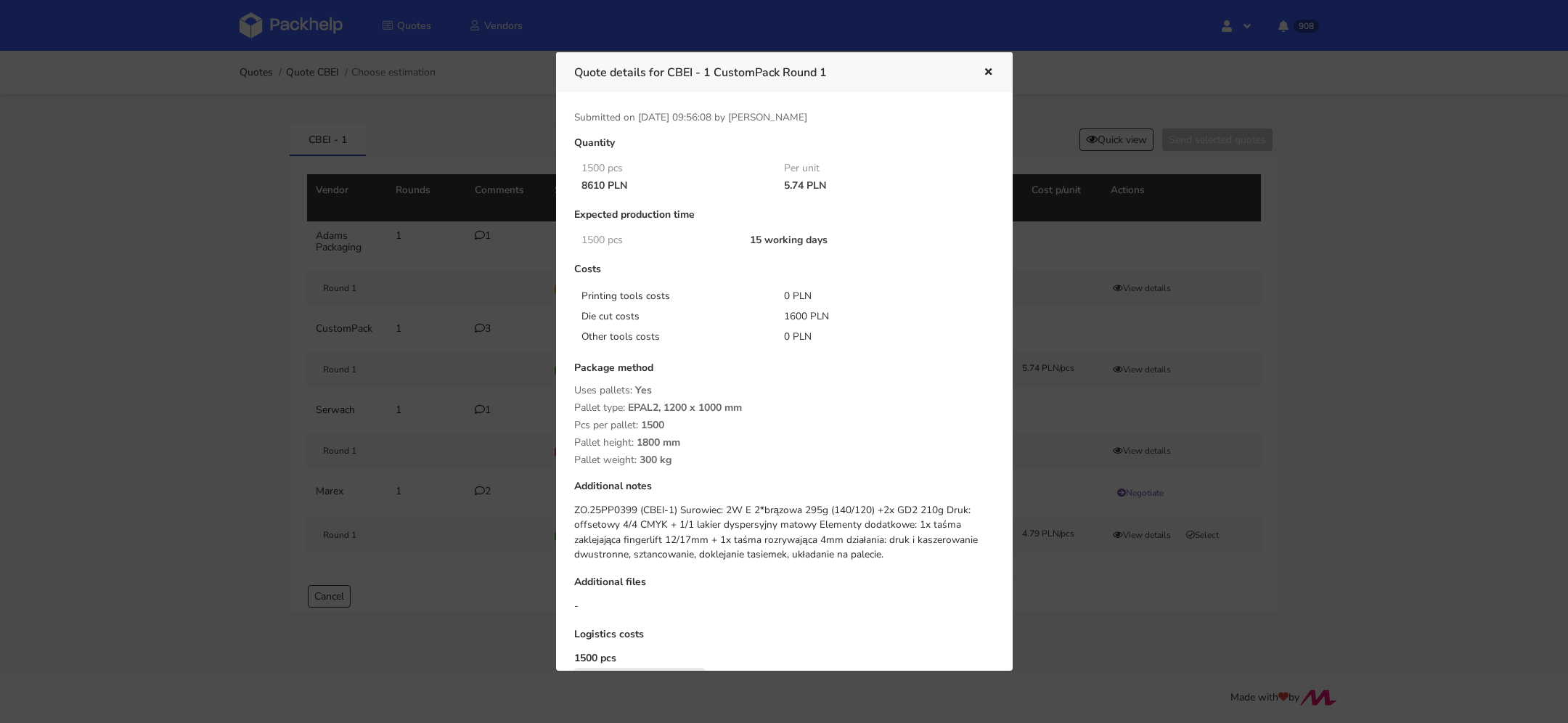
click at [983, 72] on icon "button" at bounding box center [988, 72] width 12 height 10
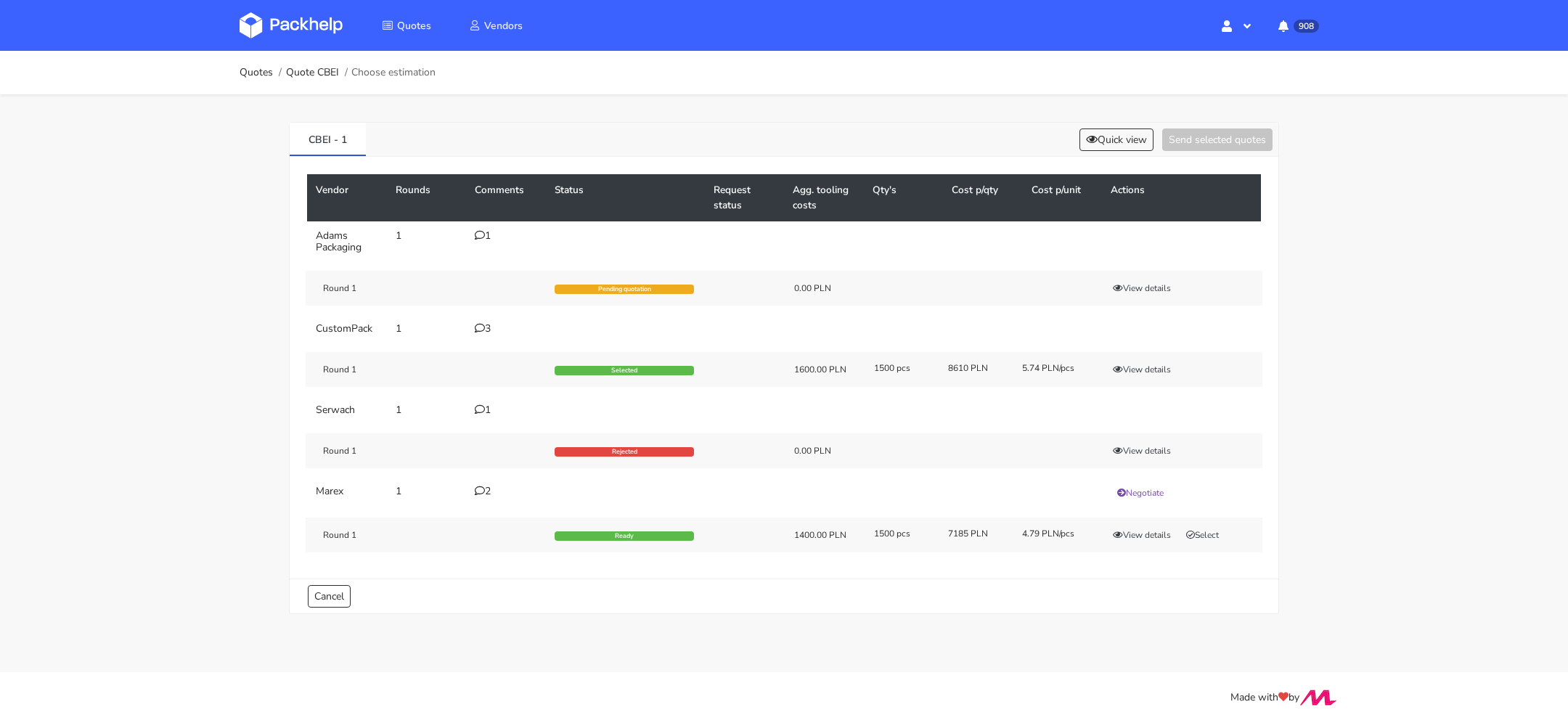
click at [1119, 357] on div "Round 1 Selected 1600.00 PLN 1500 pcs 8610 PLN 5.74 PLN/pcs View details" at bounding box center [784, 369] width 957 height 35
click at [1120, 362] on button "View details" at bounding box center [1142, 369] width 71 height 14
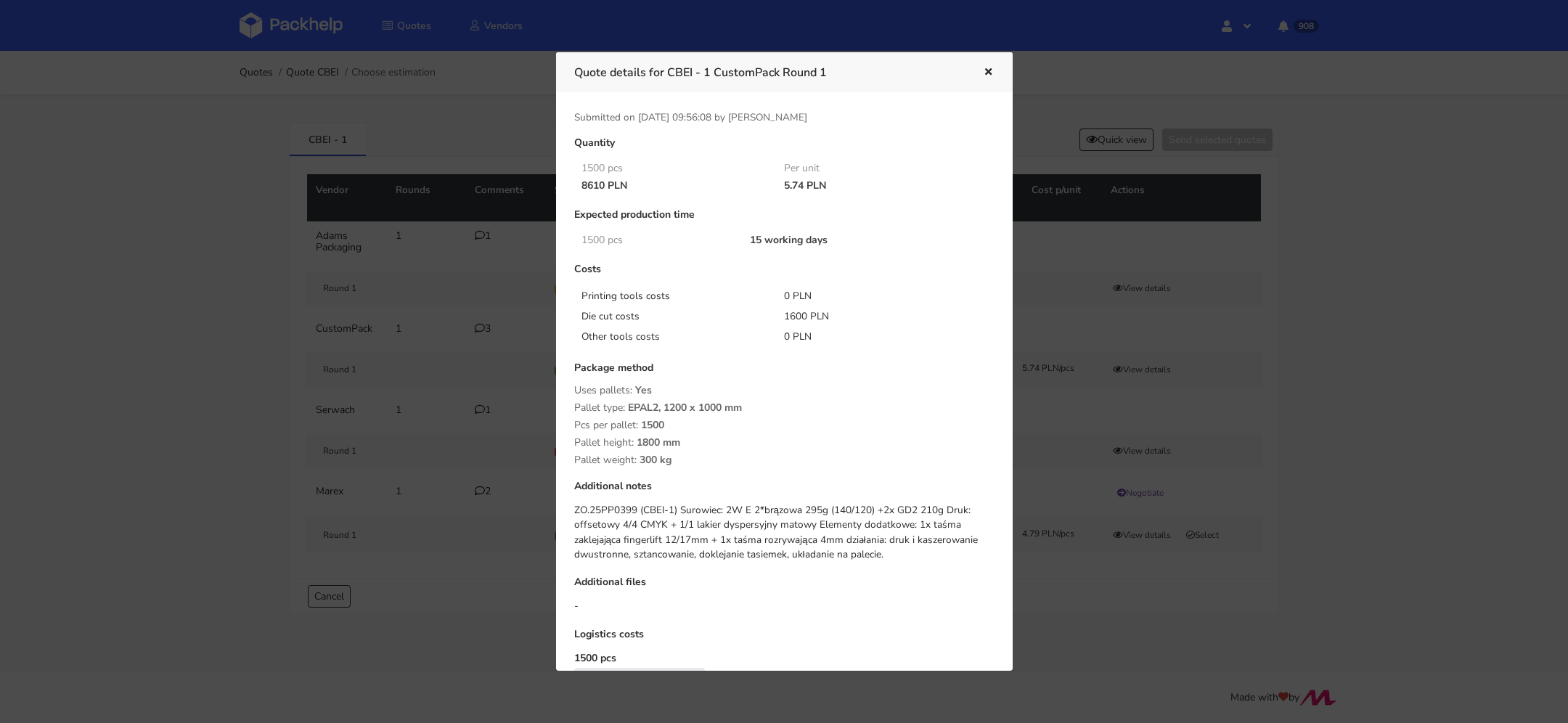
click at [978, 69] on button "button" at bounding box center [986, 72] width 16 height 19
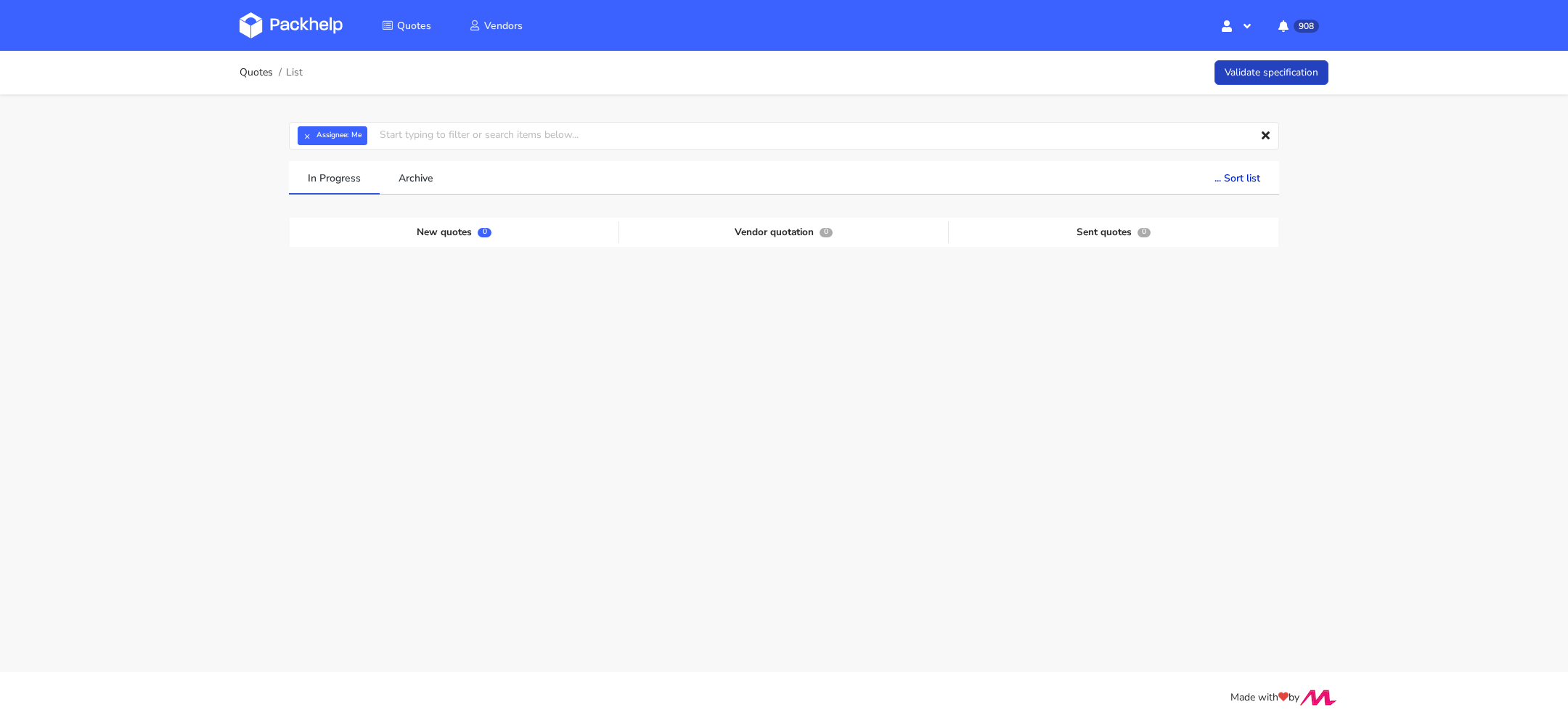
click at [1218, 77] on link "Validate specification" at bounding box center [1271, 73] width 114 height 26
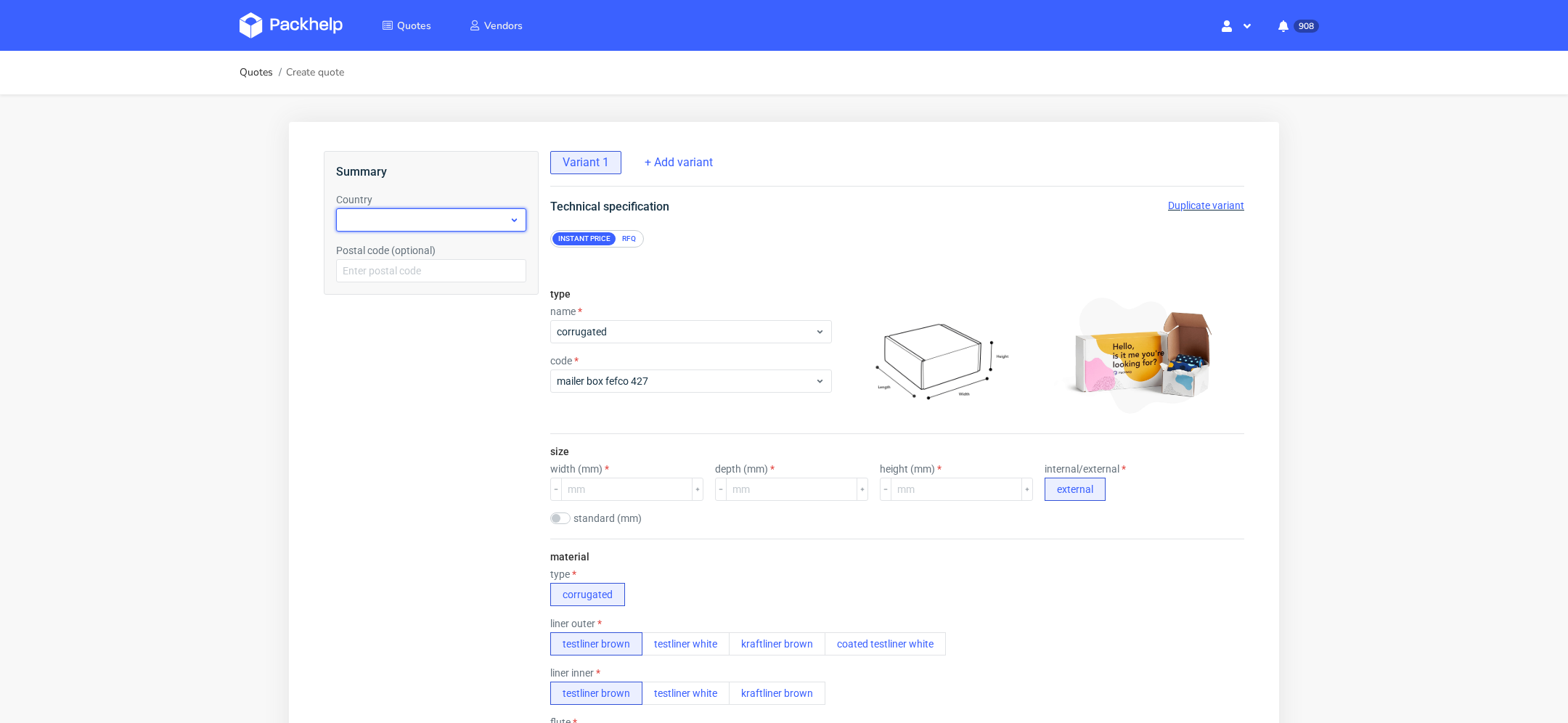
click at [410, 221] on div at bounding box center [431, 220] width 190 height 23
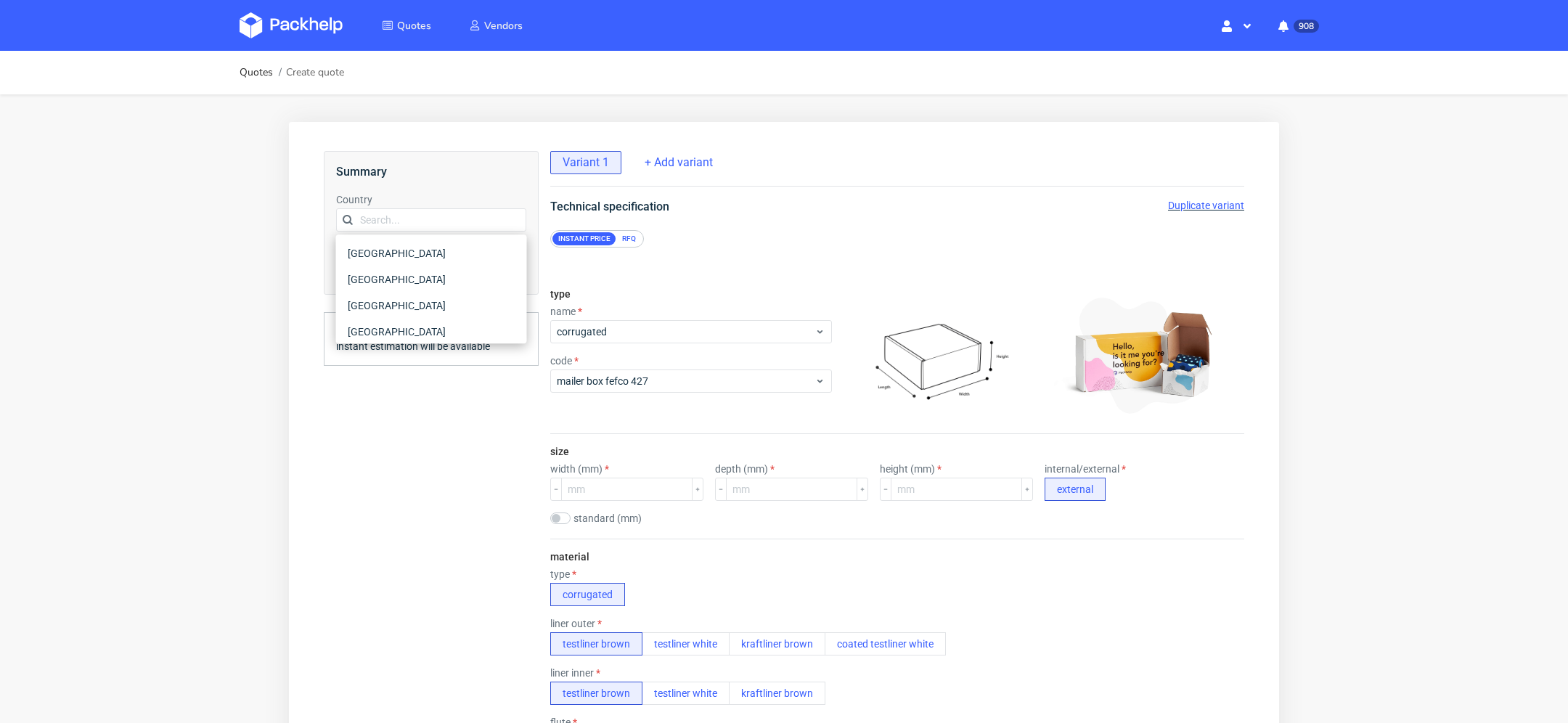
click at [885, 236] on div "Instant price RFQ" at bounding box center [897, 239] width 694 height 18
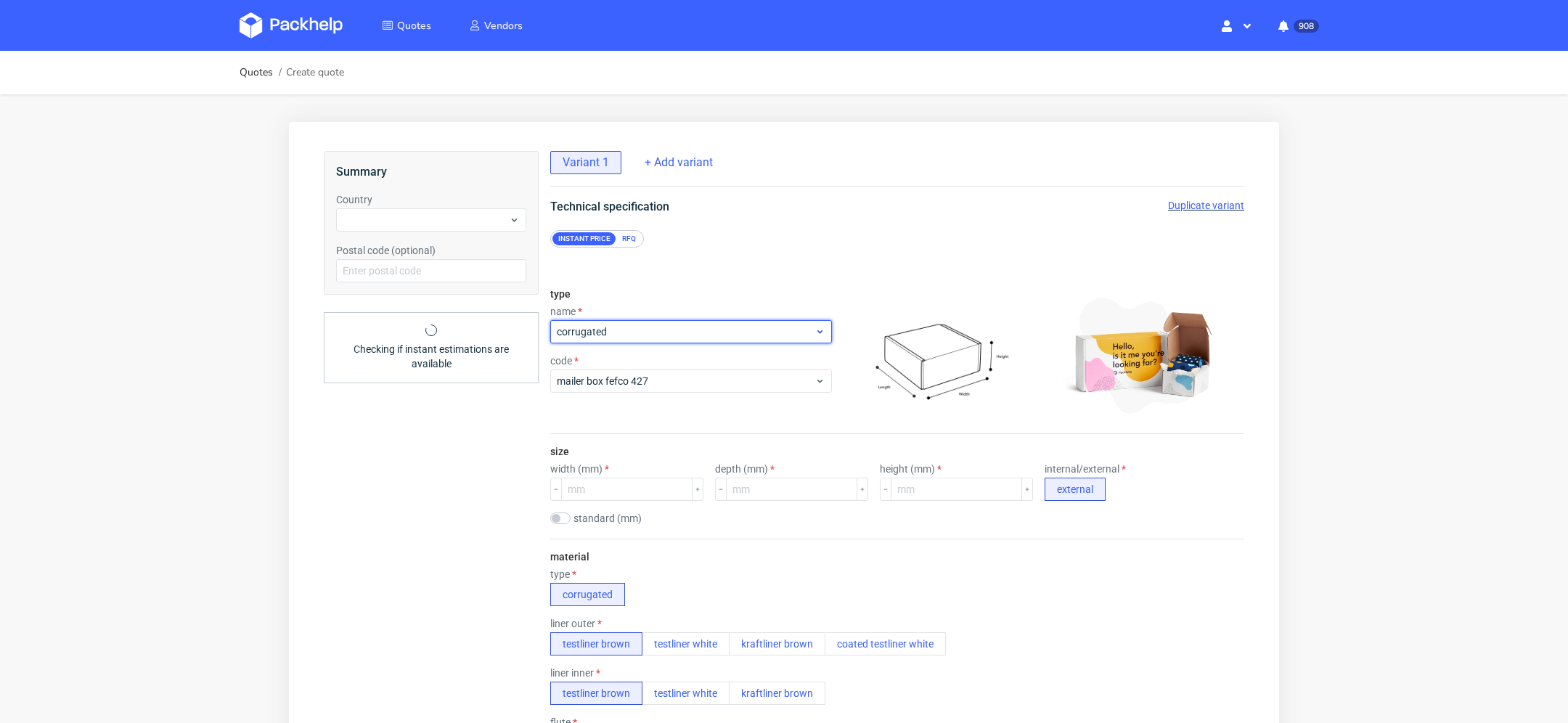
click at [623, 329] on span "corrugated" at bounding box center [686, 332] width 258 height 14
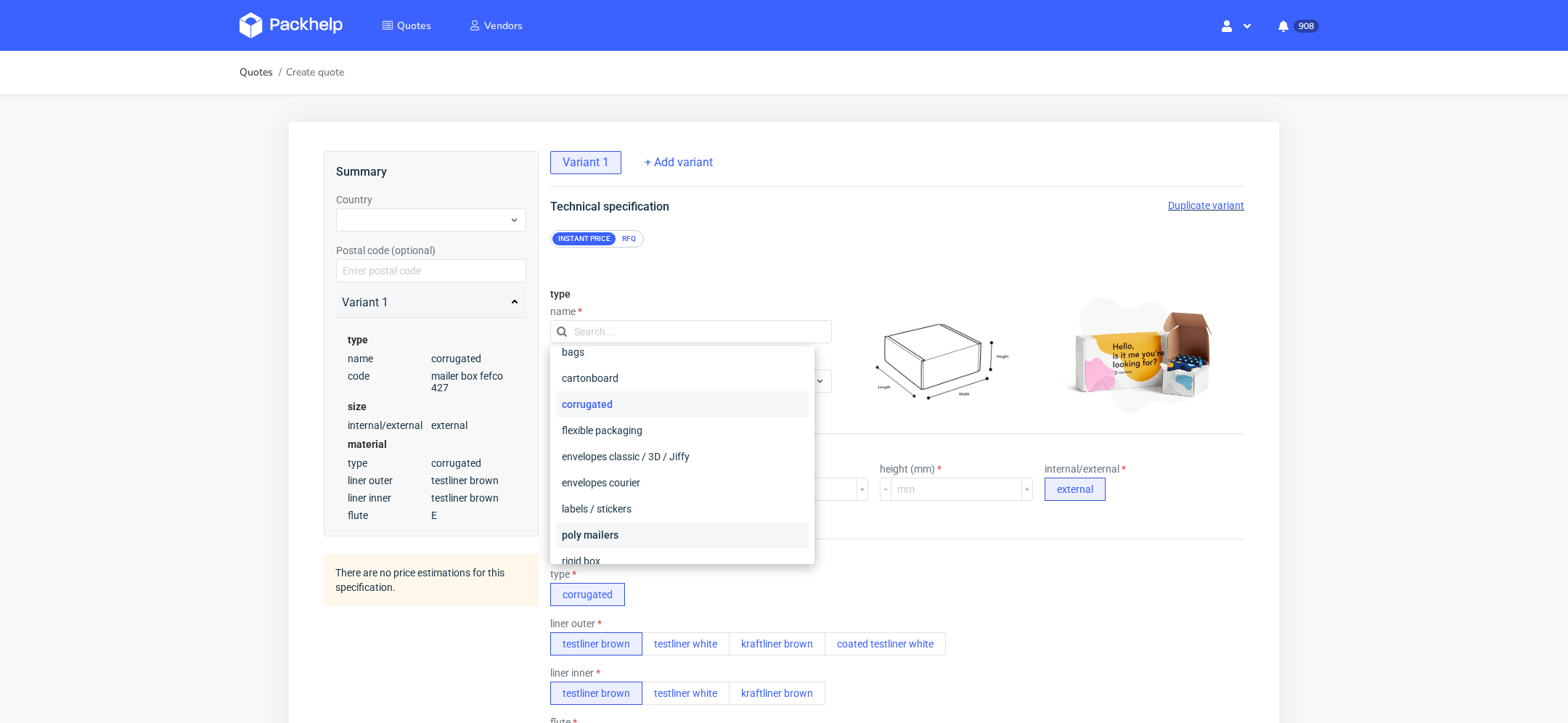
scroll to position [11, 0]
click at [595, 364] on div "bags" at bounding box center [682, 354] width 253 height 26
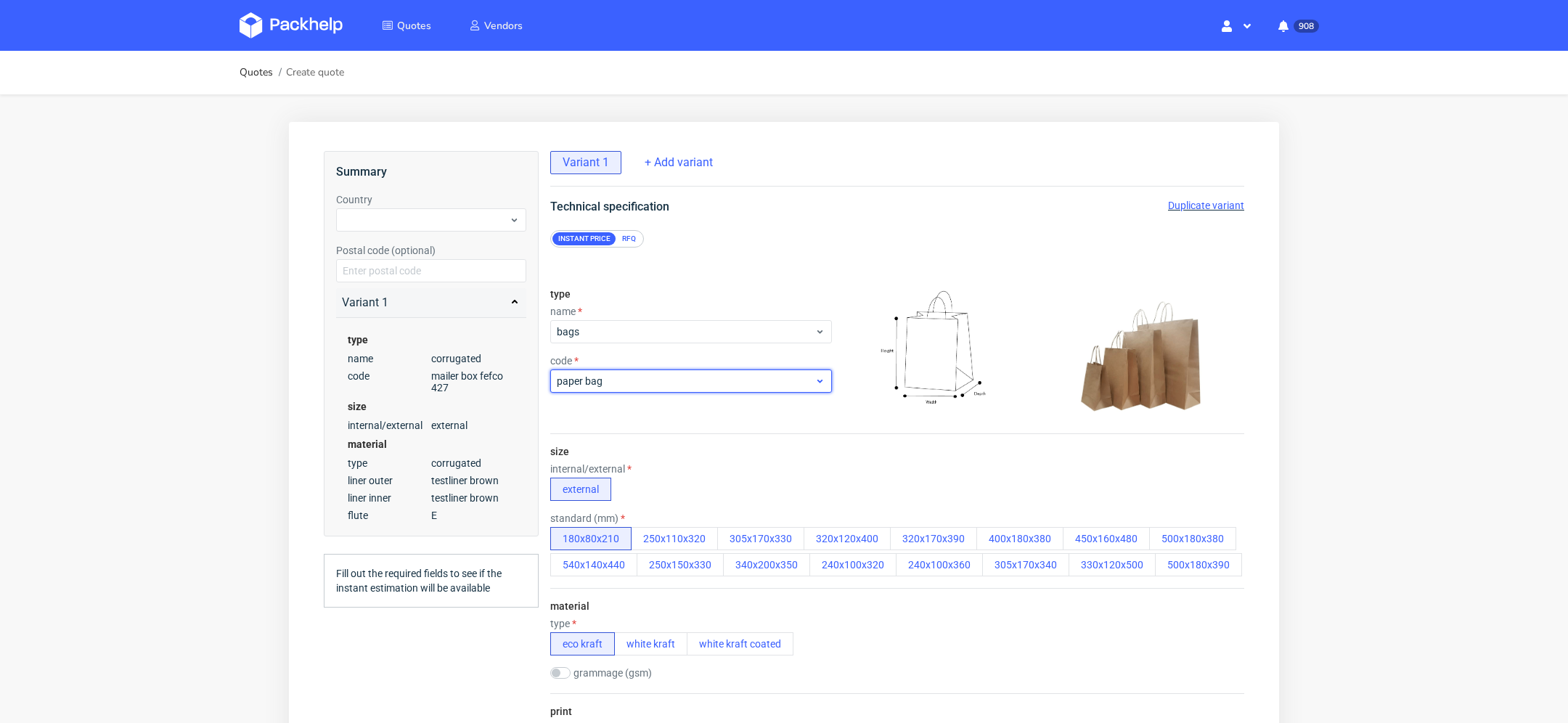
click at [613, 383] on span "paper bag" at bounding box center [686, 381] width 258 height 14
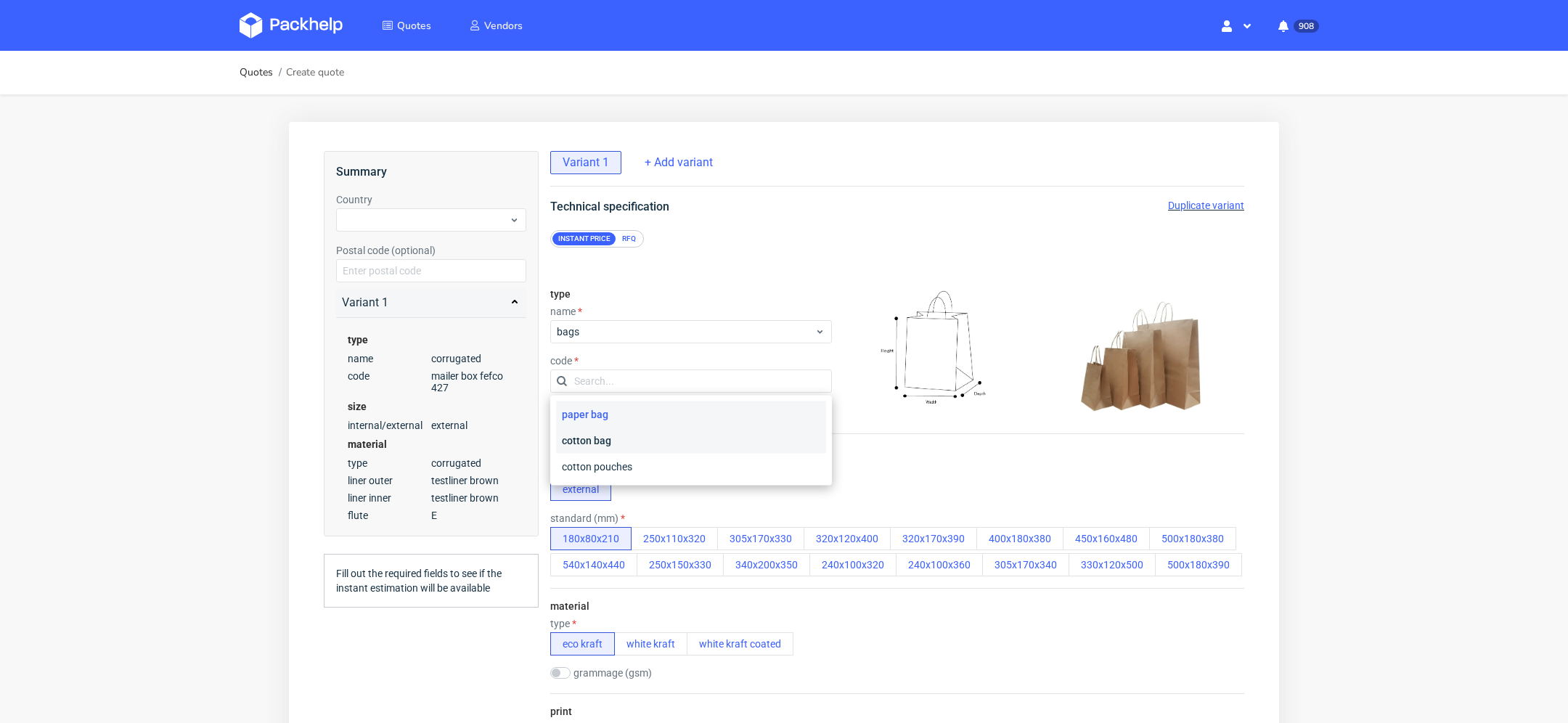
click at [610, 450] on div "cotton bag" at bounding box center [691, 440] width 270 height 26
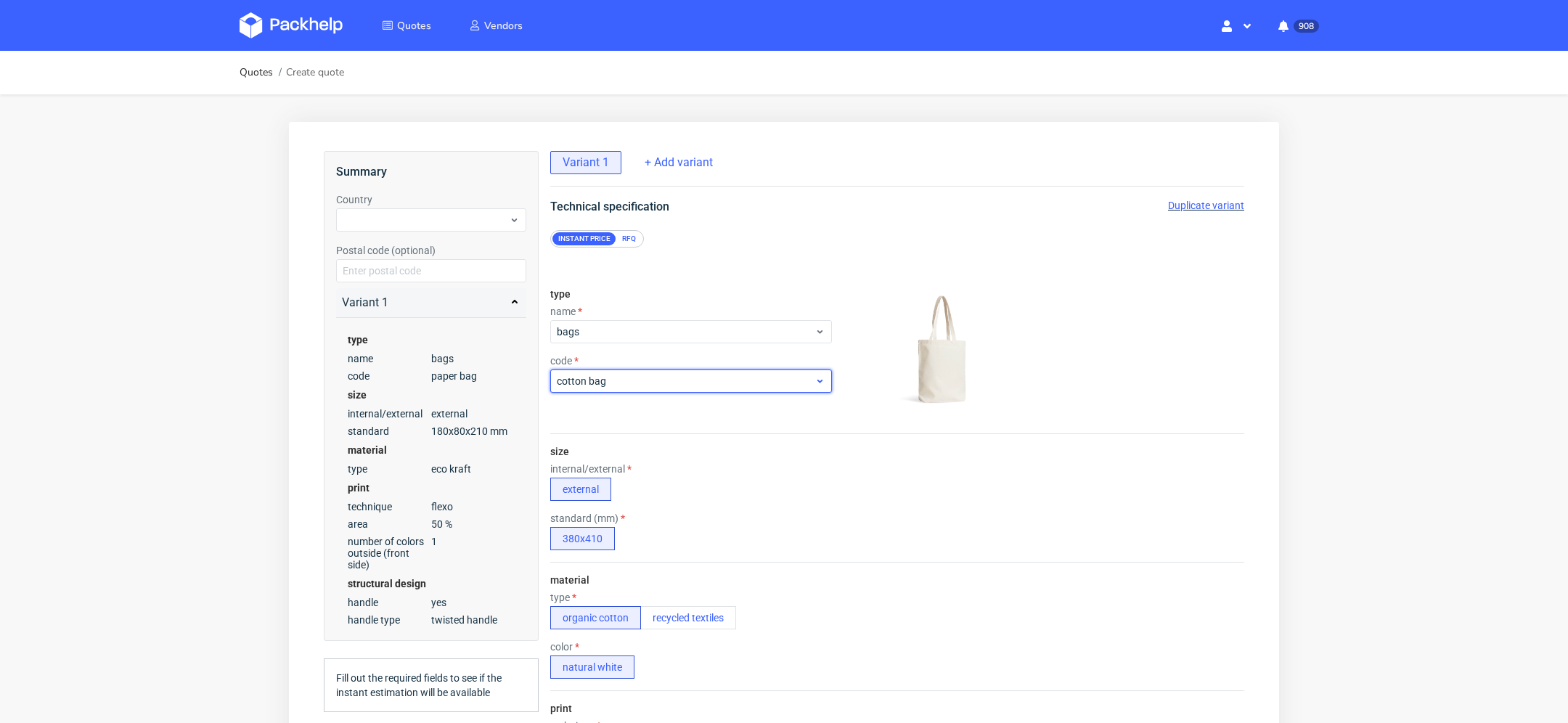
click at [629, 374] on span "cotton bag" at bounding box center [686, 381] width 258 height 14
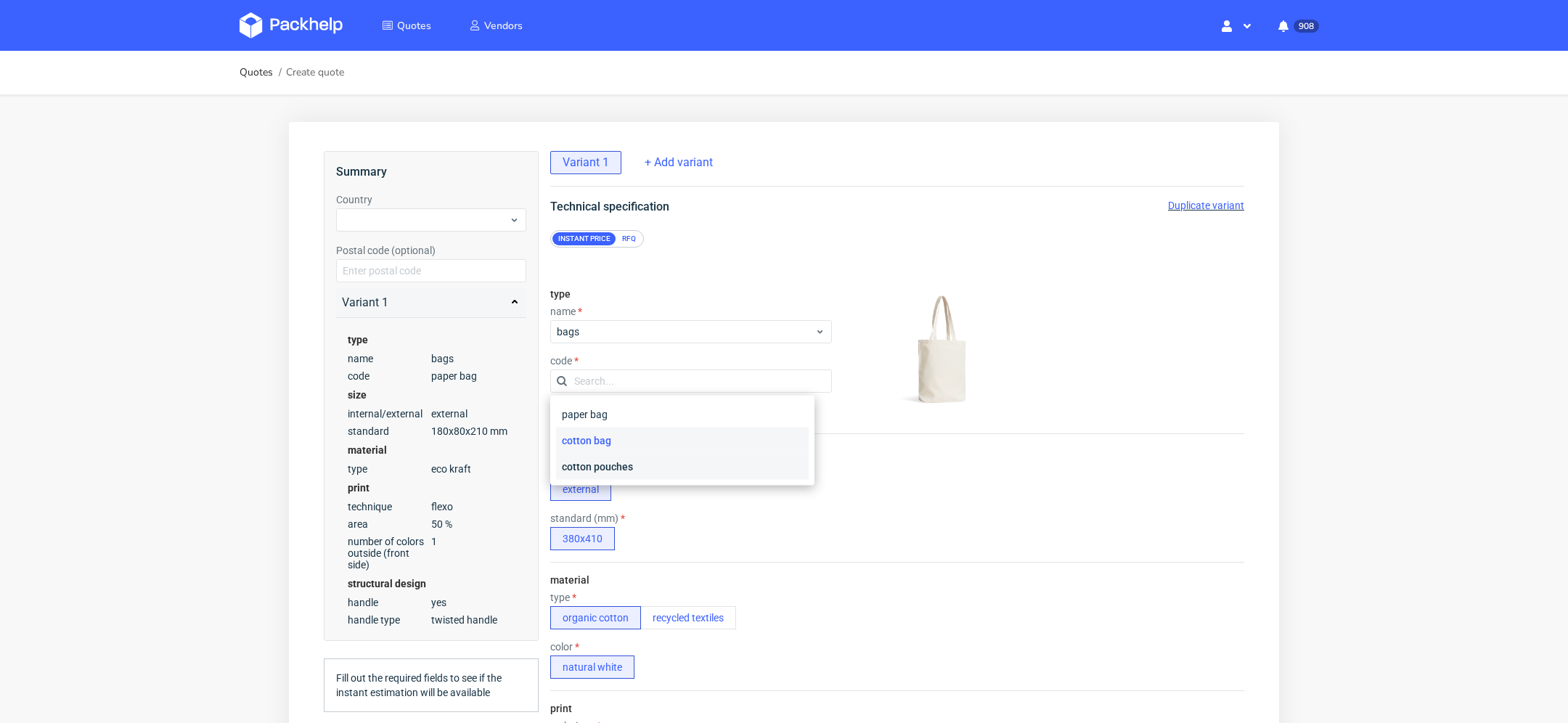
click at [619, 467] on div "cotton pouches" at bounding box center [682, 466] width 253 height 26
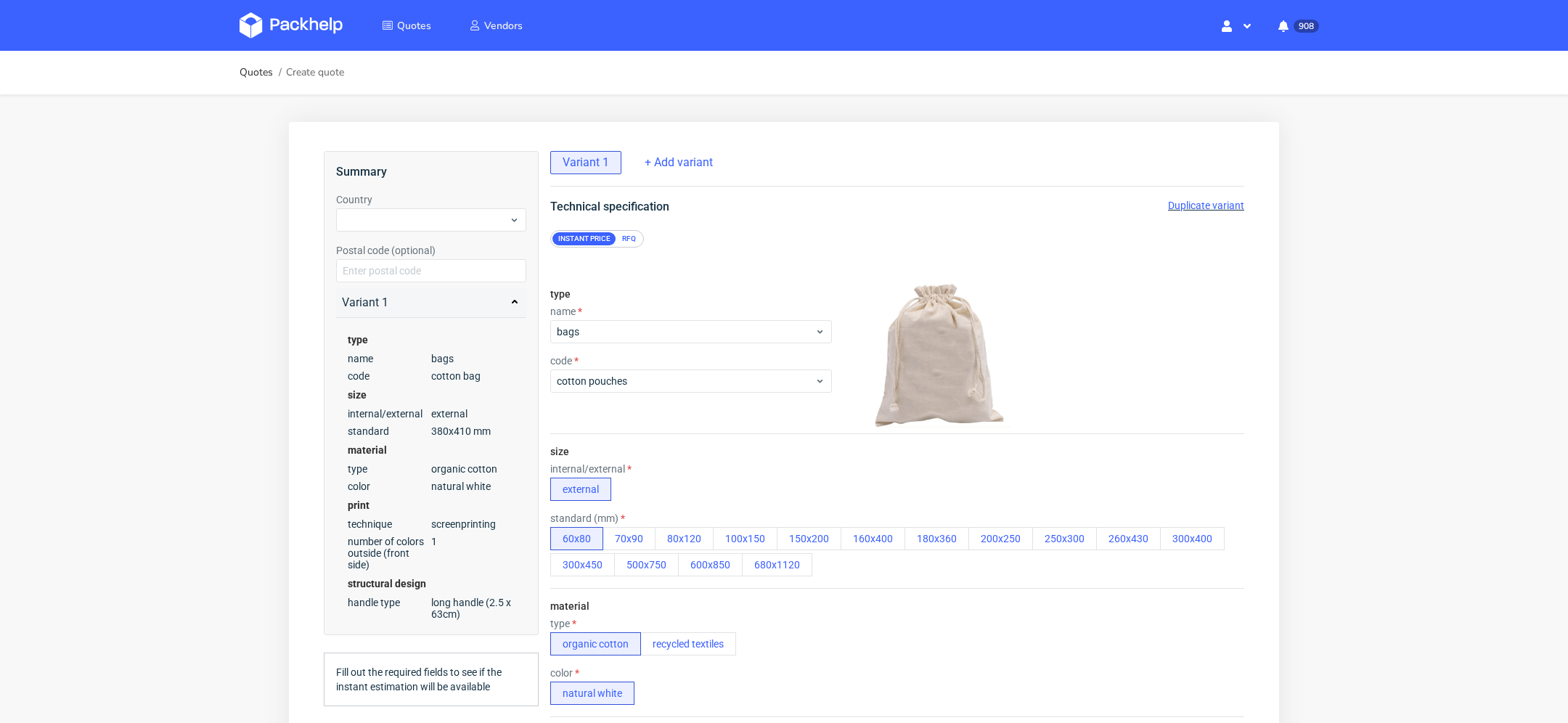
scroll to position [5, 0]
click at [634, 232] on div "RFQ" at bounding box center [629, 238] width 26 height 13
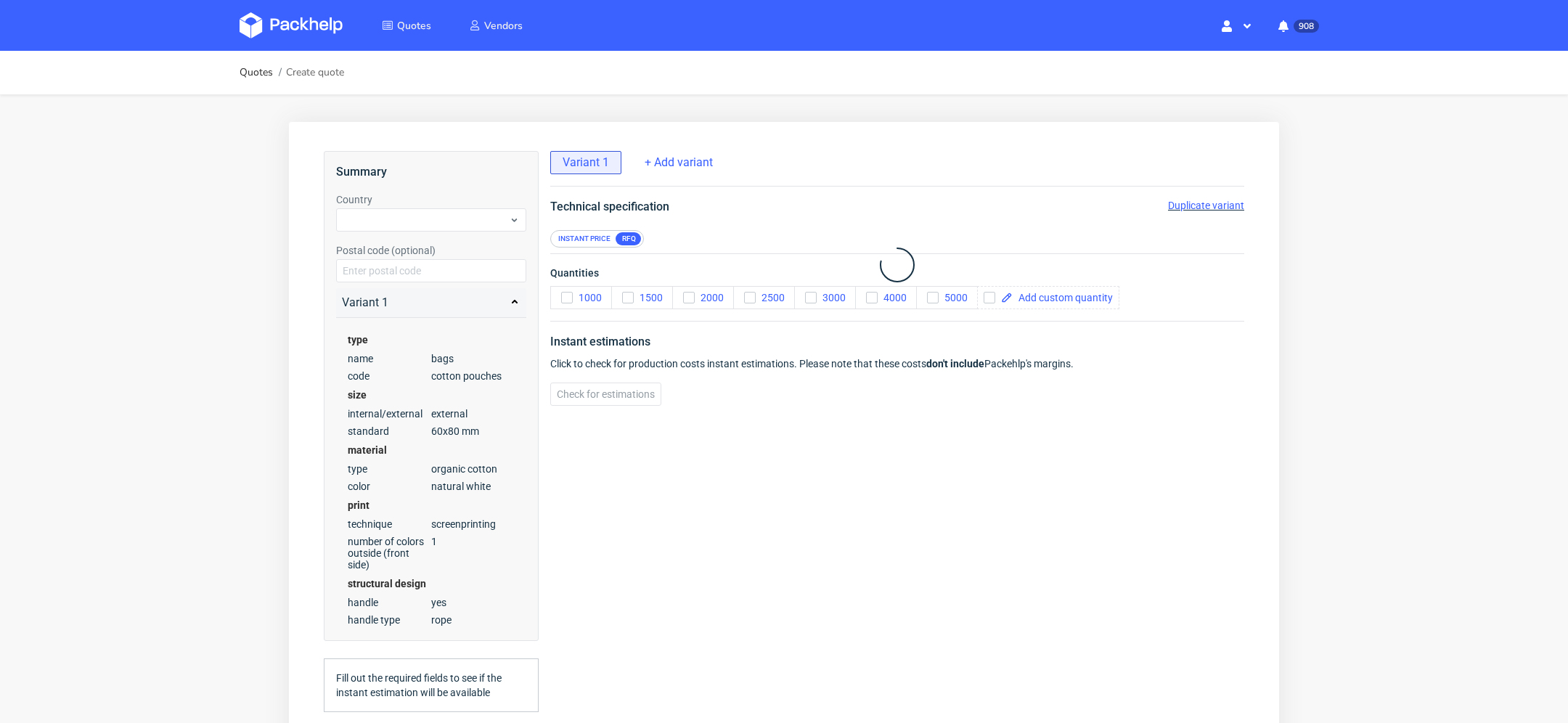
scroll to position [0, 0]
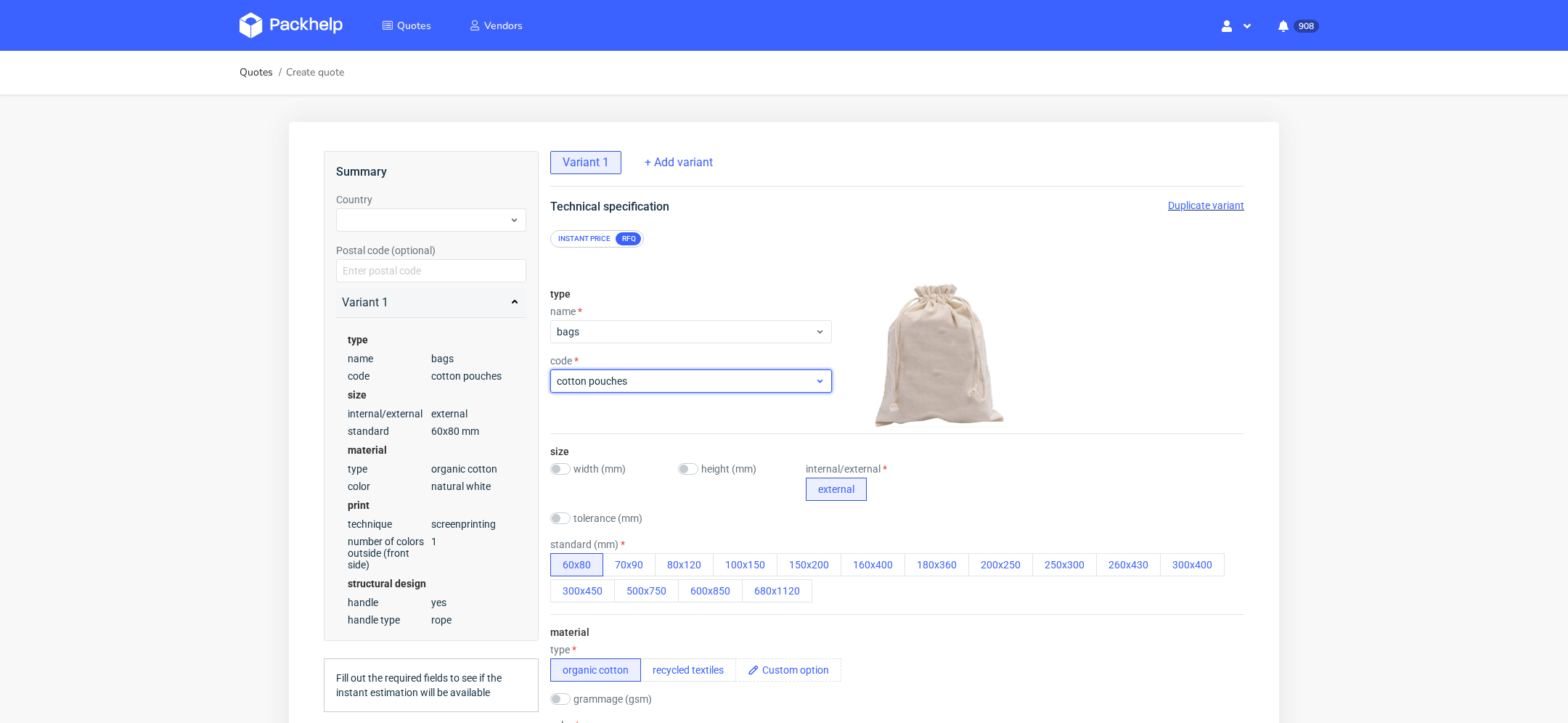
click at [622, 388] on div "cotton pouches" at bounding box center [691, 381] width 282 height 23
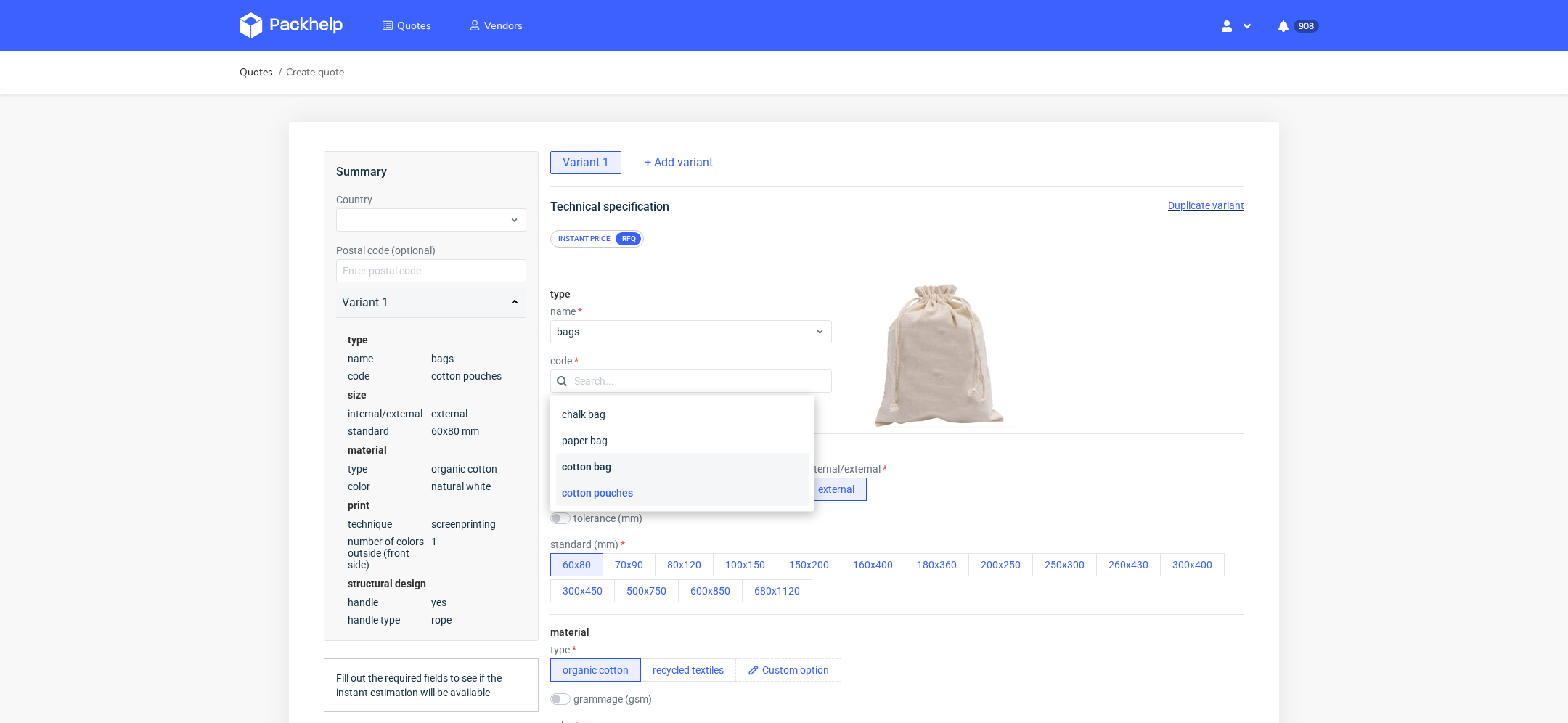
click at [603, 470] on div "cotton bag" at bounding box center [682, 466] width 253 height 26
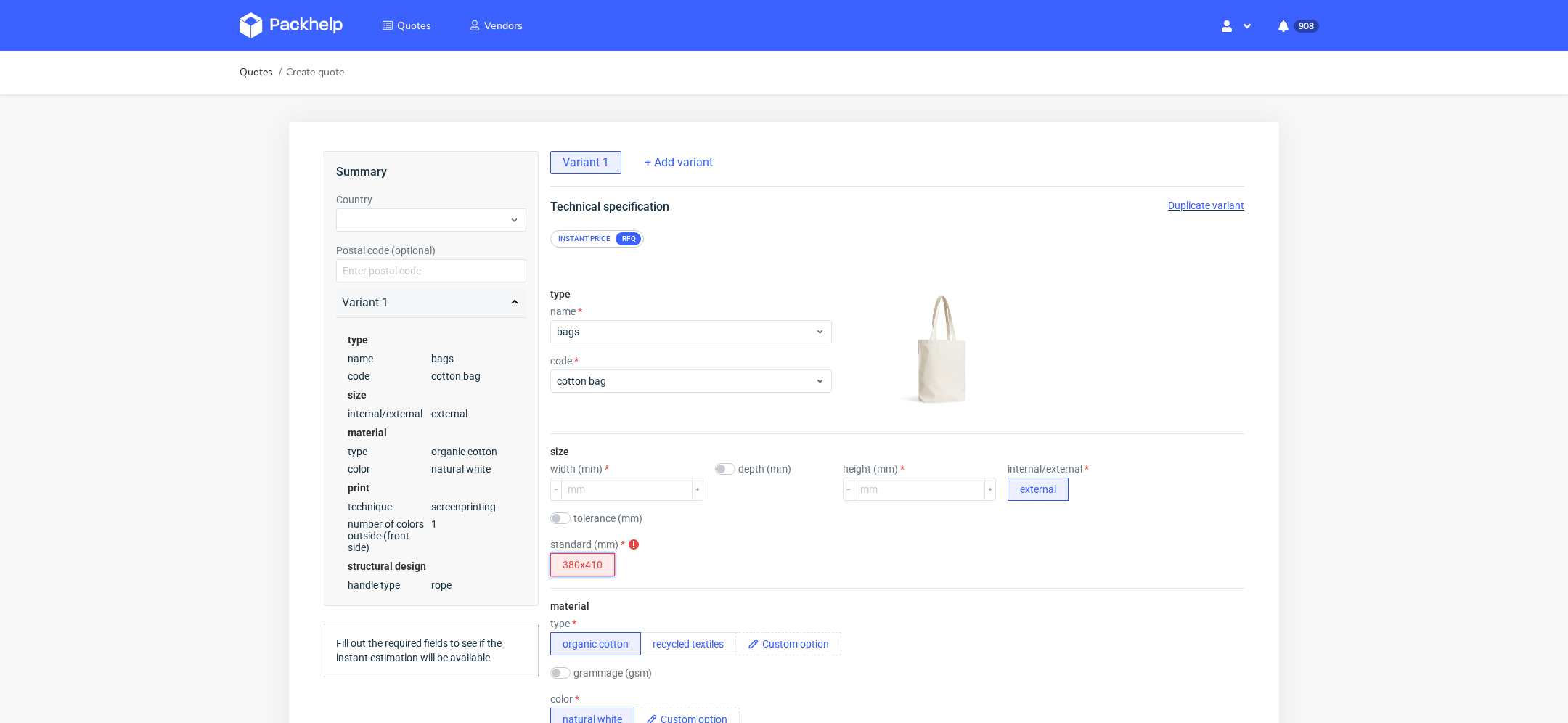
drag, startPoint x: 591, startPoint y: 565, endPoint x: 826, endPoint y: 564, distance: 235.0
click at [826, 564] on div "standard (mm) standard is required 380x410" at bounding box center [897, 558] width 694 height 37
click at [624, 375] on span "cotton bag" at bounding box center [686, 381] width 258 height 14
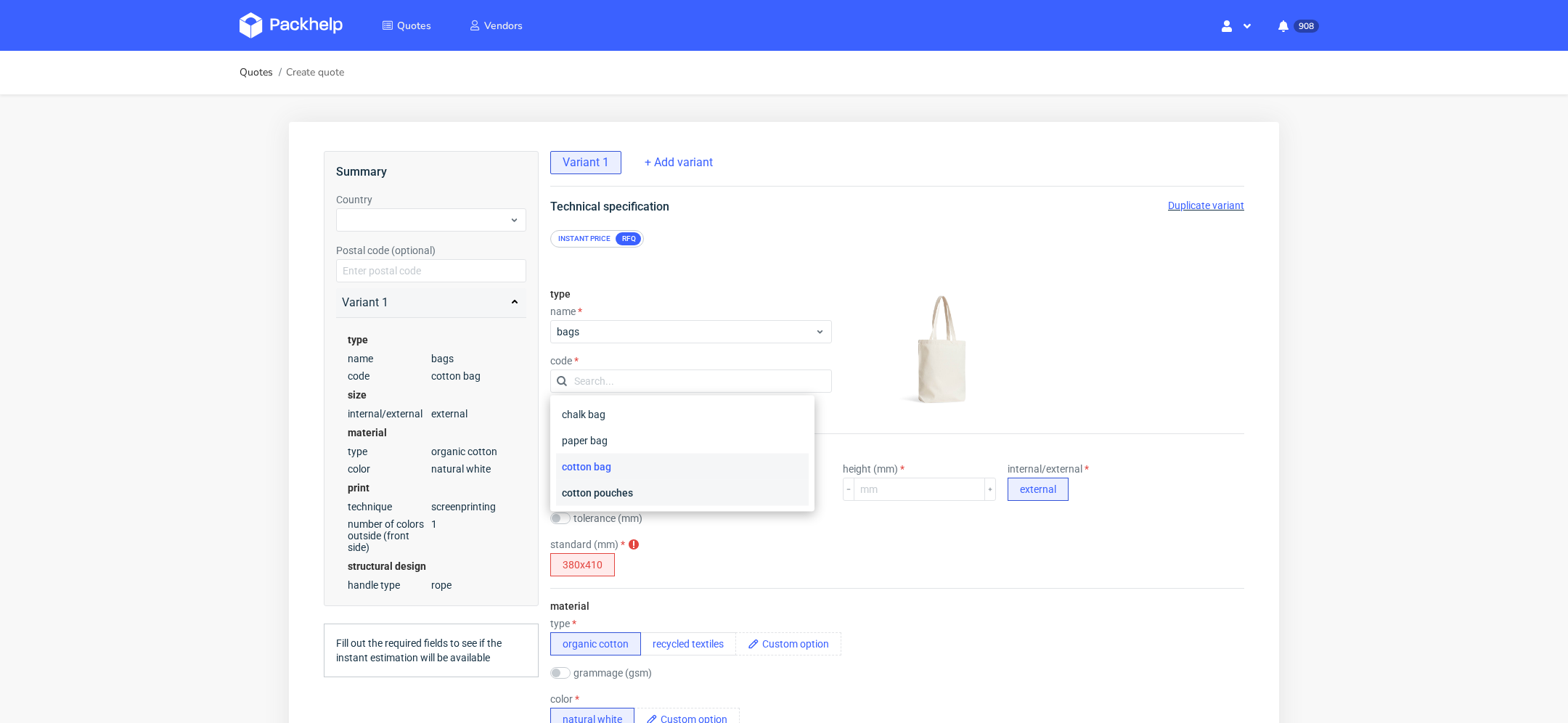
click at [604, 488] on div "cotton pouches" at bounding box center [682, 492] width 253 height 26
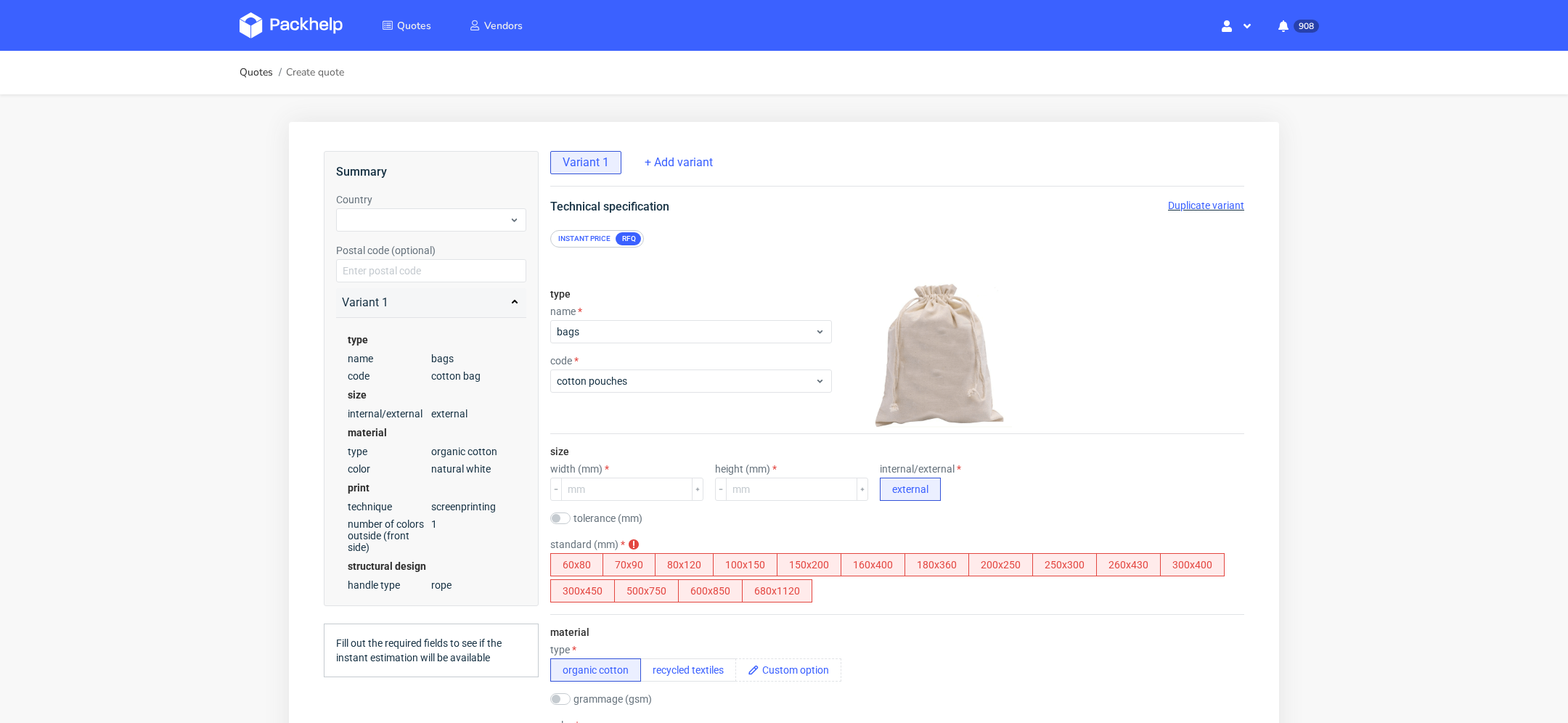
scroll to position [6, 0]
click at [603, 479] on input "number" at bounding box center [627, 489] width 132 height 23
